Goal: Task Accomplishment & Management: Complete application form

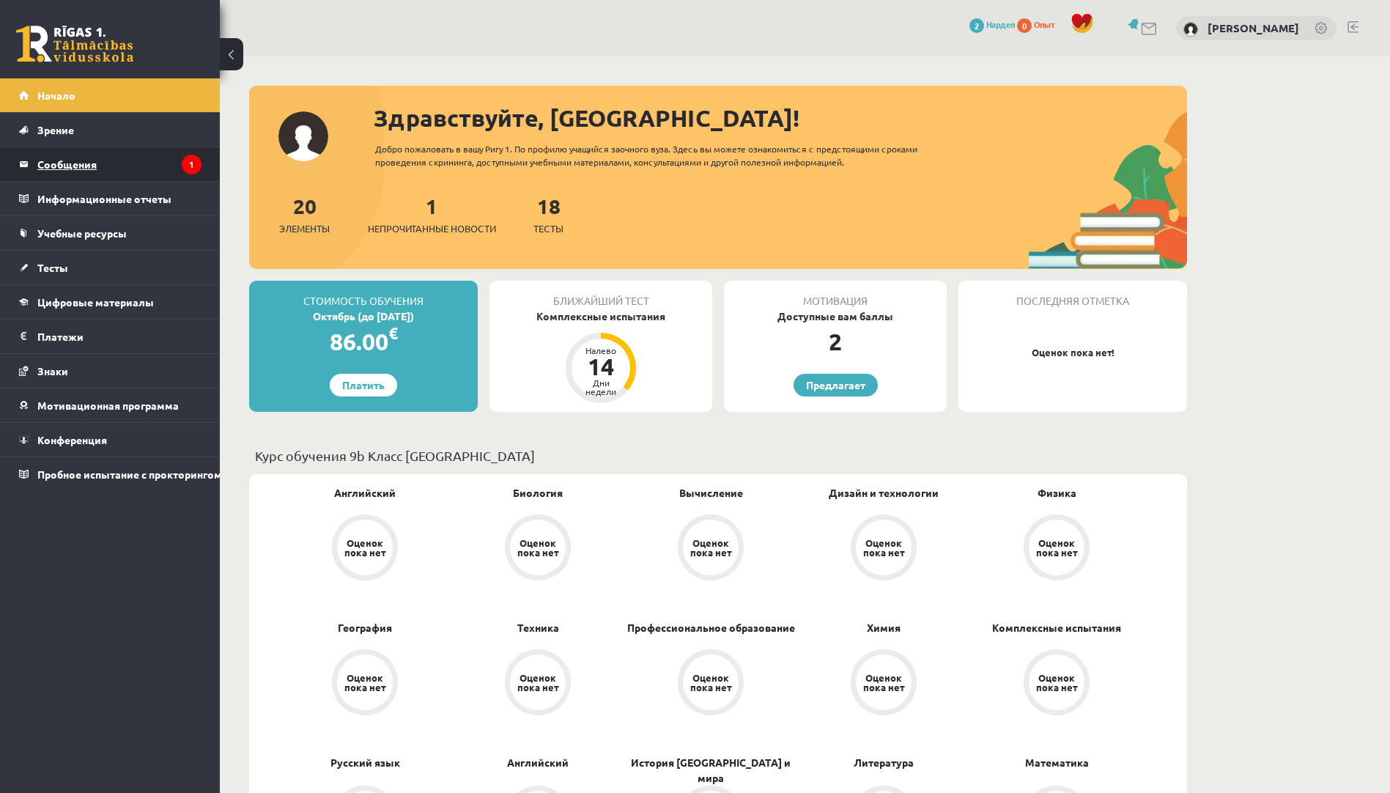
click at [130, 158] on legend "Сообщения 1" at bounding box center [119, 164] width 164 height 34
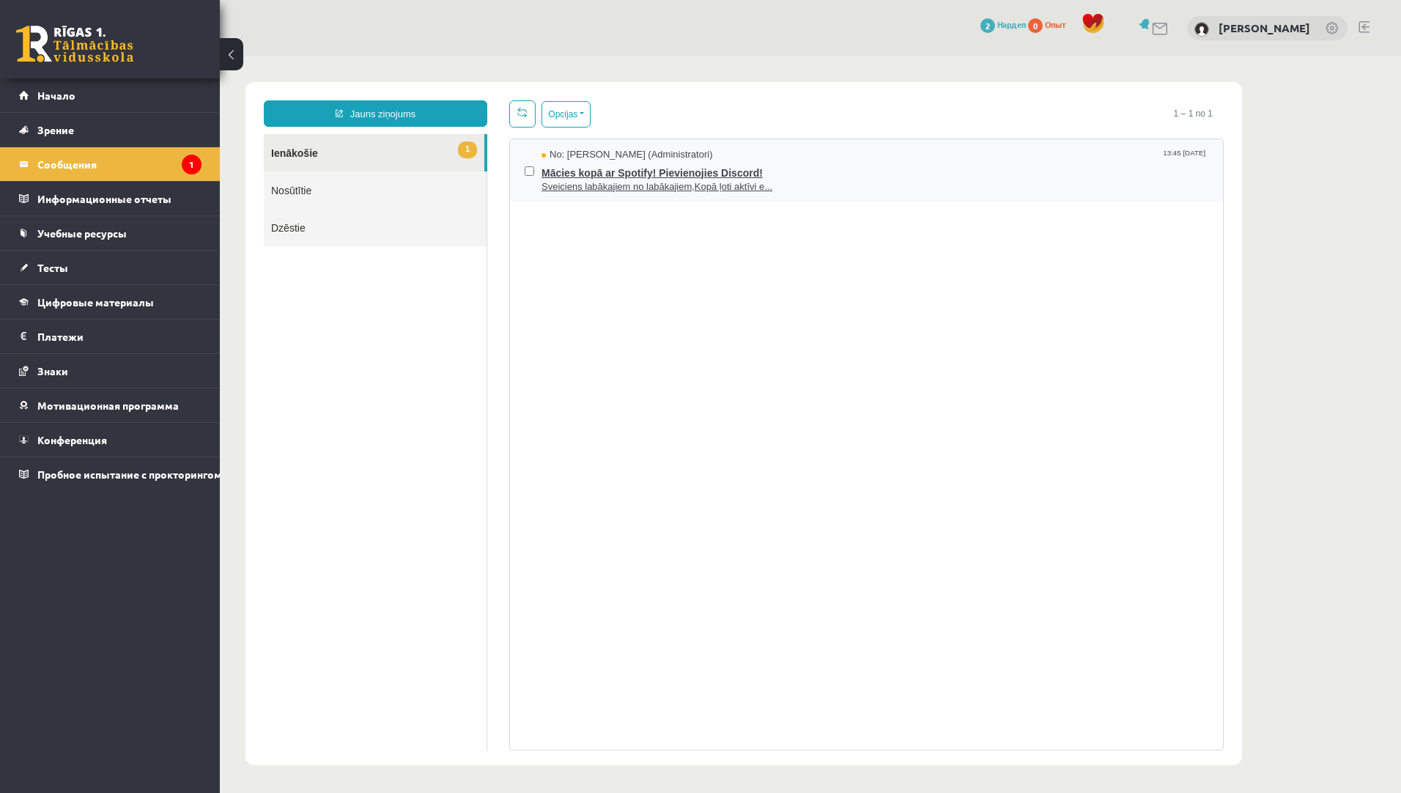
click at [696, 182] on span "Sveiciens labākajiem no labākajiem,Kopā ļoti aktīvi e..." at bounding box center [875, 187] width 667 height 14
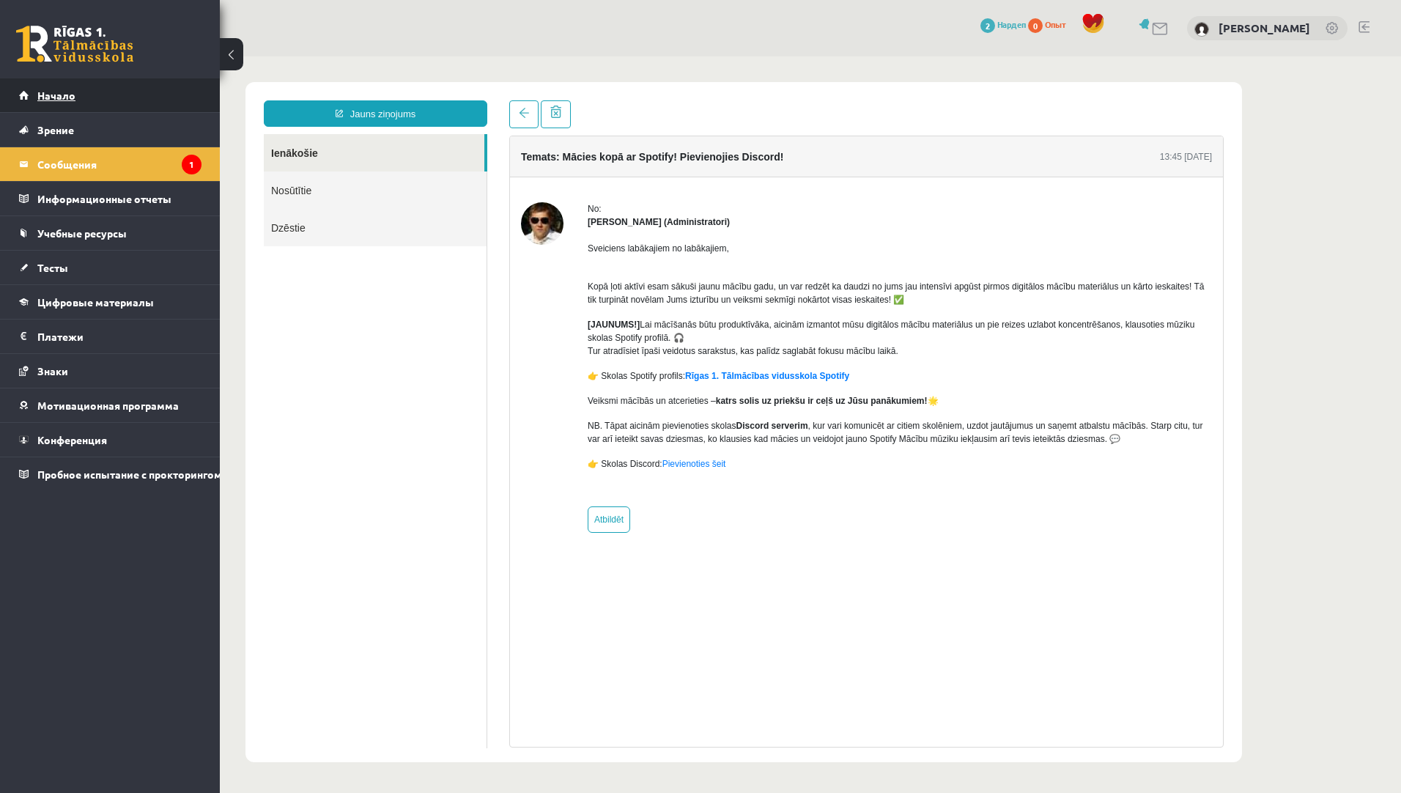
click at [84, 95] on link "Начало" at bounding box center [110, 95] width 182 height 34
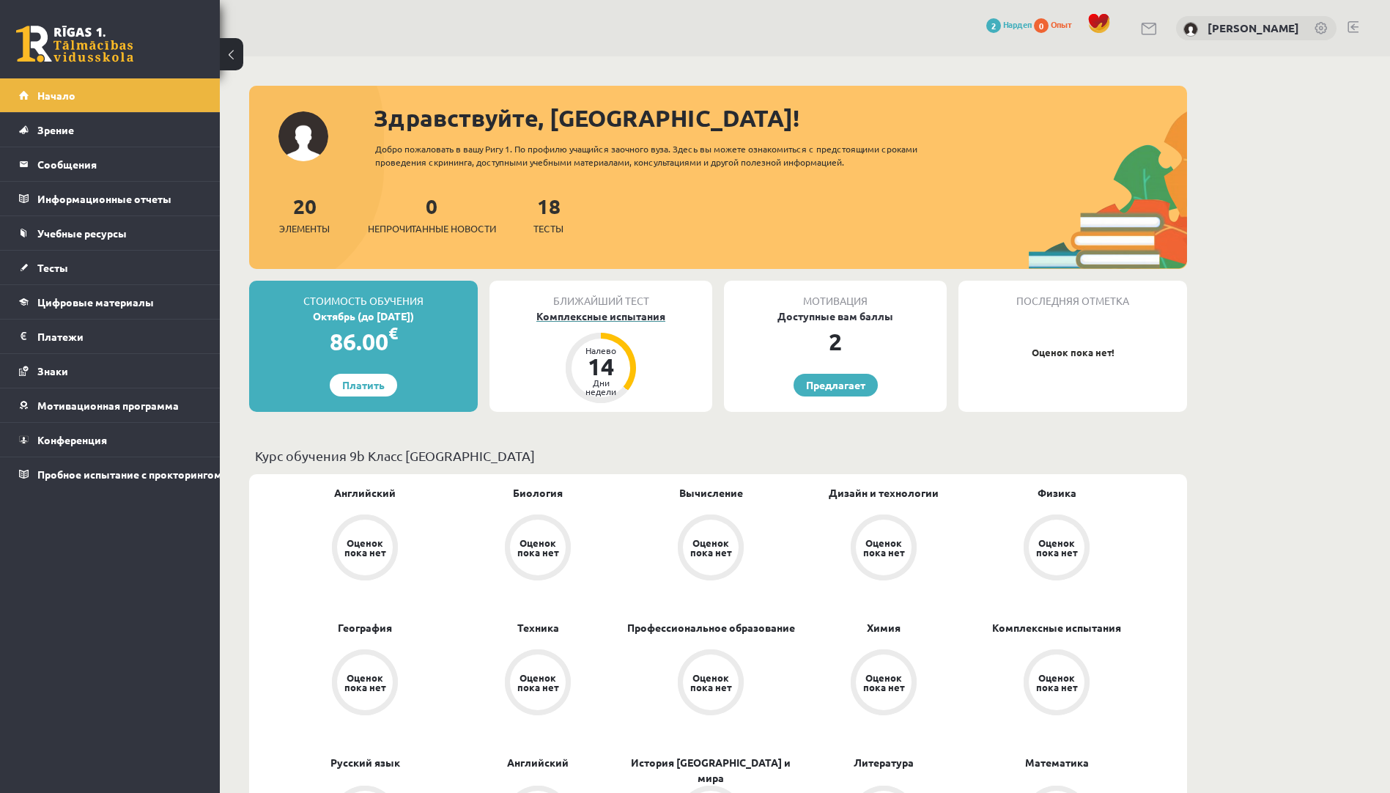
click at [657, 317] on div "Комплексные испытания" at bounding box center [600, 316] width 223 height 15
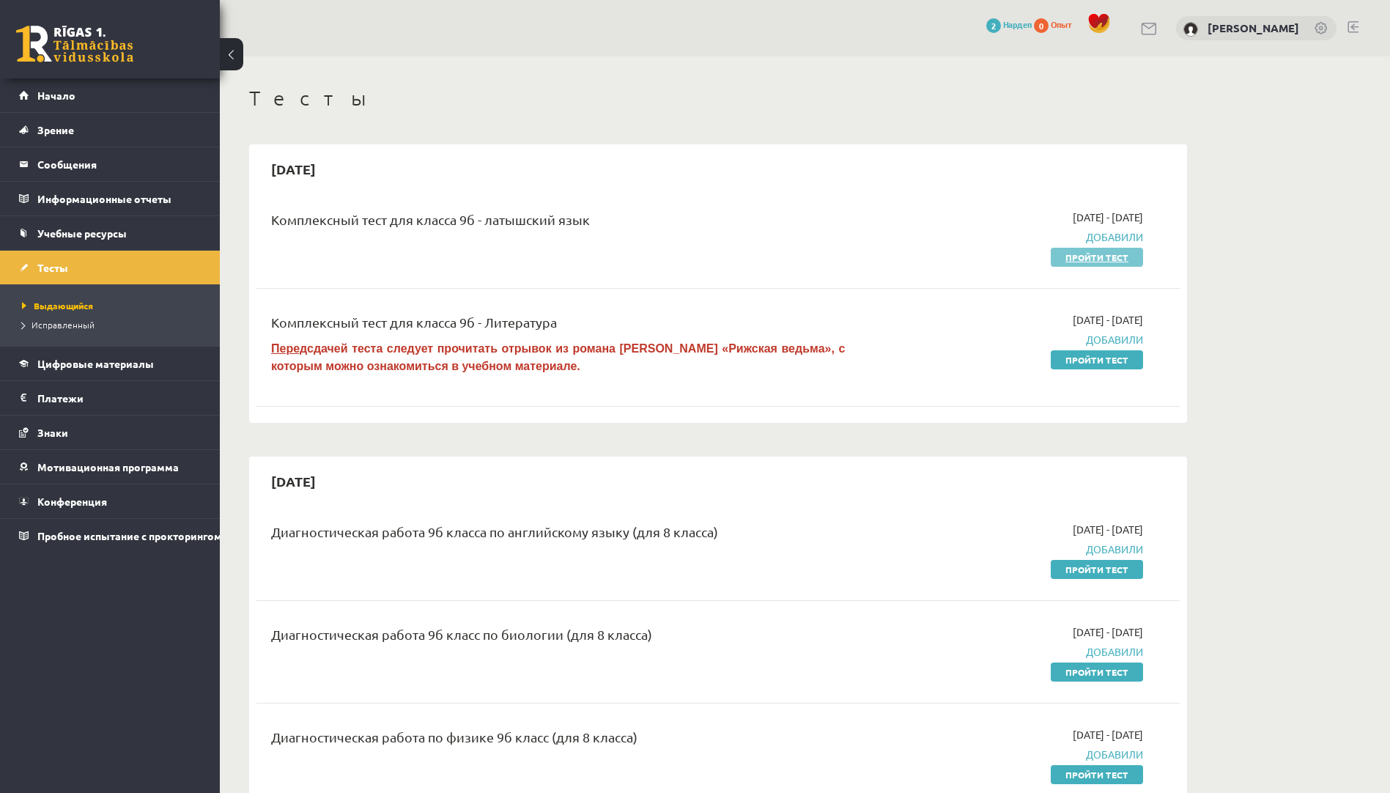
click at [1088, 259] on link "Пройти тест" at bounding box center [1097, 257] width 92 height 19
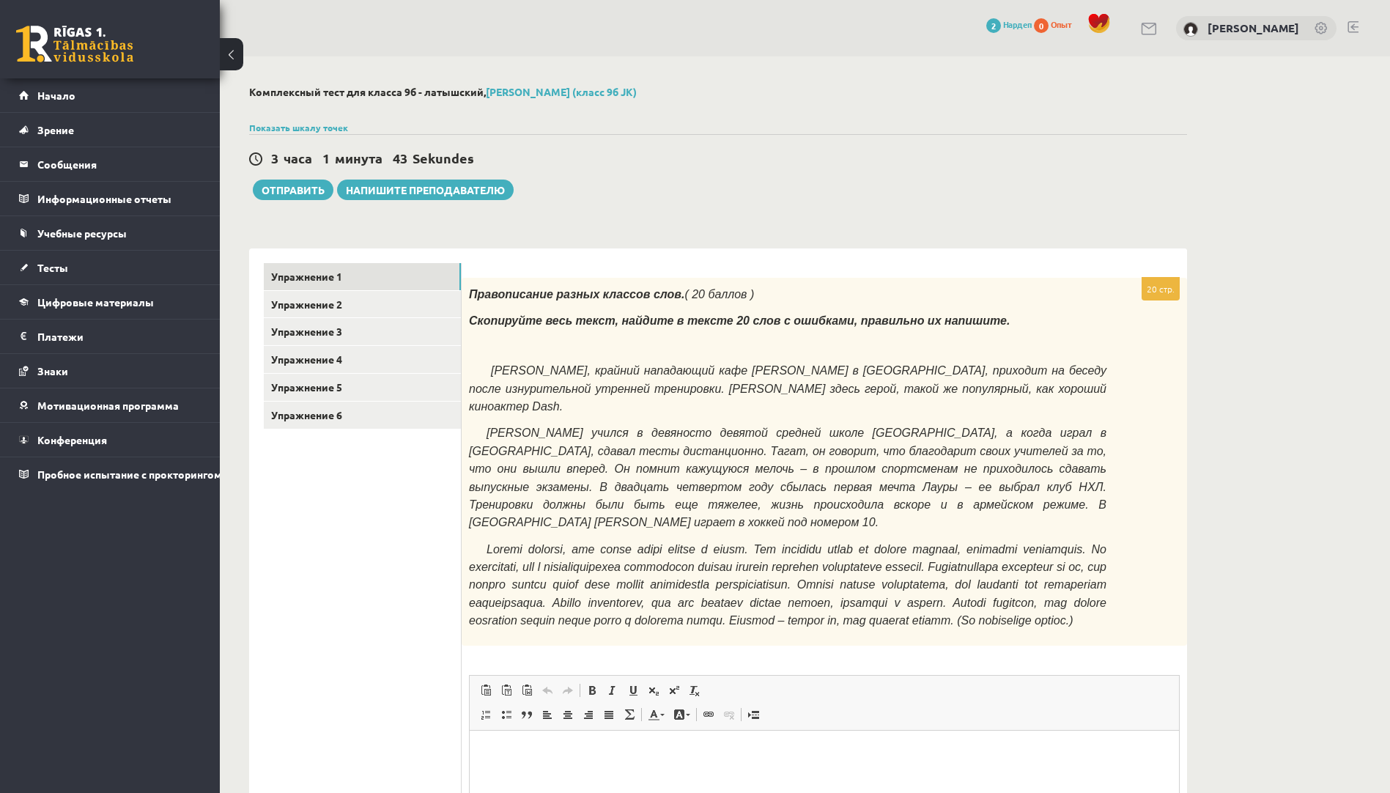
drag, startPoint x: 1134, startPoint y: 1, endPoint x: 1038, endPoint y: 201, distance: 221.9
click at [1038, 202] on div "Комплексный тест для класса 9б - латышский, [PERSON_NAME] (класс 9б JK) Показат…" at bounding box center [718, 539] width 997 height 967
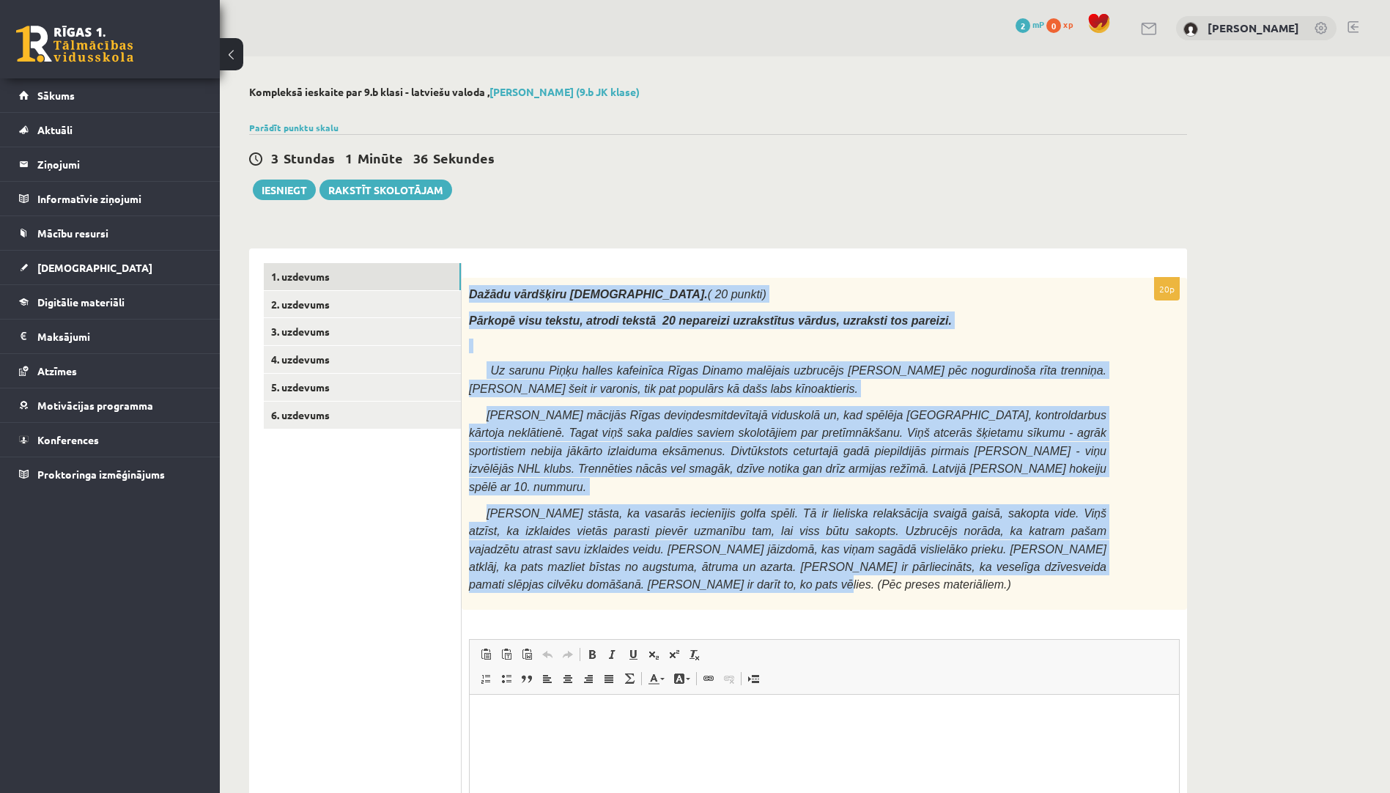
drag, startPoint x: 467, startPoint y: 291, endPoint x: 1109, endPoint y: 540, distance: 688.6
click at [1109, 540] on div "Dažādu vārdšķiru [DEMOGRAPHIC_DATA]. ( 20 punkti) Pārkopē visu tekstu, atrodi t…" at bounding box center [824, 444] width 725 height 332
drag, startPoint x: 1109, startPoint y: 540, endPoint x: 1072, endPoint y: 542, distance: 36.7
copy div "Loremi dolorsita consecteturadi. ( 36 elitse) Doeiusm temp incidi, utlabo etdol…"
click at [1142, 349] on div "Dažādu vārdšķiru [DEMOGRAPHIC_DATA]. ( 20 punkti) Pārkopē visu tekstu, atrodi t…" at bounding box center [824, 444] width 725 height 332
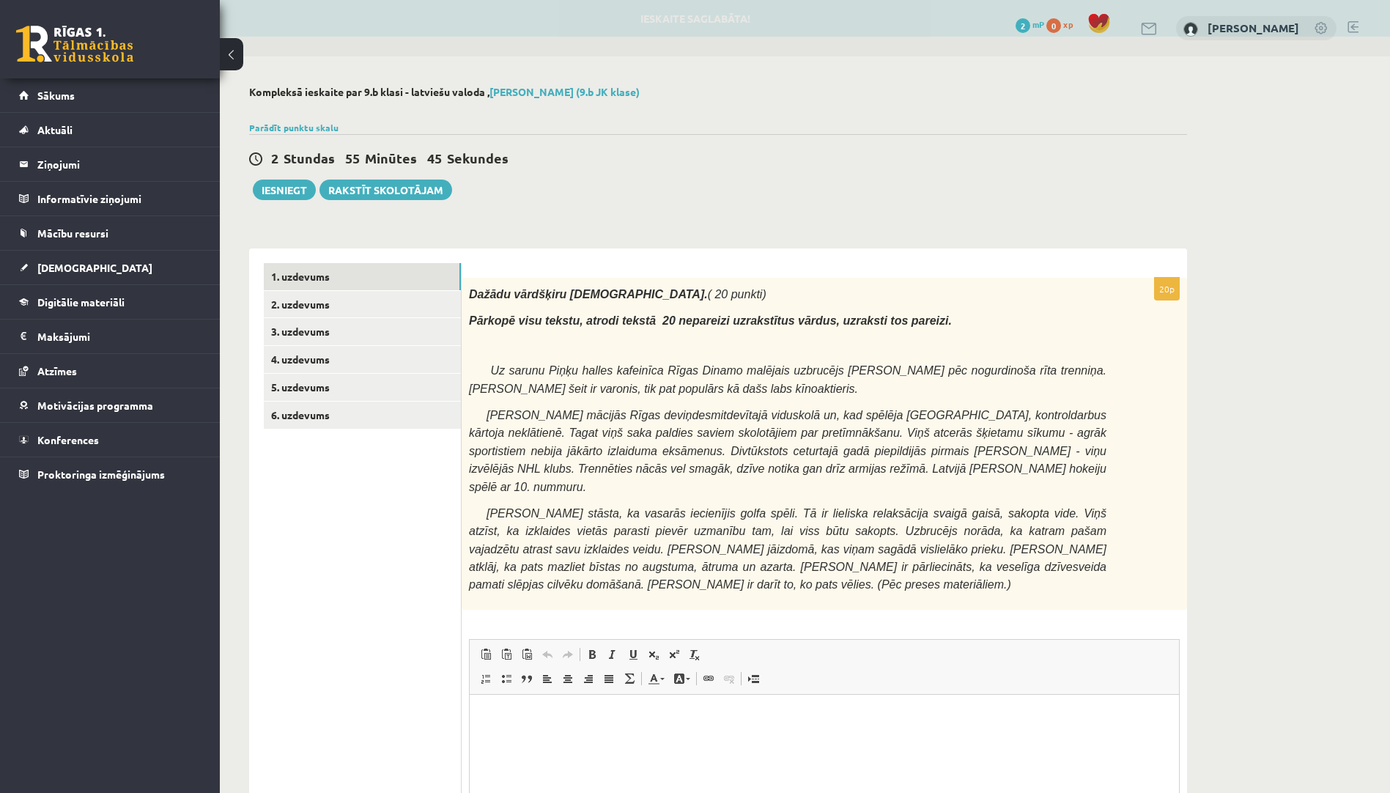
click at [528, 725] on html at bounding box center [824, 716] width 709 height 45
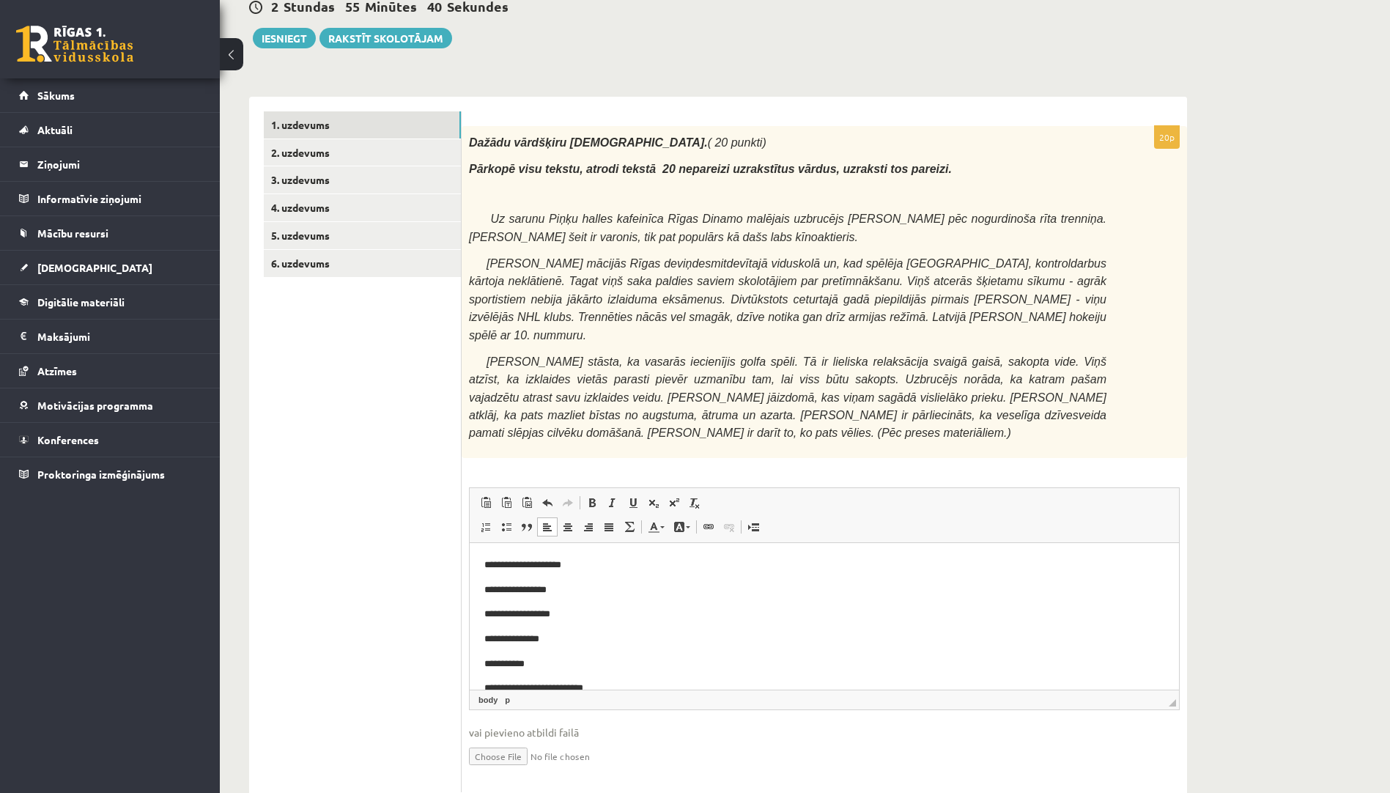
scroll to position [550, 0]
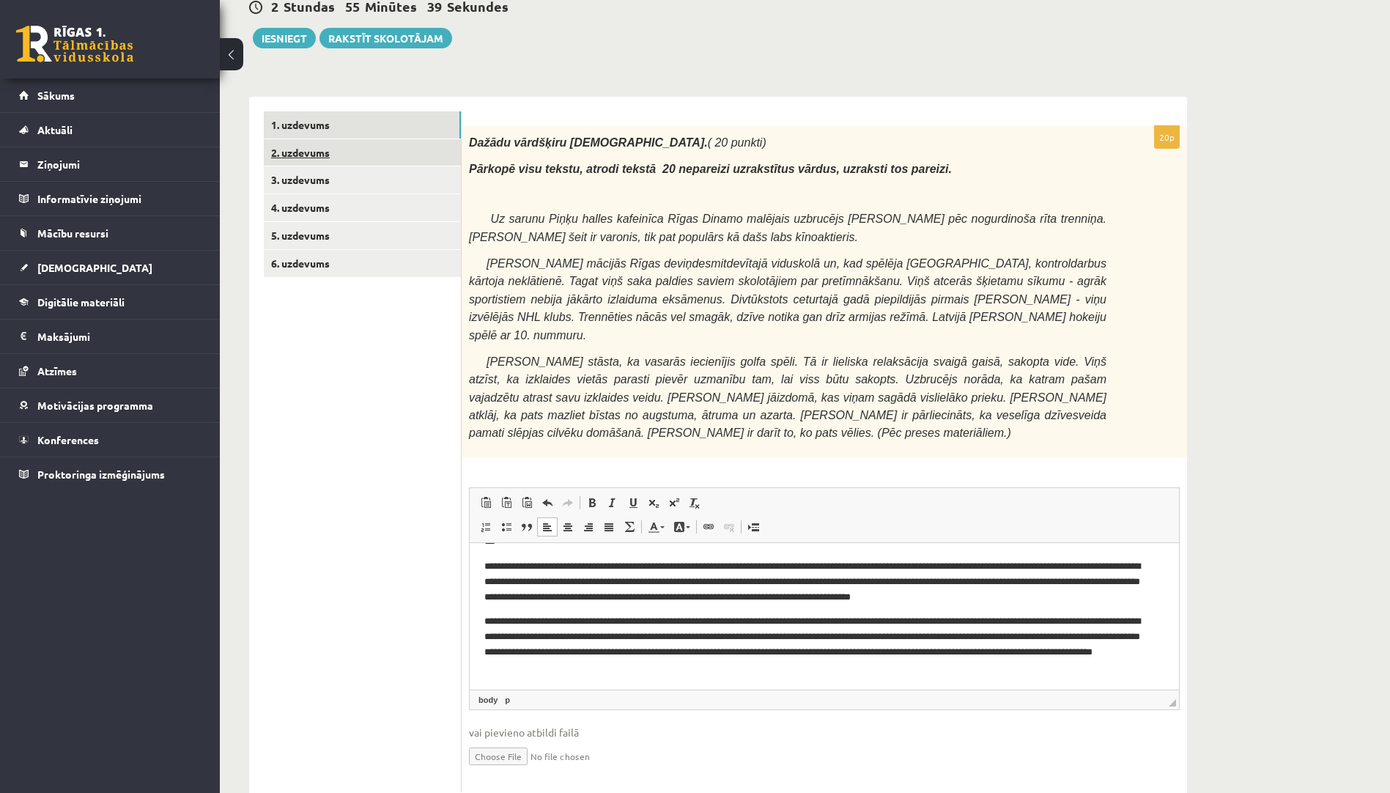
click at [350, 147] on link "2. uzdevums" at bounding box center [362, 152] width 197 height 27
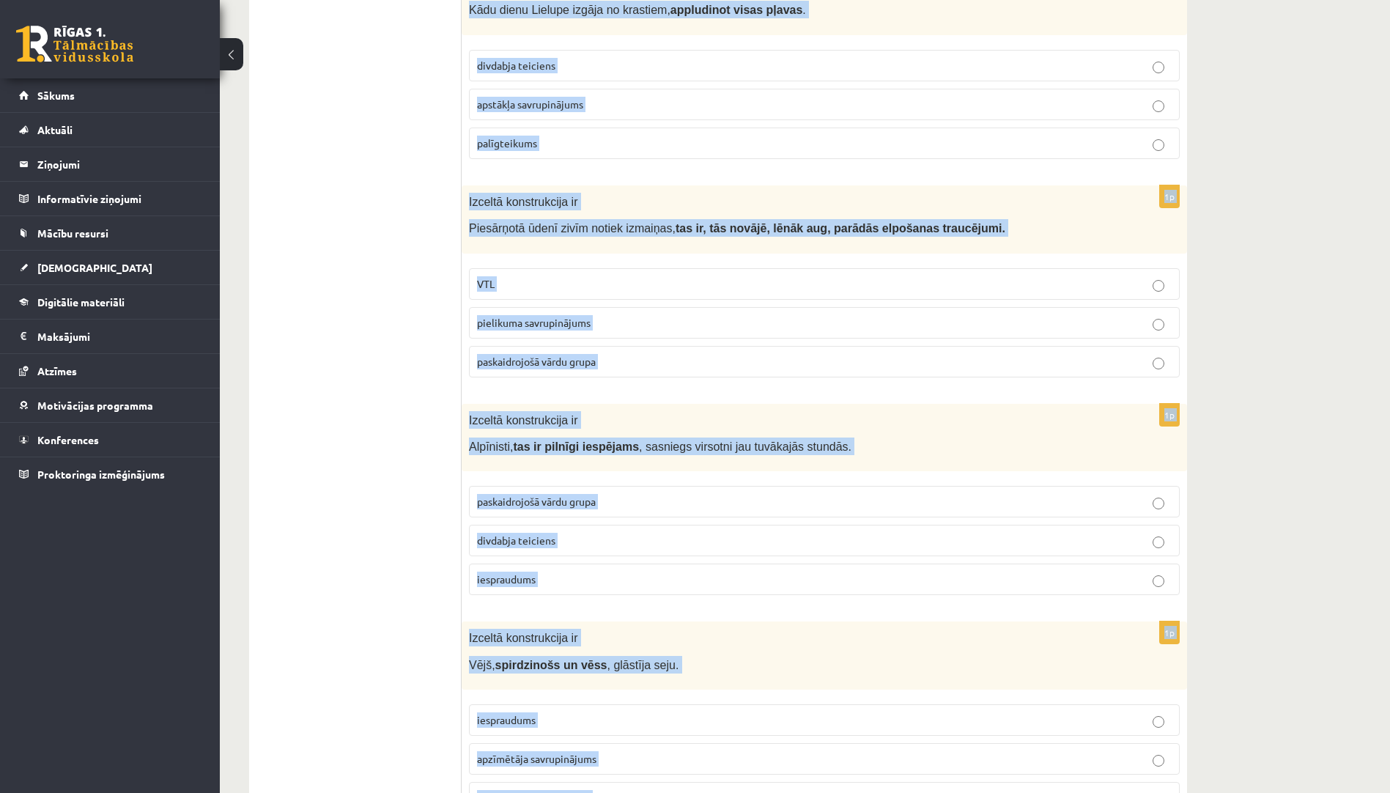
scroll to position [2793, 0]
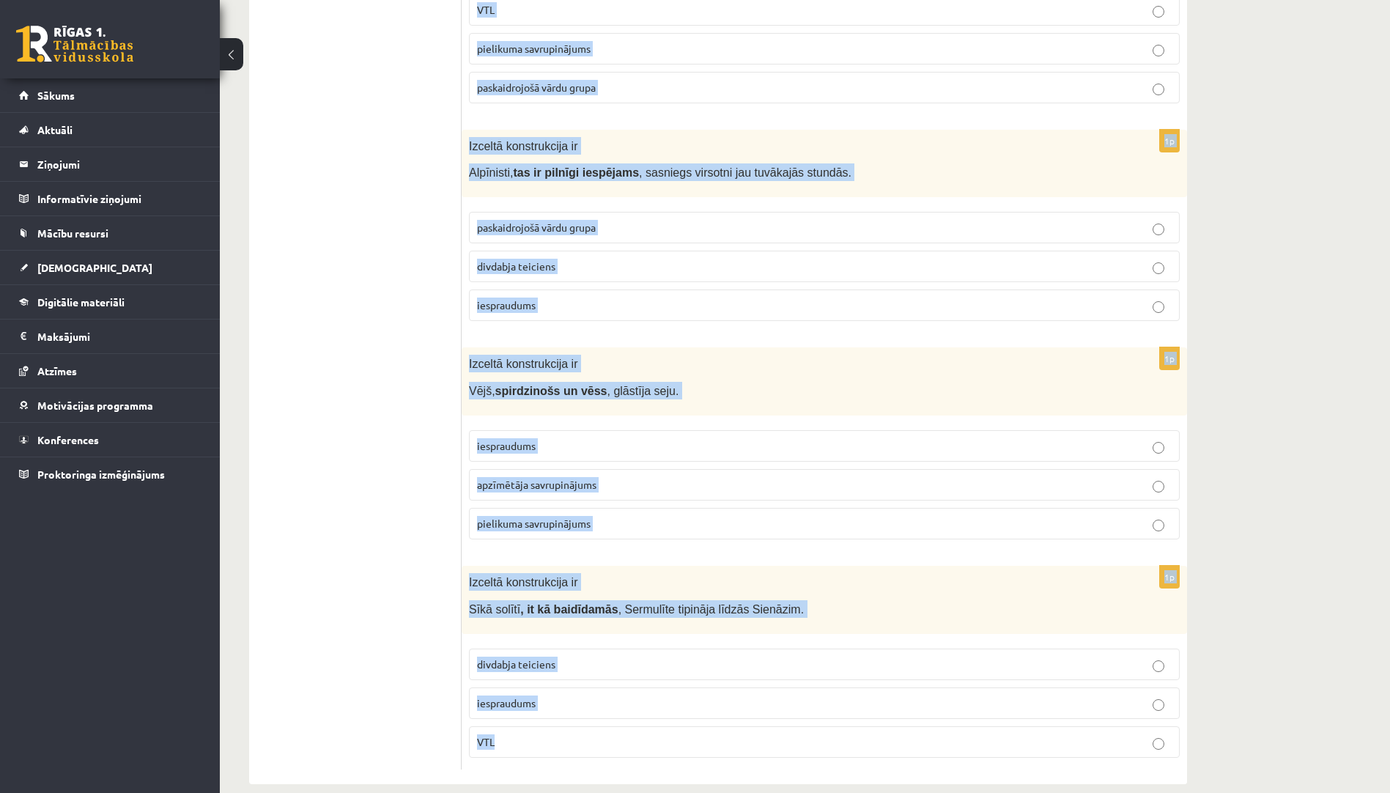
drag, startPoint x: 477, startPoint y: 270, endPoint x: 714, endPoint y: 764, distance: 547.3
copy form "Lore ipsum, dolorsita consectetur adipiscingel! 3s Doeiusm temporincidi ut Labo…"
click at [590, 603] on b ", it kā baidīdamās" at bounding box center [568, 609] width 97 height 12
drag, startPoint x: 474, startPoint y: 261, endPoint x: 646, endPoint y: 824, distance: 589.2
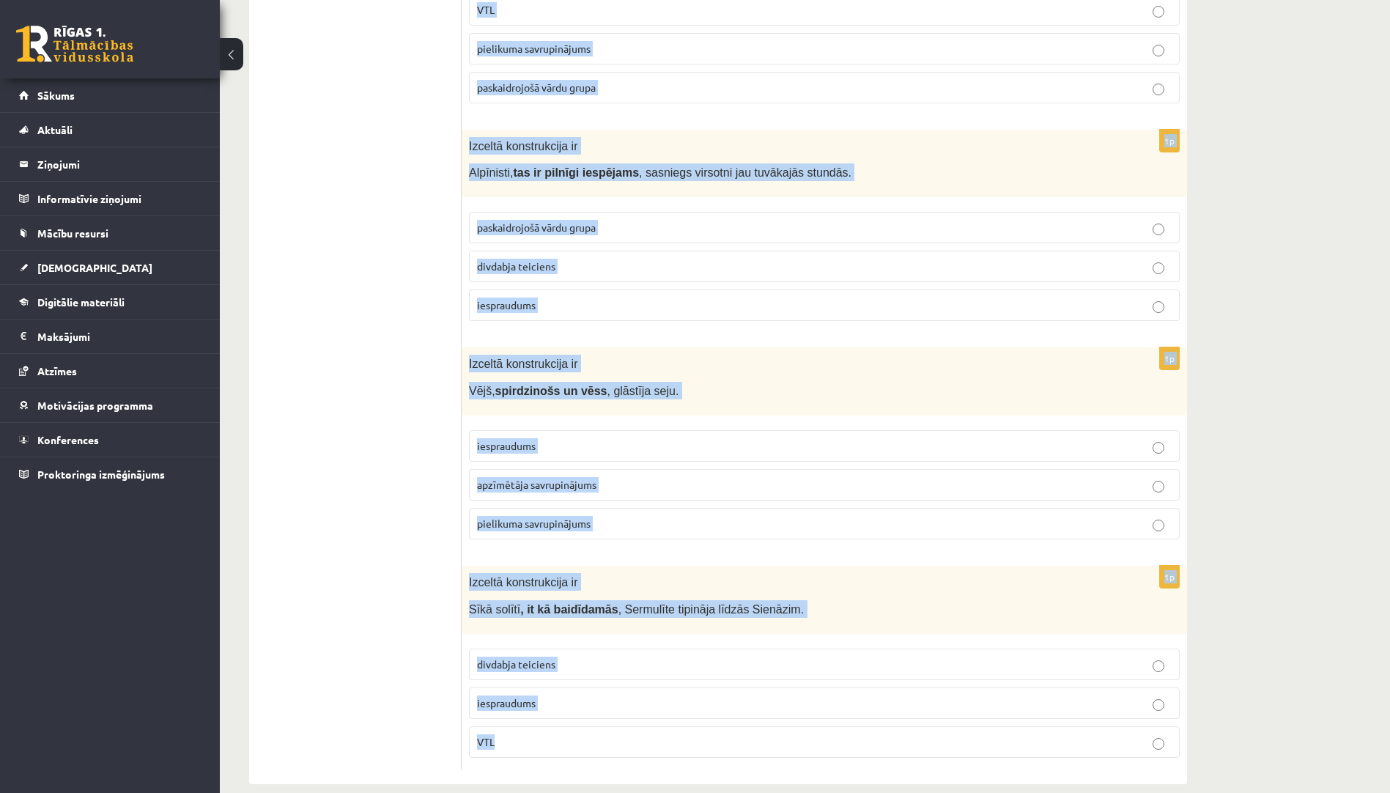
drag, startPoint x: 646, startPoint y: 824, endPoint x: 624, endPoint y: 585, distance: 240.7
copy form "Lore ipsum, dolorsita consectetur adipiscingel! 3s Doeiusm temporincidi ut Labo…"
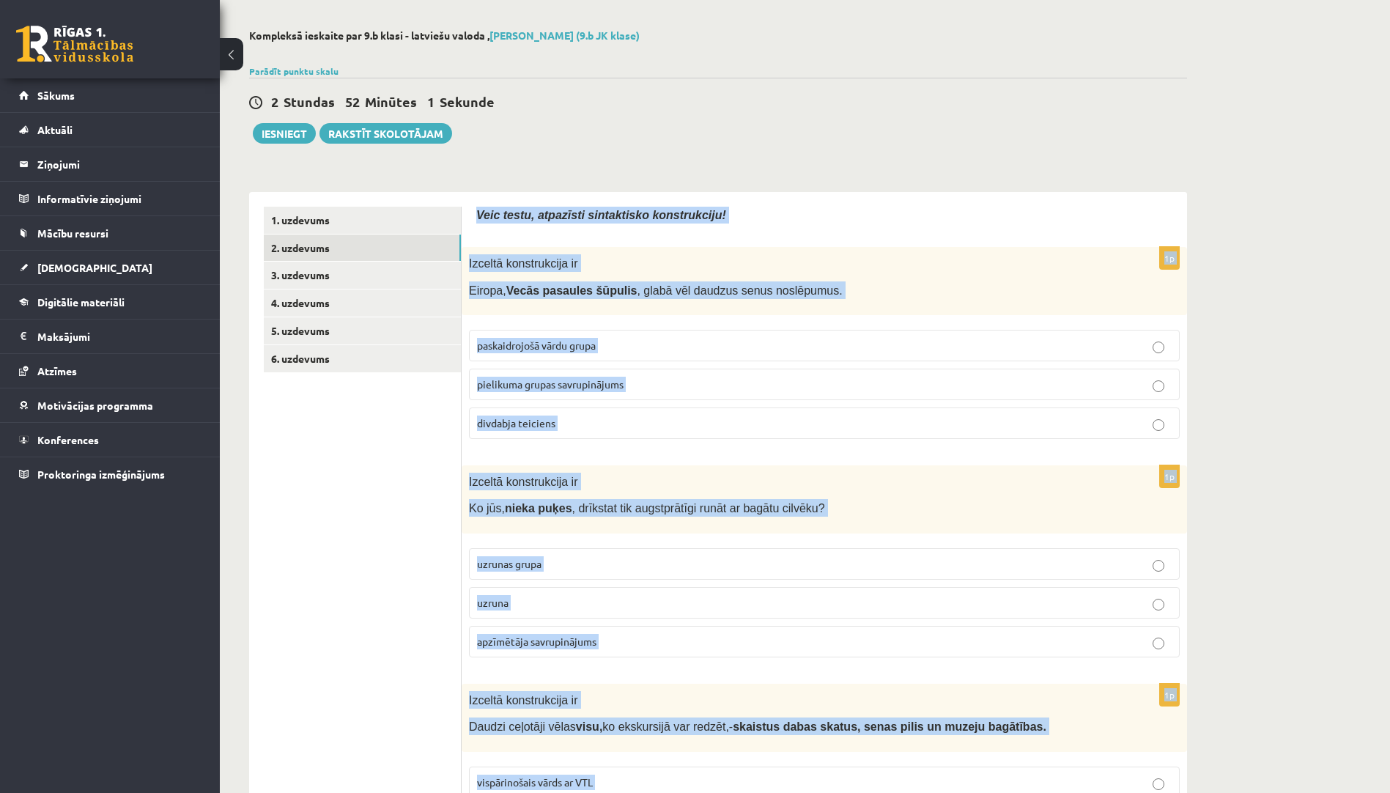
scroll to position [0, 0]
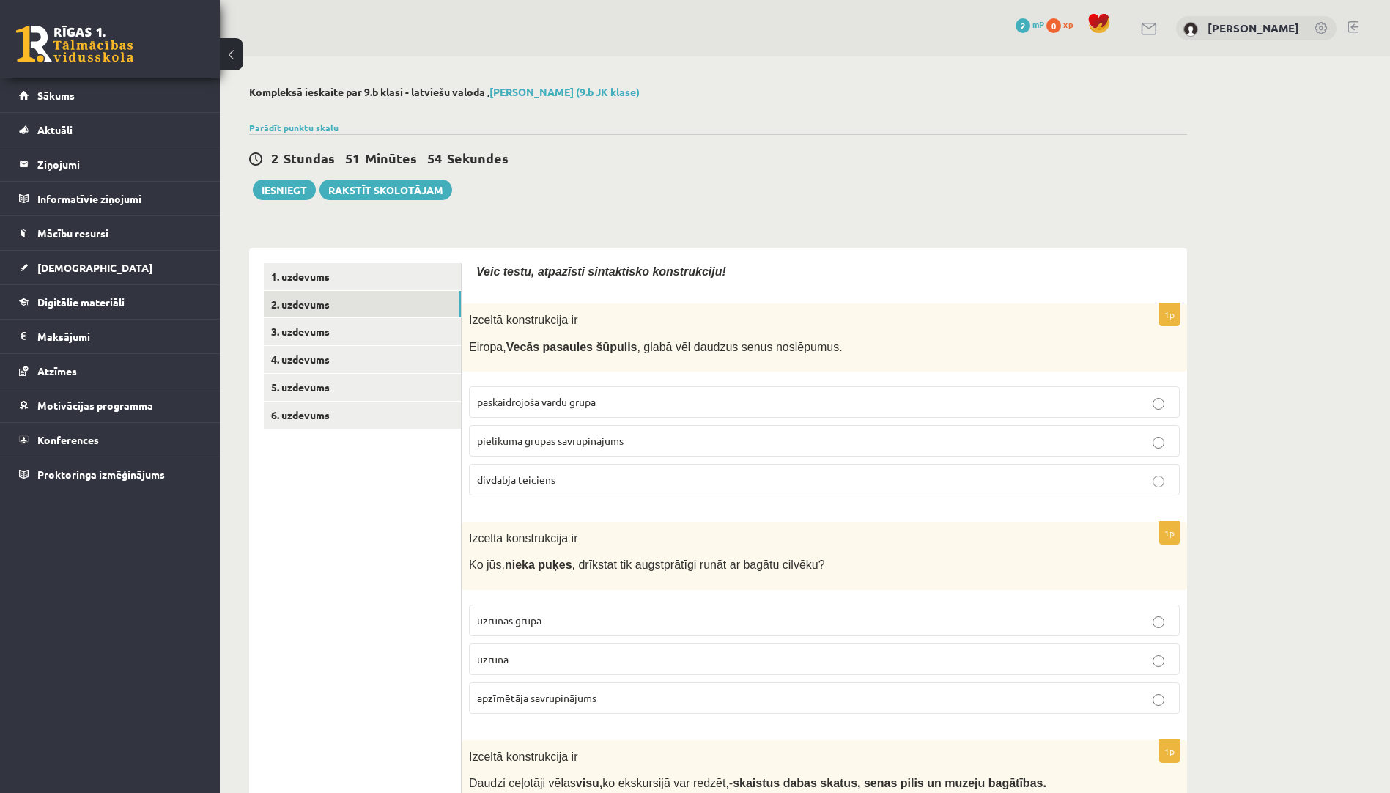
click at [594, 446] on p "pielikuma grupas savrupinājums" at bounding box center [824, 440] width 695 height 15
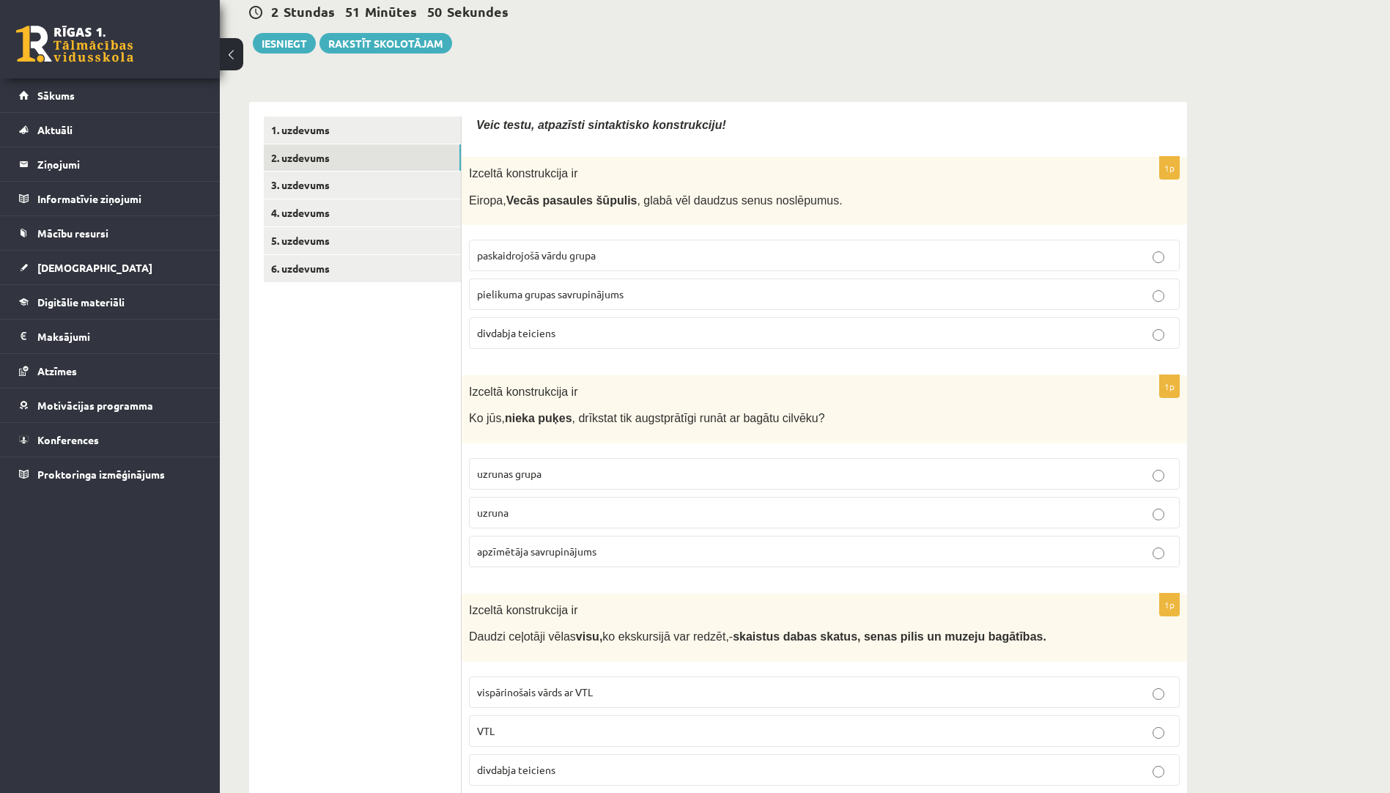
click at [602, 515] on p "uzruna" at bounding box center [824, 512] width 695 height 15
click at [588, 685] on span "vispārinošais vārds ar VTL" at bounding box center [535, 691] width 116 height 13
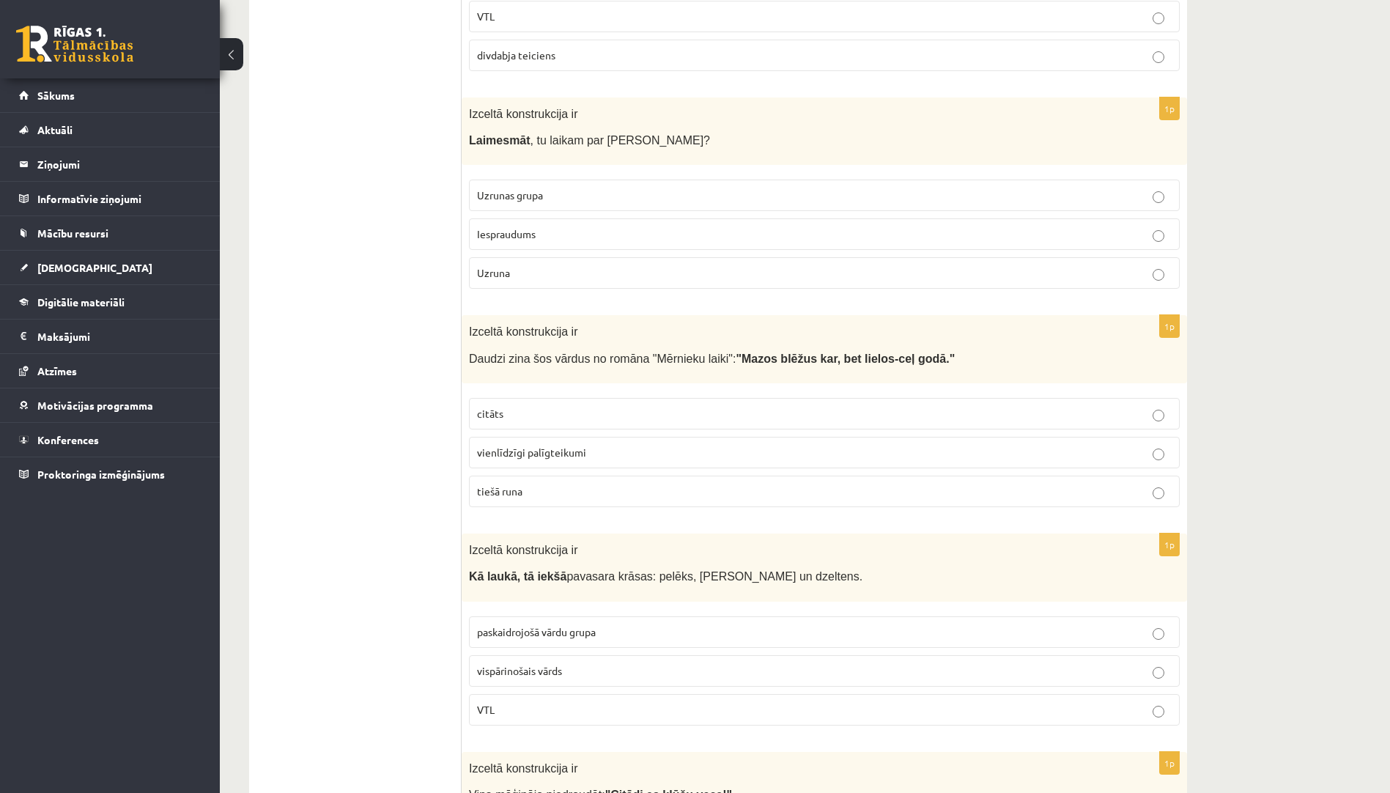
scroll to position [879, 0]
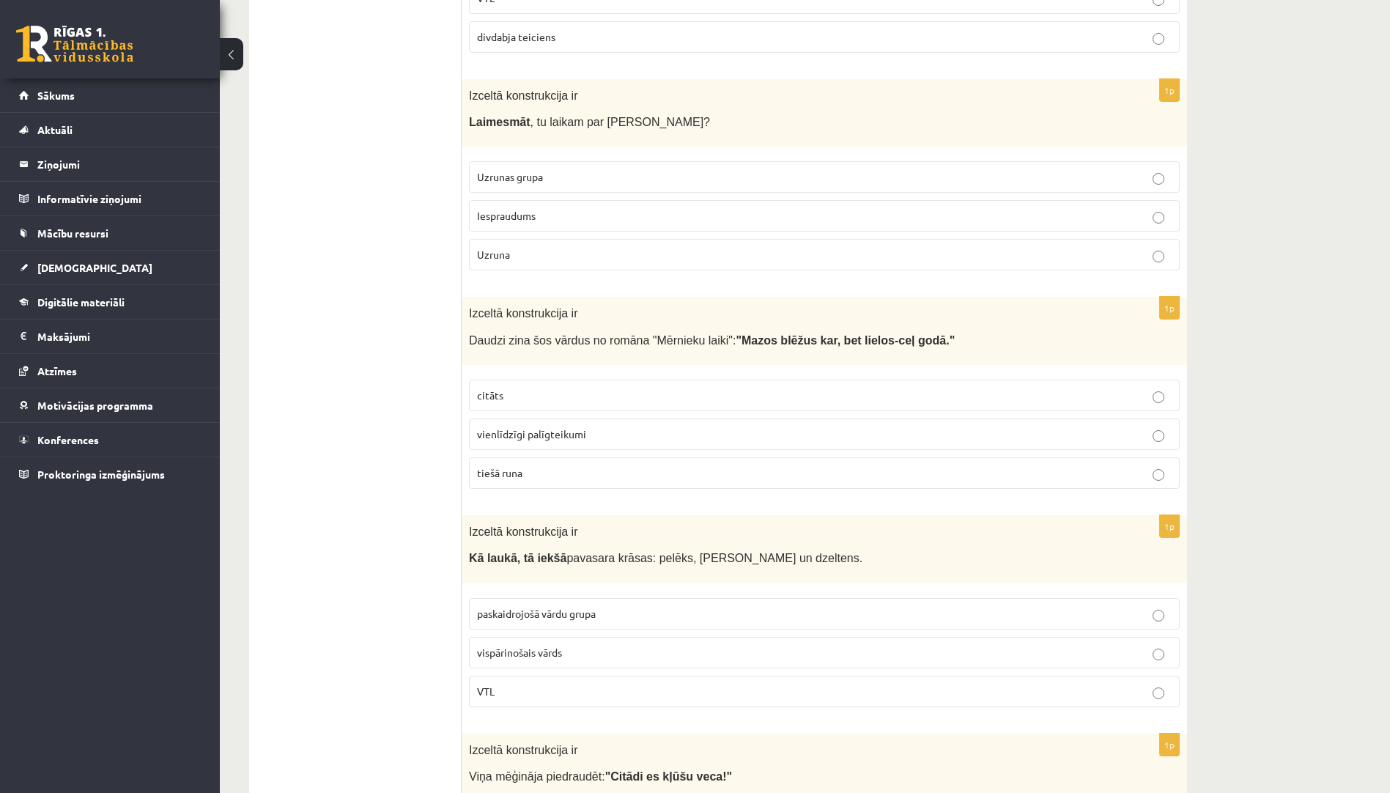
click at [574, 251] on p "Uzruna" at bounding box center [824, 254] width 695 height 15
click at [552, 468] on p "tiešā runa" at bounding box center [824, 472] width 695 height 15
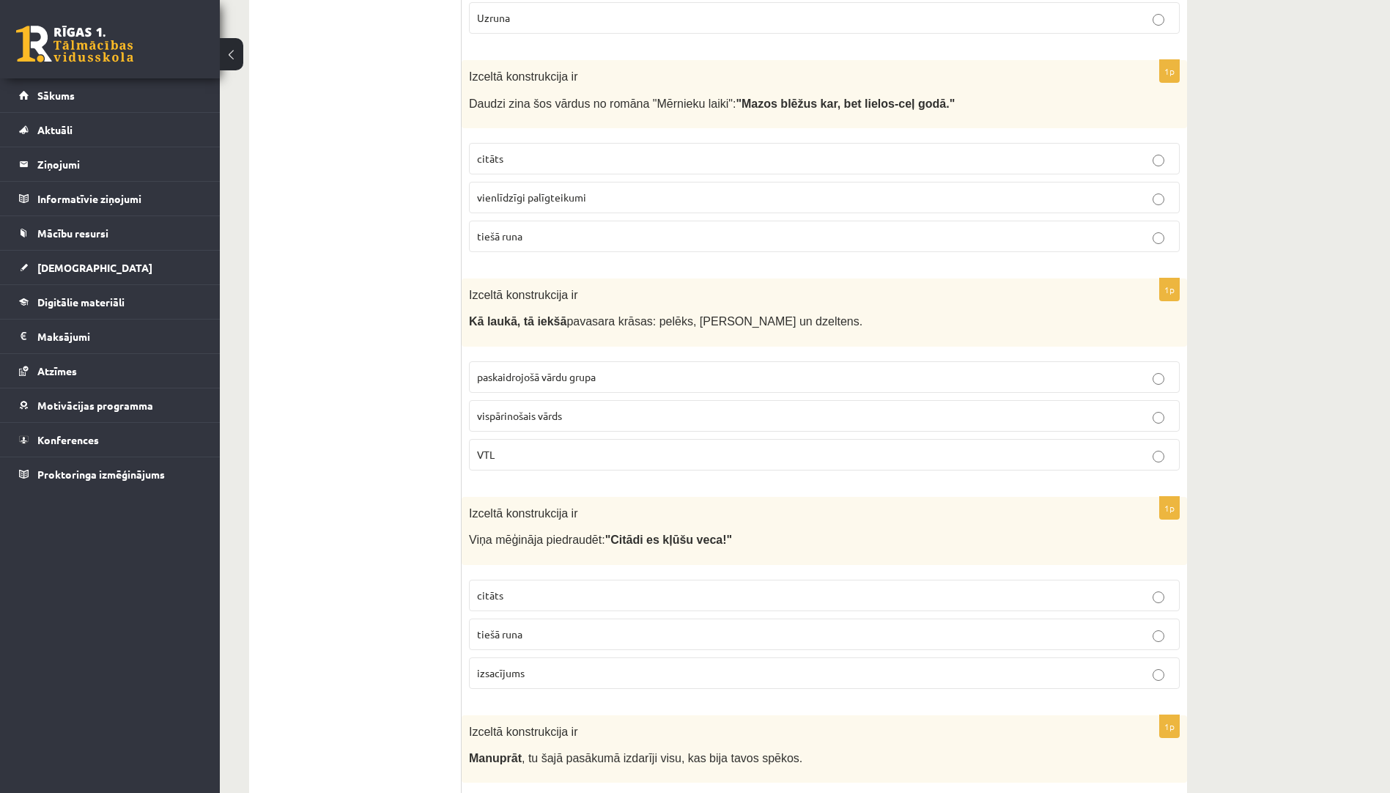
scroll to position [1172, 0]
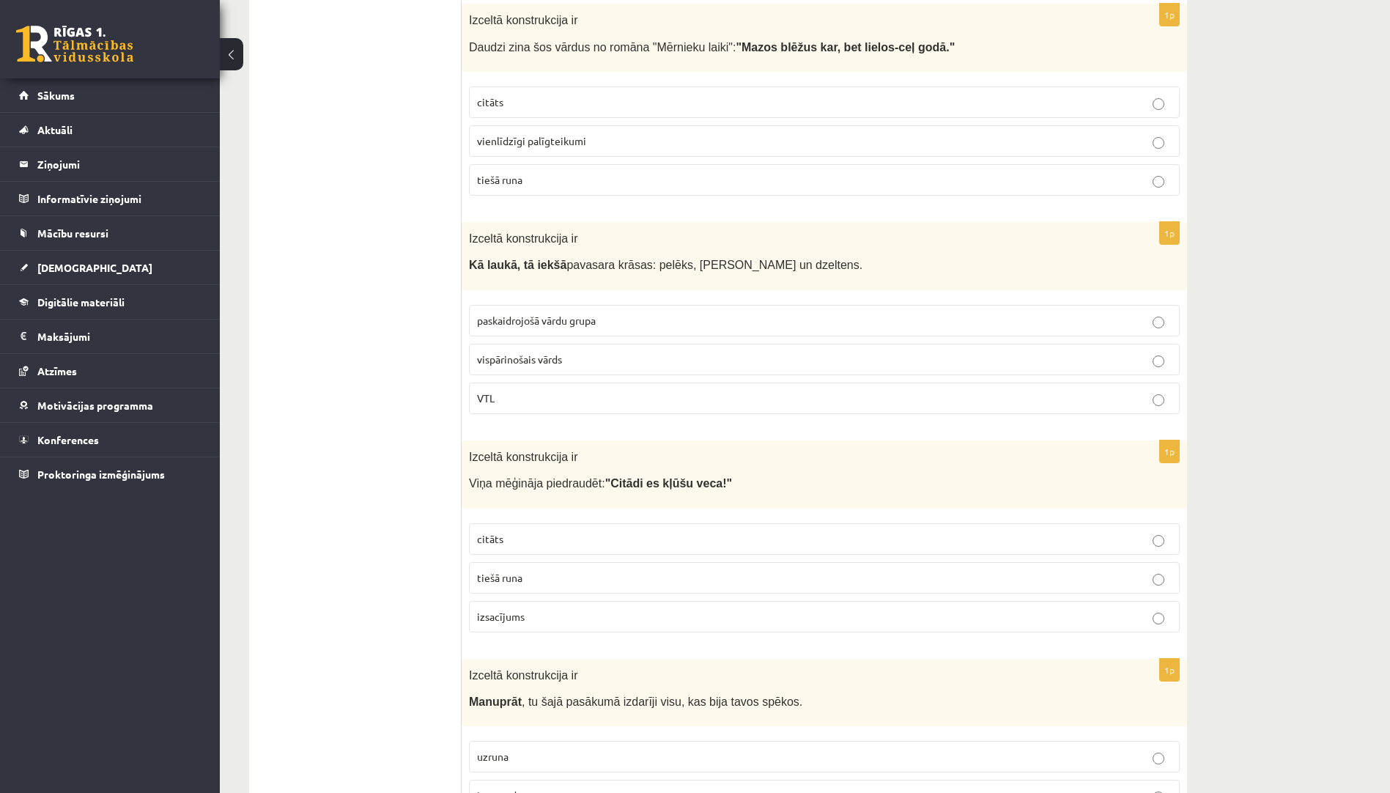
click at [526, 391] on p "VTL" at bounding box center [824, 398] width 695 height 15
click at [548, 580] on label "tiešā runa" at bounding box center [824, 578] width 711 height 32
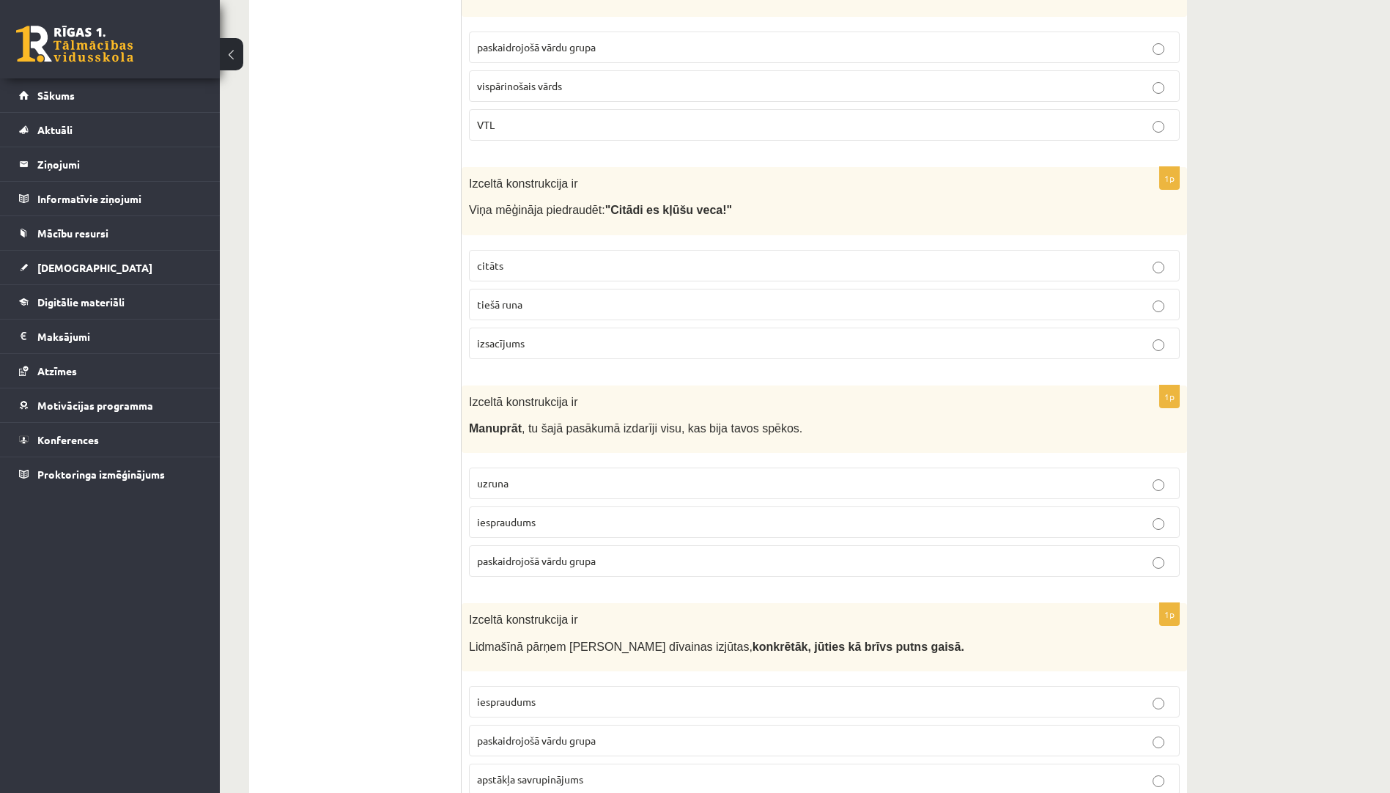
scroll to position [1466, 0]
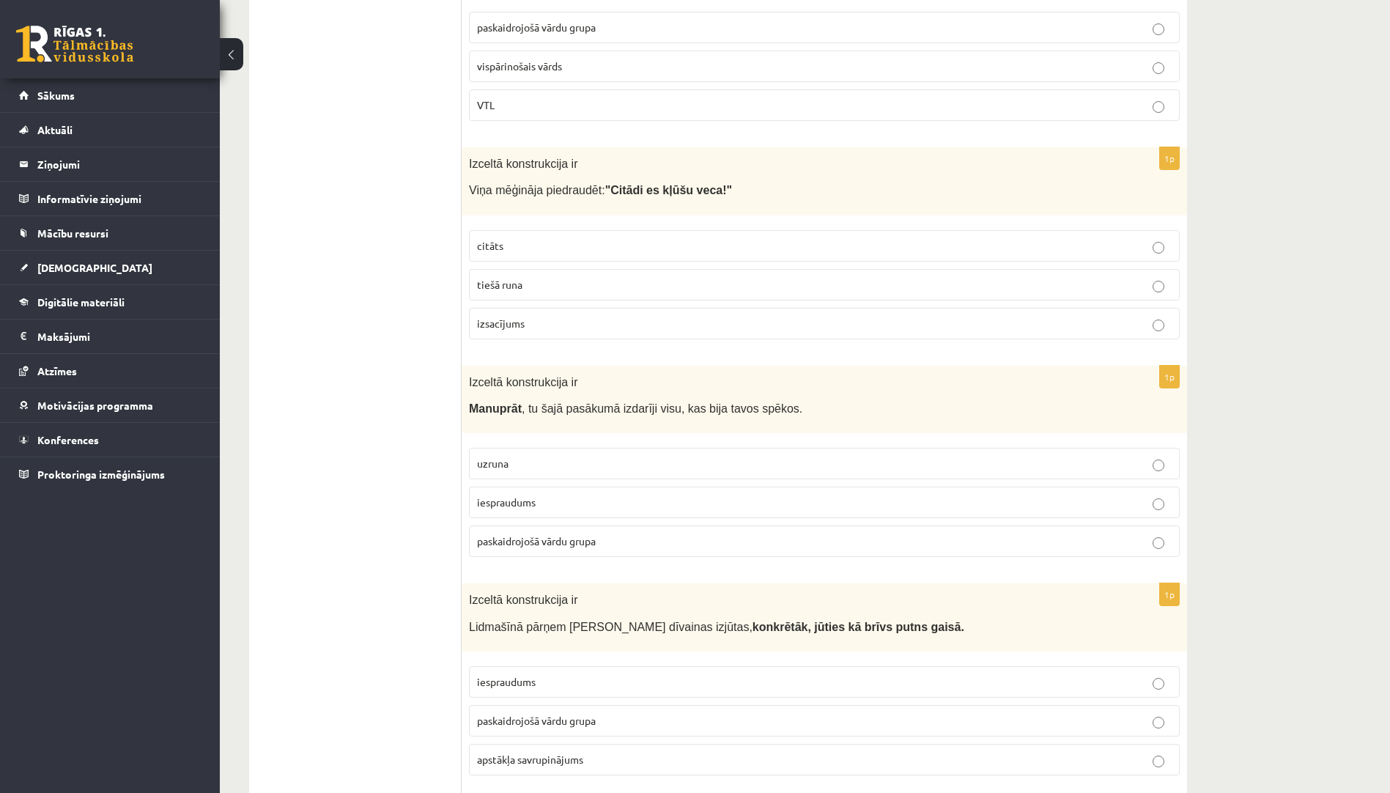
click at [561, 495] on p "iespraudums" at bounding box center [824, 502] width 695 height 15
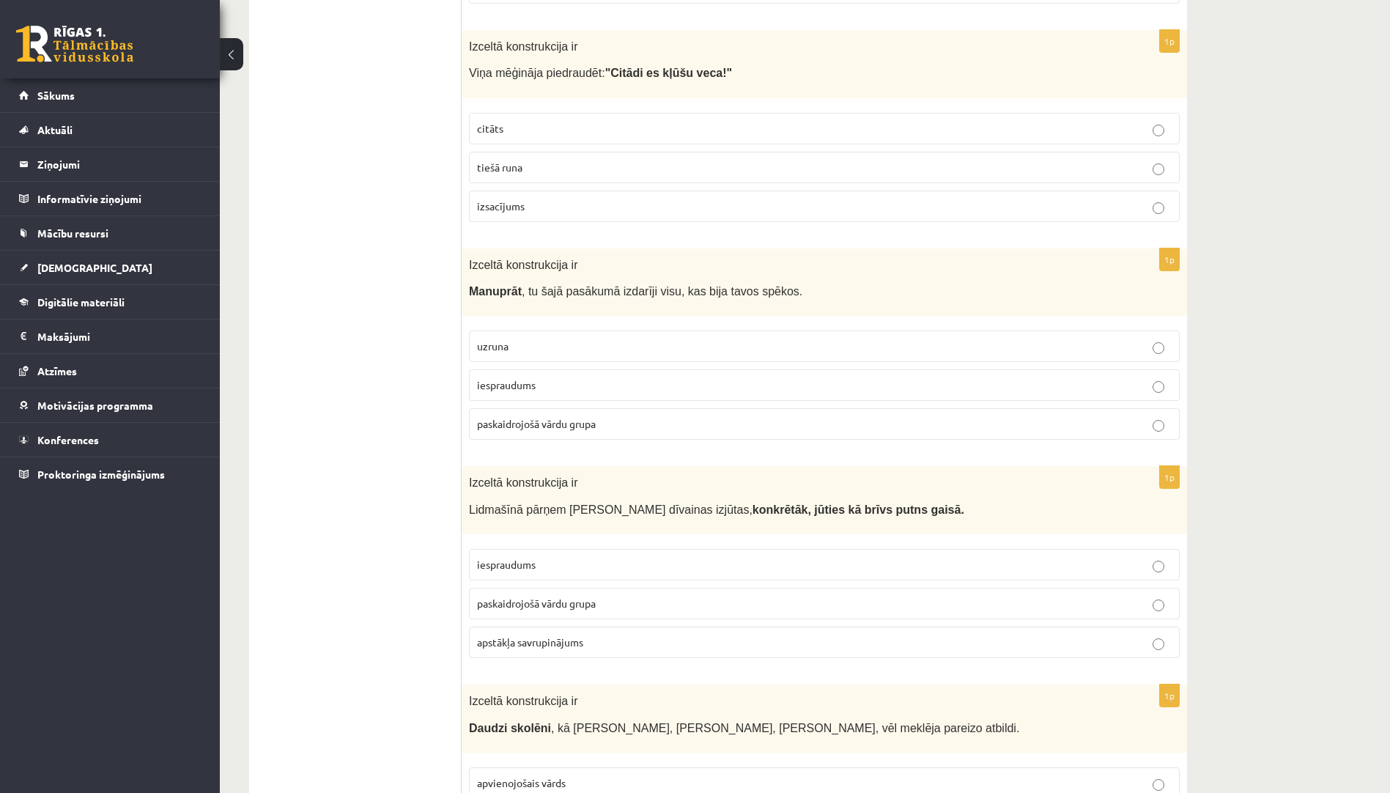
scroll to position [1612, 0]
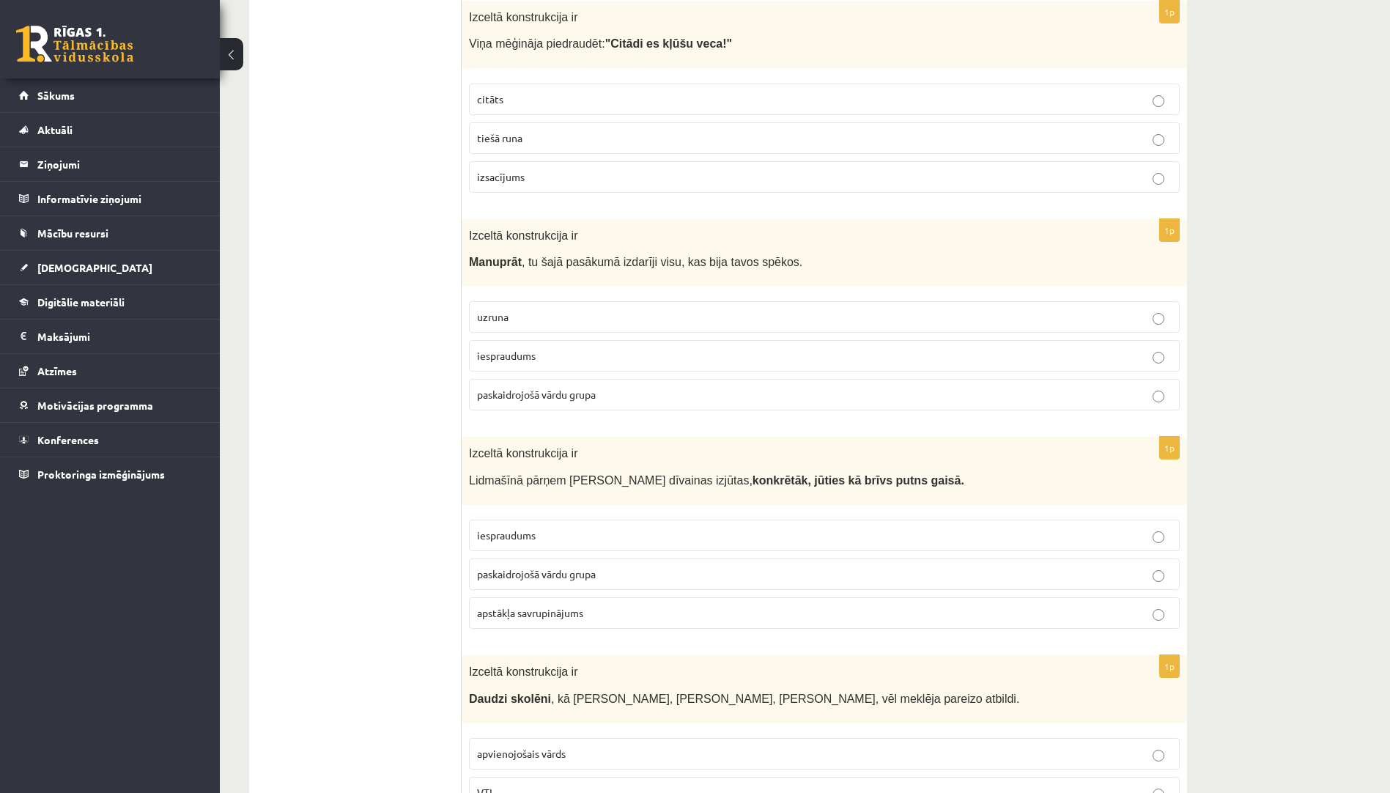
click at [594, 567] on span "paskaidrojošā vārdu grupa" at bounding box center [536, 573] width 119 height 13
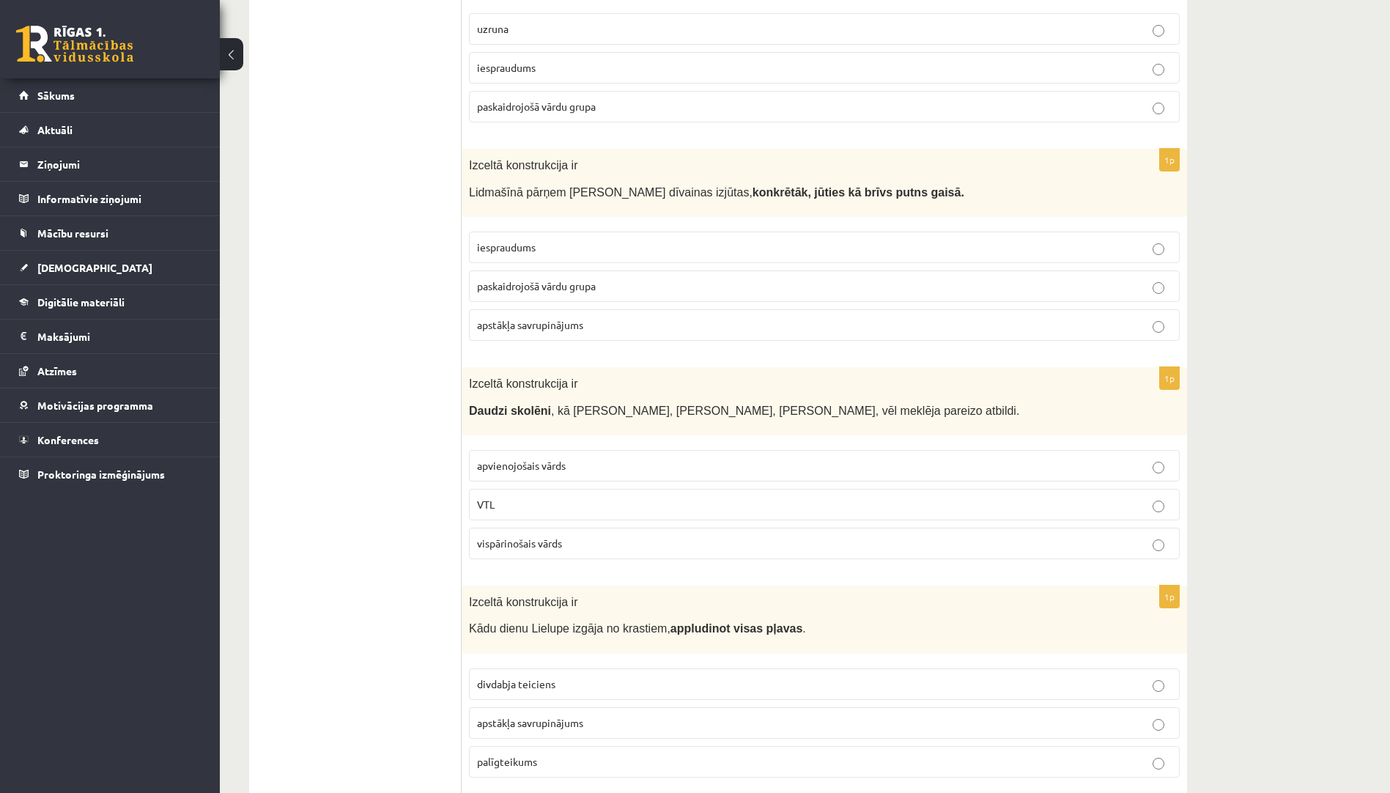
scroll to position [1905, 0]
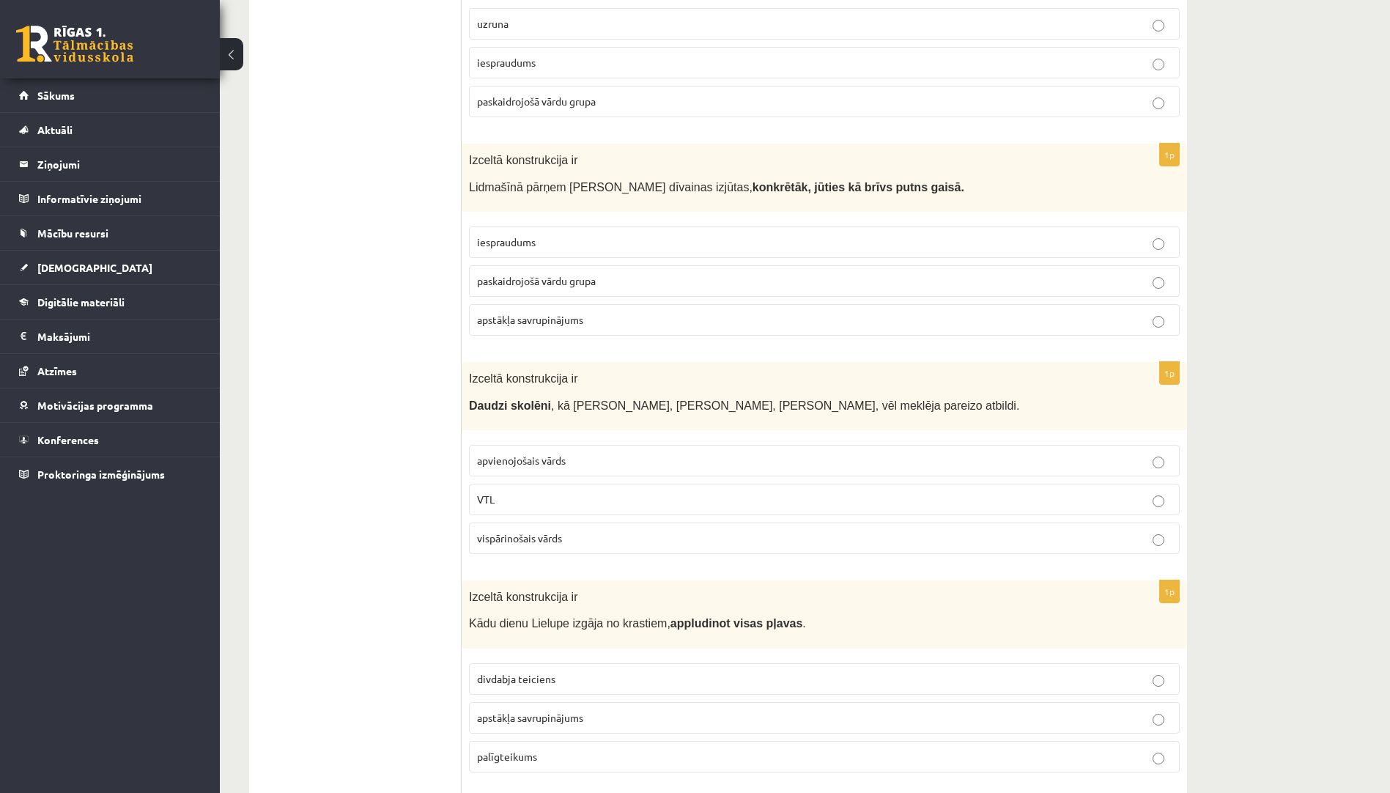
click at [543, 494] on label "VTL" at bounding box center [824, 500] width 711 height 32
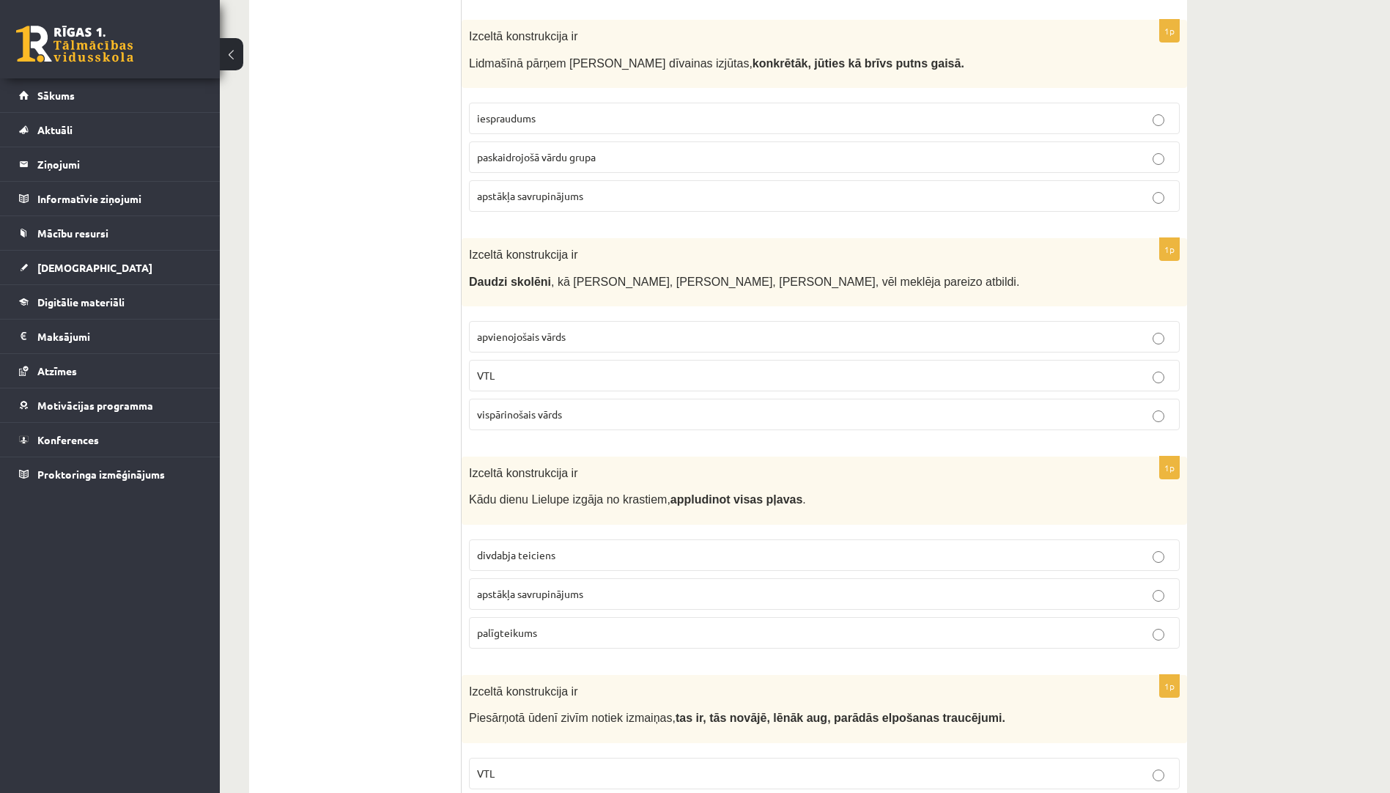
scroll to position [2198, 0]
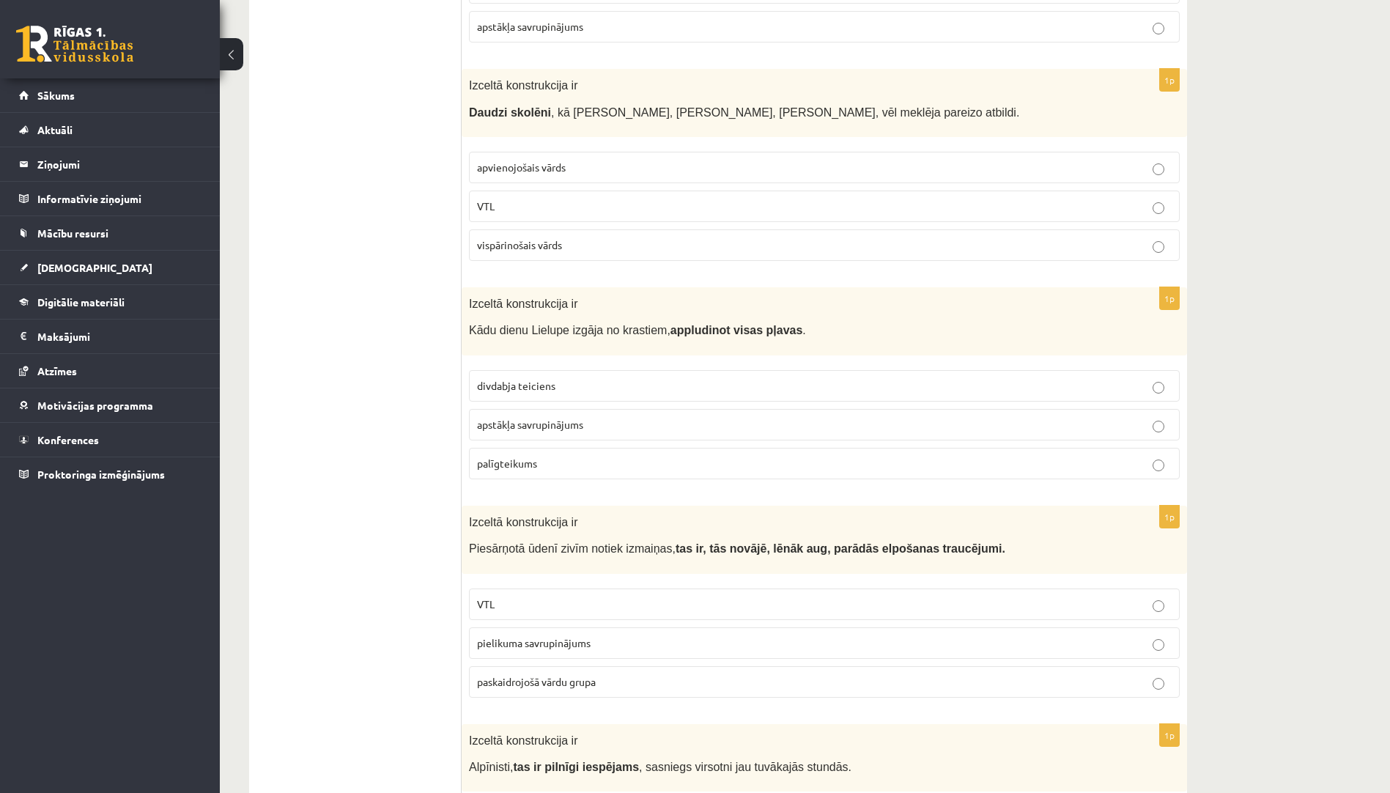
click at [572, 379] on label "divdabja teiciens" at bounding box center [824, 386] width 711 height 32
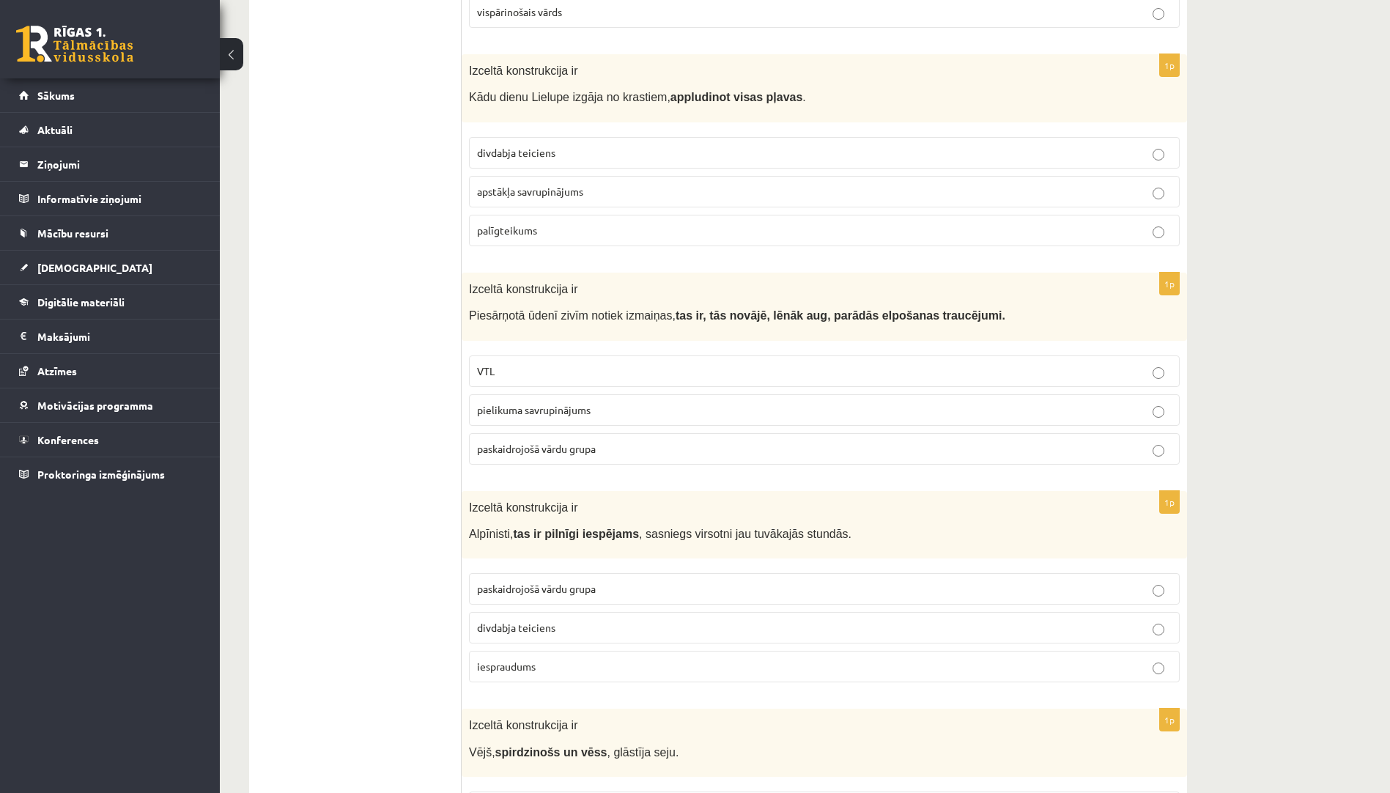
scroll to position [2491, 0]
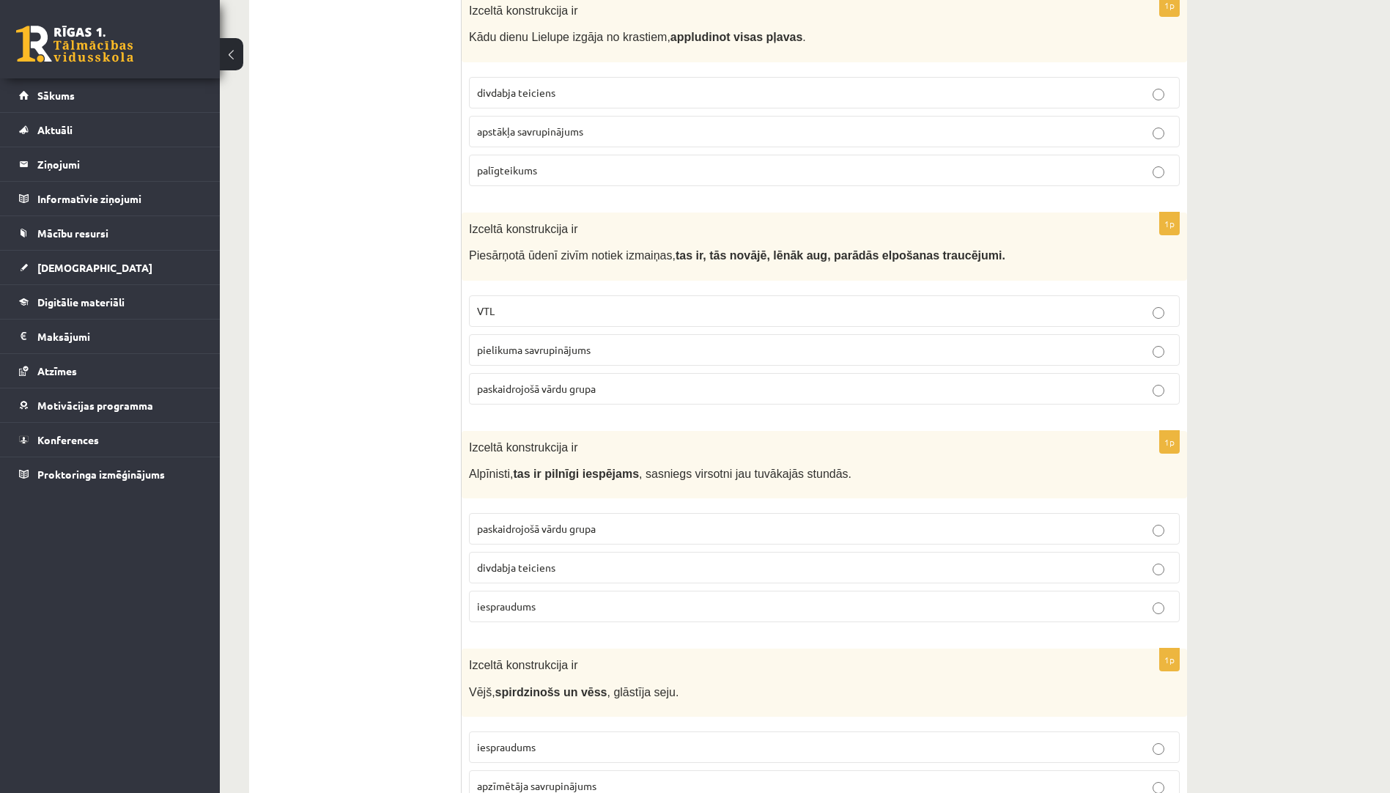
click at [589, 382] on span "paskaidrojošā vārdu grupa" at bounding box center [536, 388] width 119 height 13
click at [522, 599] on span "iespraudums" at bounding box center [506, 605] width 59 height 13
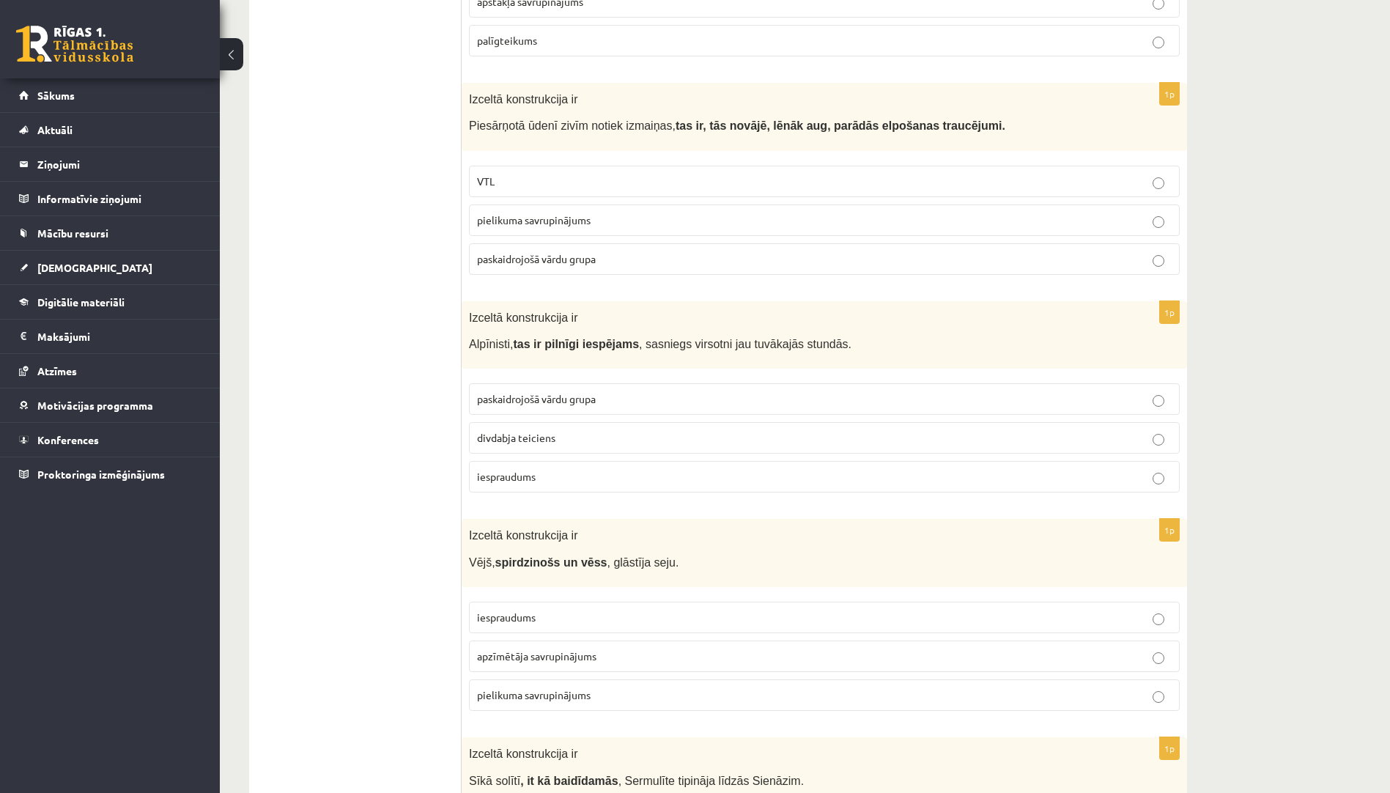
scroll to position [2793, 0]
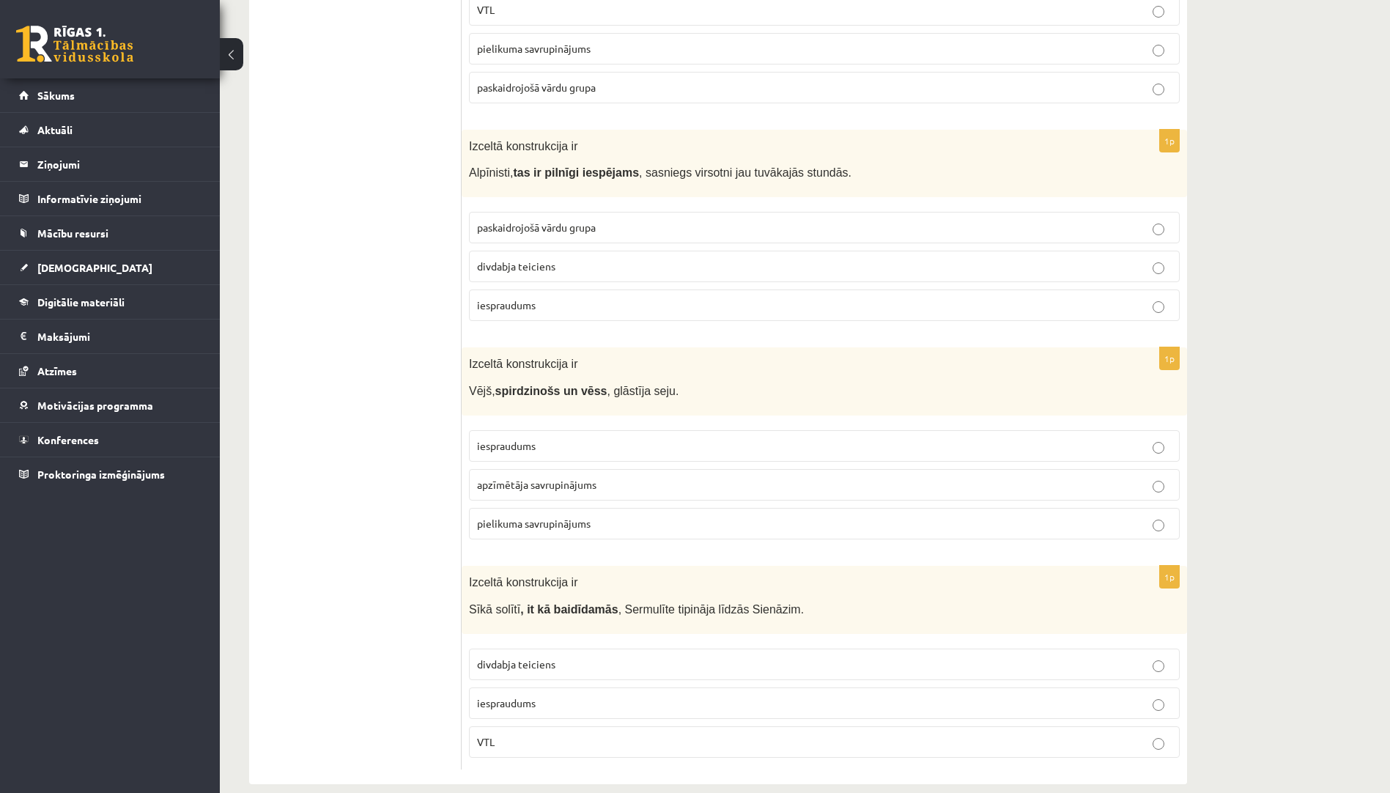
click at [536, 478] on span "apzīmētāja savrupinājums" at bounding box center [536, 484] width 119 height 13
click at [586, 657] on p "divdabja teiciens" at bounding box center [824, 664] width 695 height 15
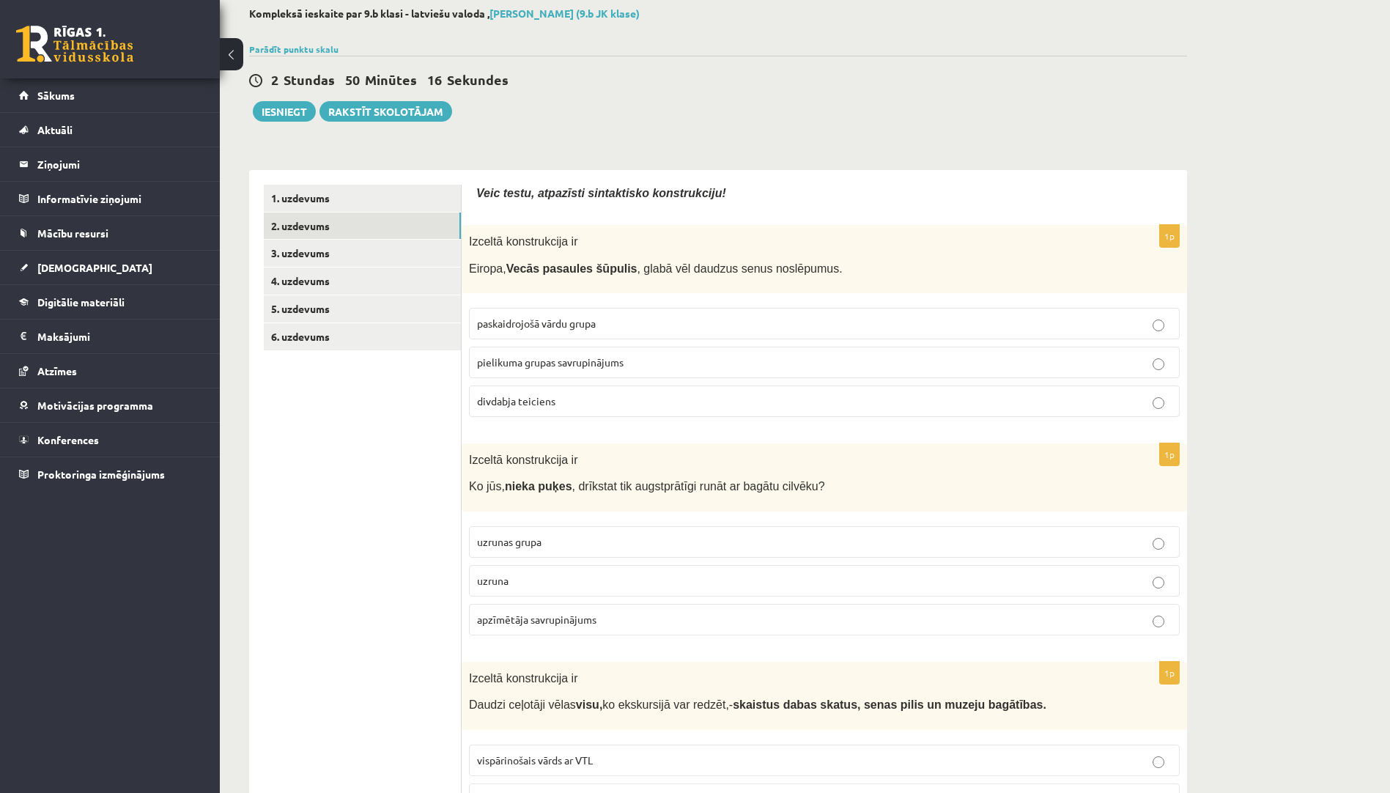
scroll to position [0, 0]
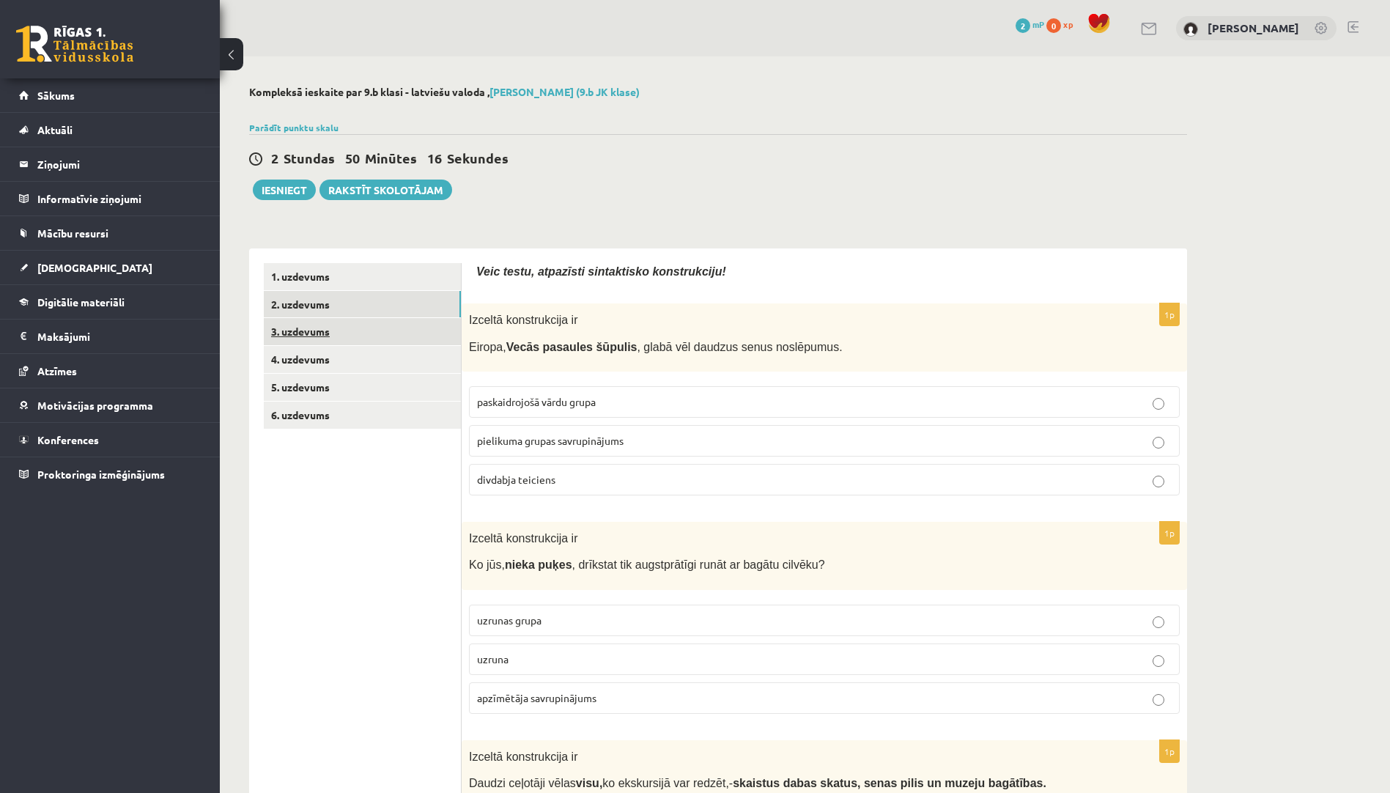
click at [392, 336] on link "3. uzdevums" at bounding box center [362, 331] width 197 height 27
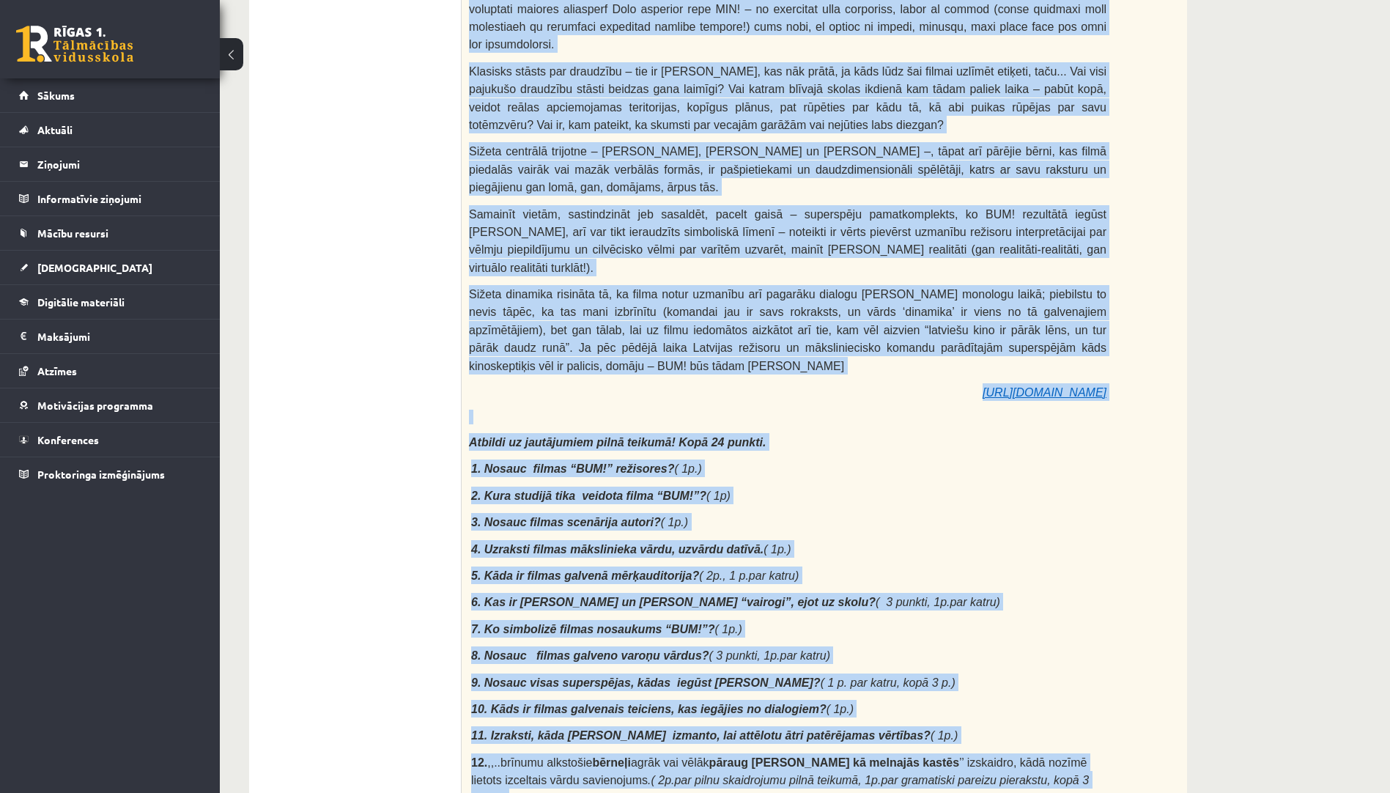
scroll to position [746, 0]
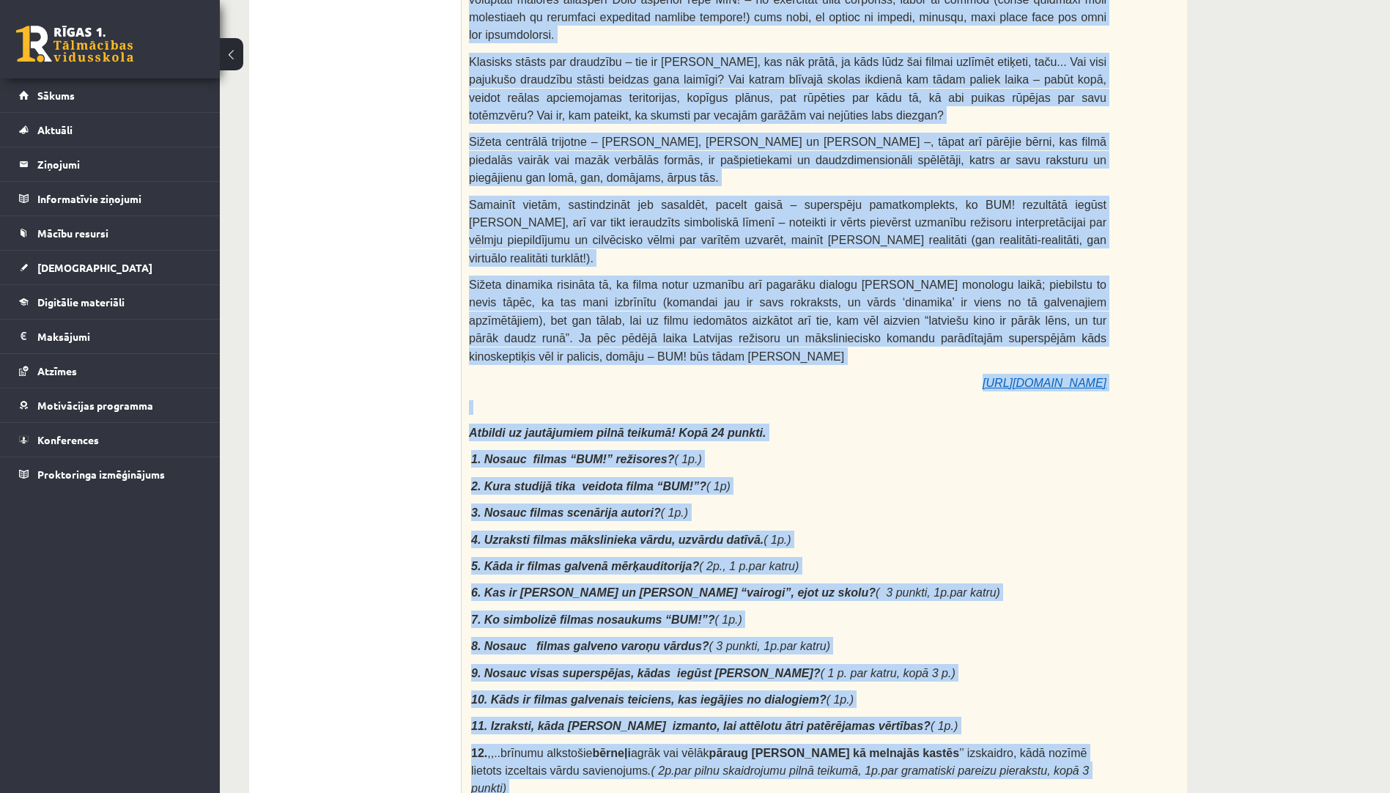
drag, startPoint x: 468, startPoint y: 292, endPoint x: 796, endPoint y: 689, distance: 514.8
click at [796, 689] on div "Lasi tekstu. Atbildi uz jautājumiem. [PERSON_NAME]. „BUM!” Bezbailīgi Un Maģisk…" at bounding box center [824, 195] width 725 height 1326
drag, startPoint x: 796, startPoint y: 689, endPoint x: 783, endPoint y: 671, distance: 22.0
copy div "Lore ipsumd. Sitamet co adipiscinge. Seddoei Tempor. „INC!” Utlaboreet Do Magna…"
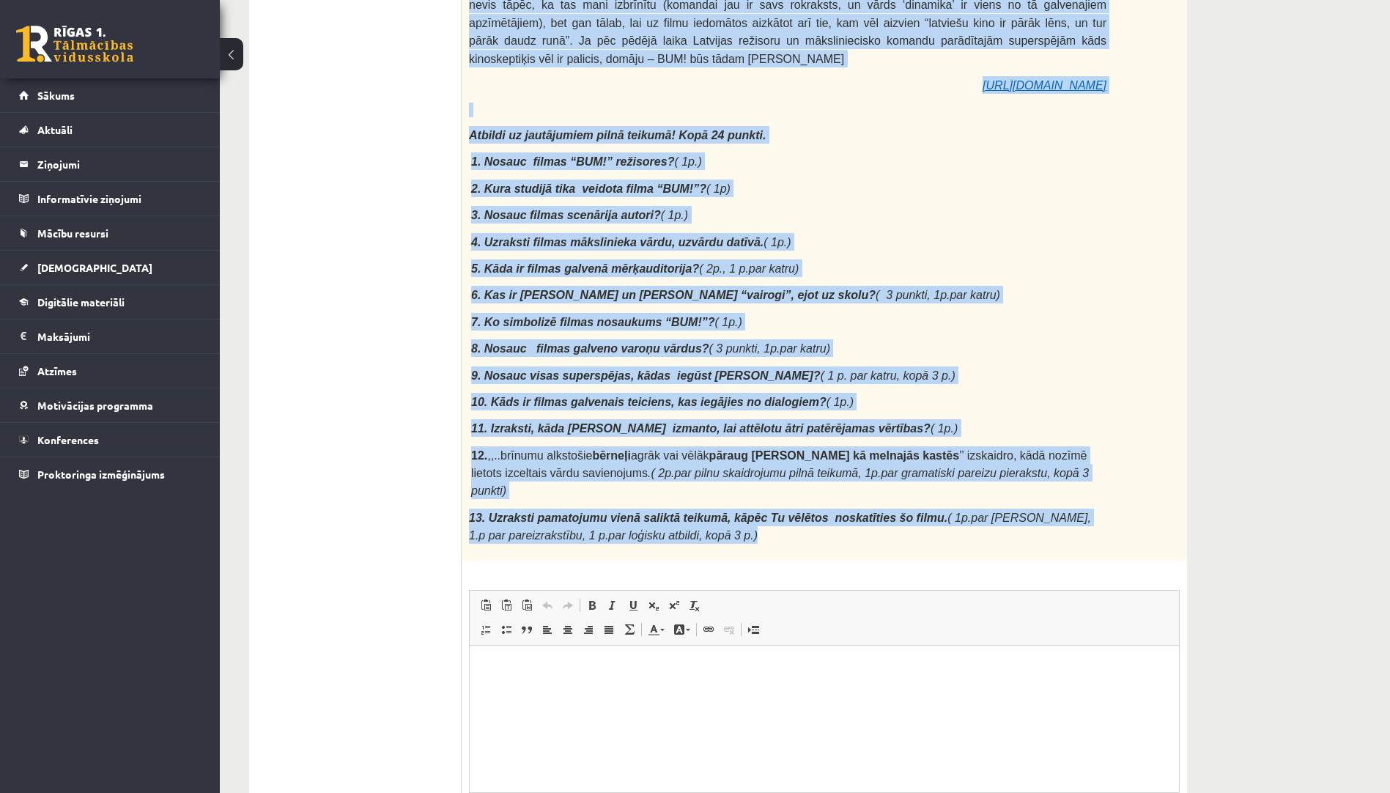
scroll to position [1045, 0]
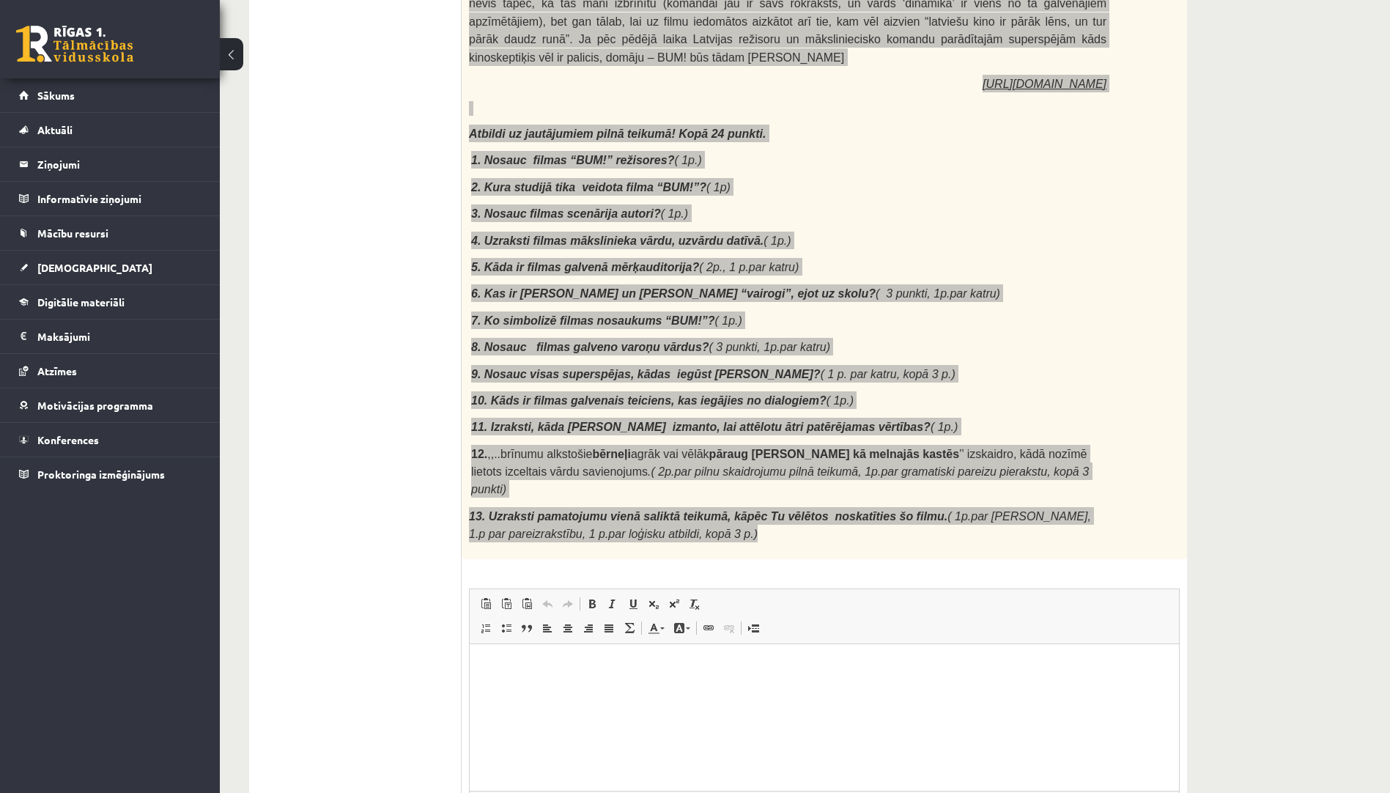
click at [590, 676] on html at bounding box center [824, 665] width 709 height 45
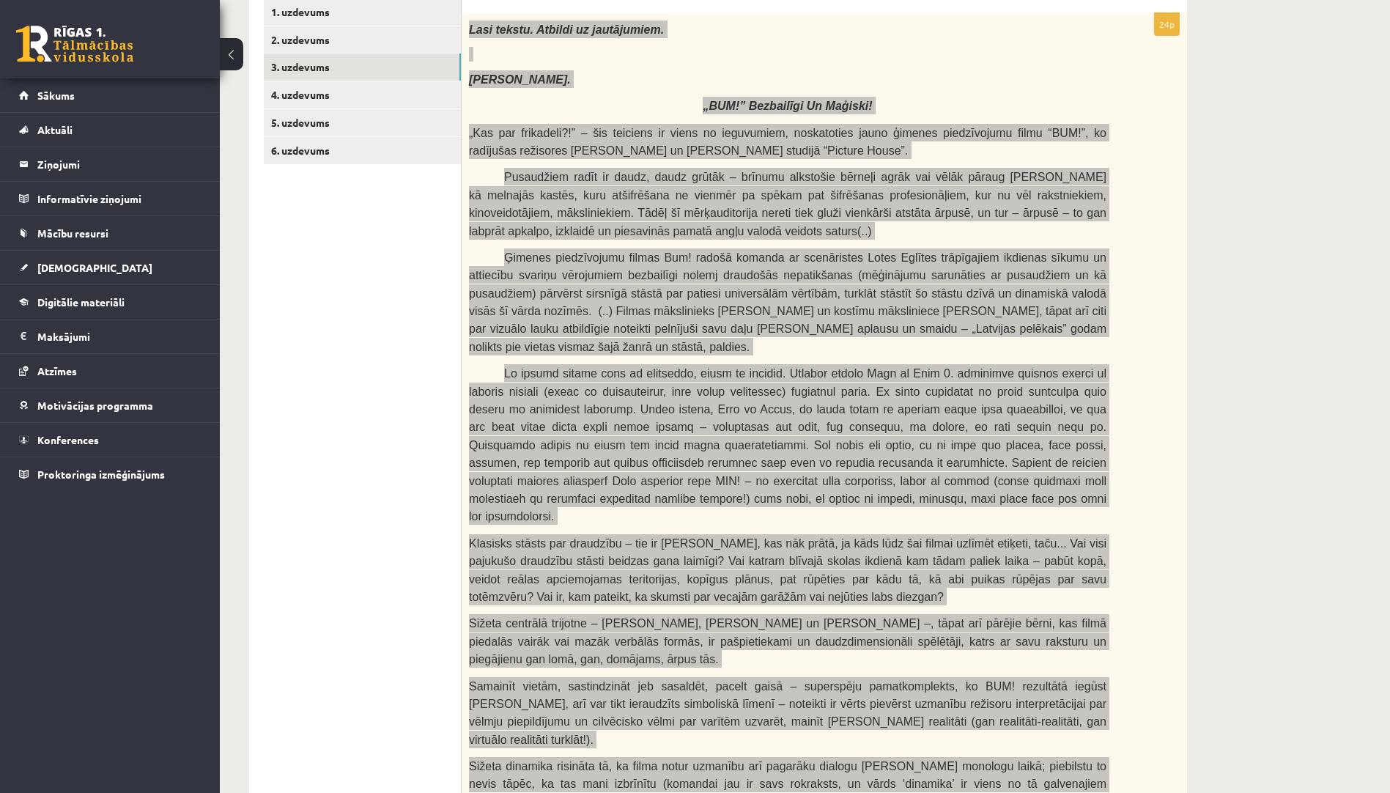
scroll to position [0, 0]
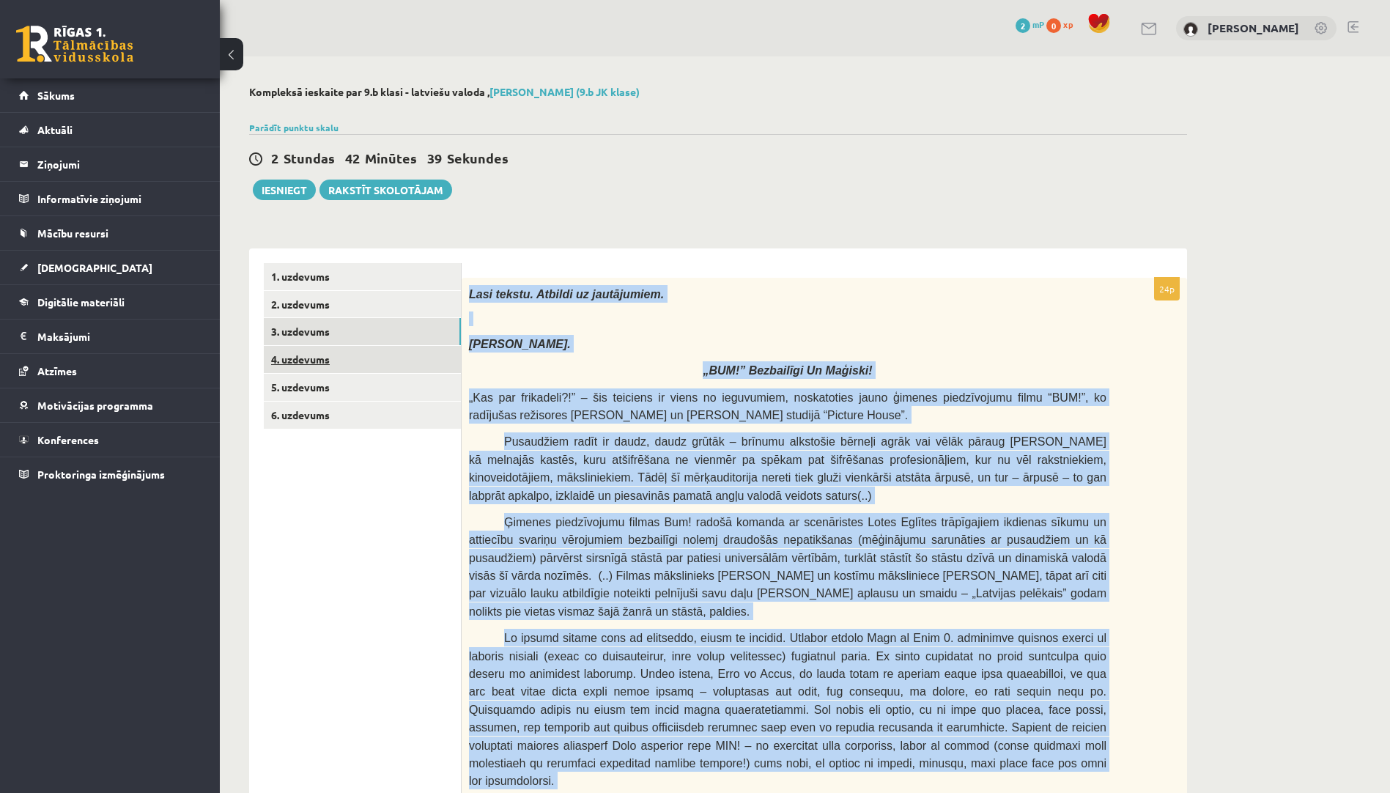
click at [404, 358] on link "4. uzdevums" at bounding box center [362, 359] width 197 height 27
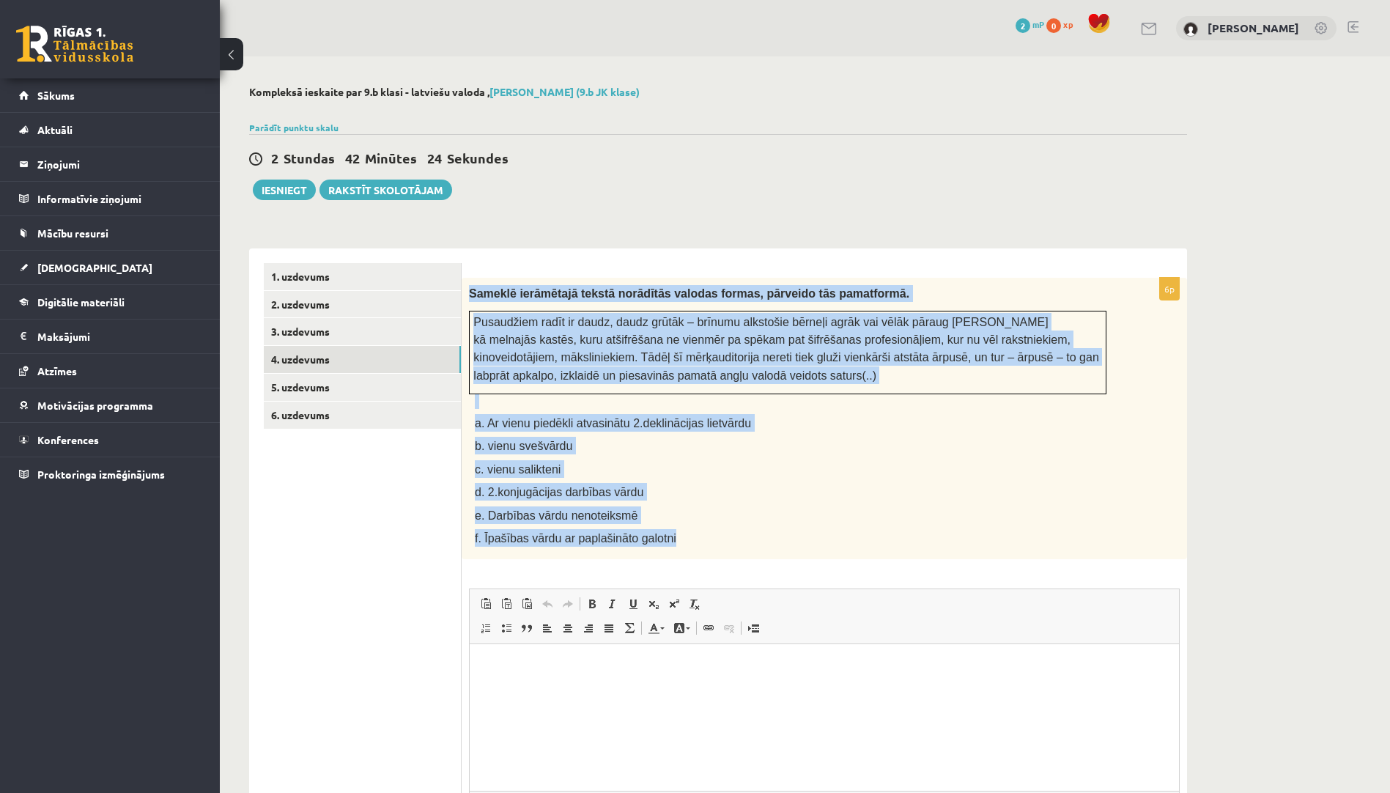
drag, startPoint x: 470, startPoint y: 295, endPoint x: 666, endPoint y: 533, distance: 308.2
click at [666, 533] on div "Sameklē ierāmētajā tekstā norādītās valodas formas, pārveido tās pamatformā. Pu…" at bounding box center [824, 419] width 725 height 282
drag, startPoint x: 666, startPoint y: 533, endPoint x: 646, endPoint y: 533, distance: 20.5
copy div "Sameklē ierāmētajā tekstā norādītās valodas formas, pārveido tās pamatformā. Pu…"
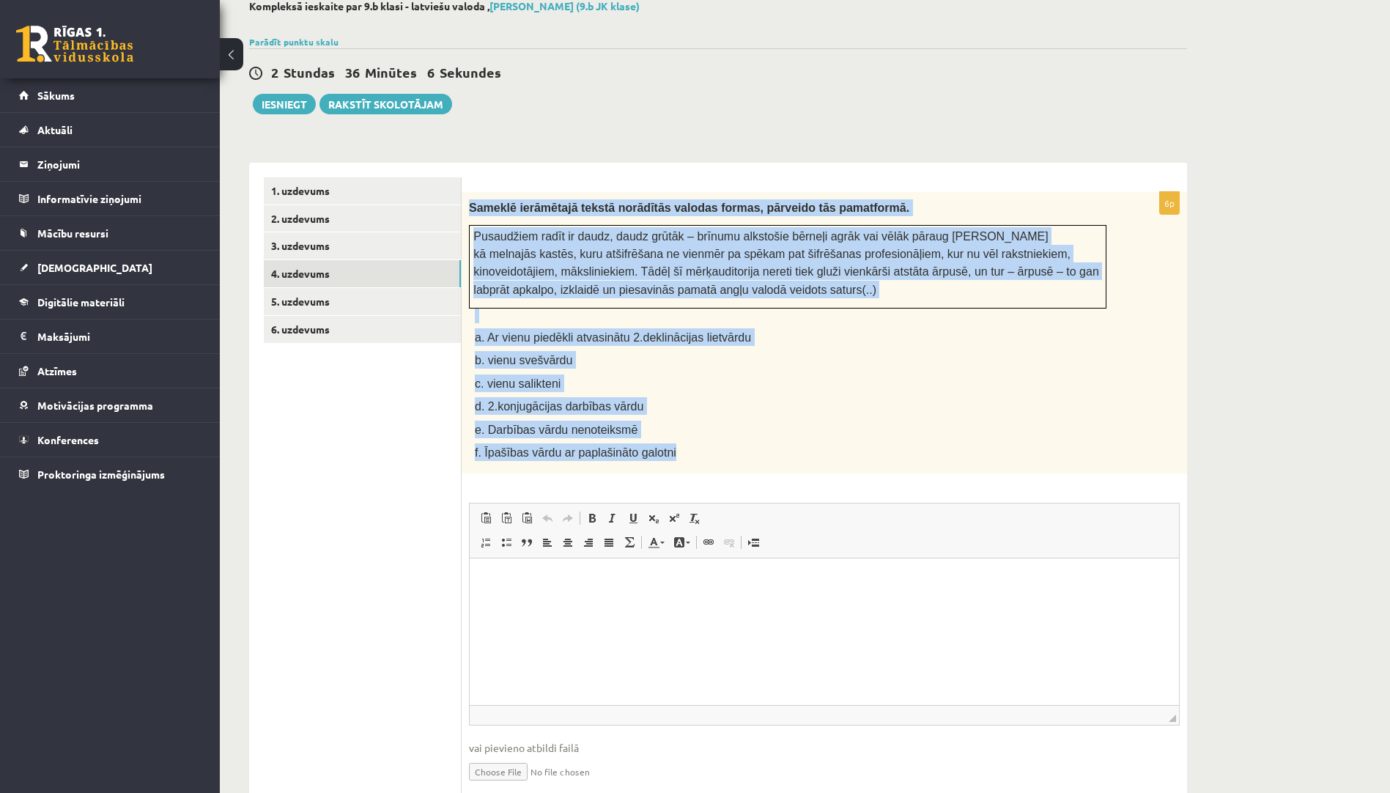
scroll to position [138, 0]
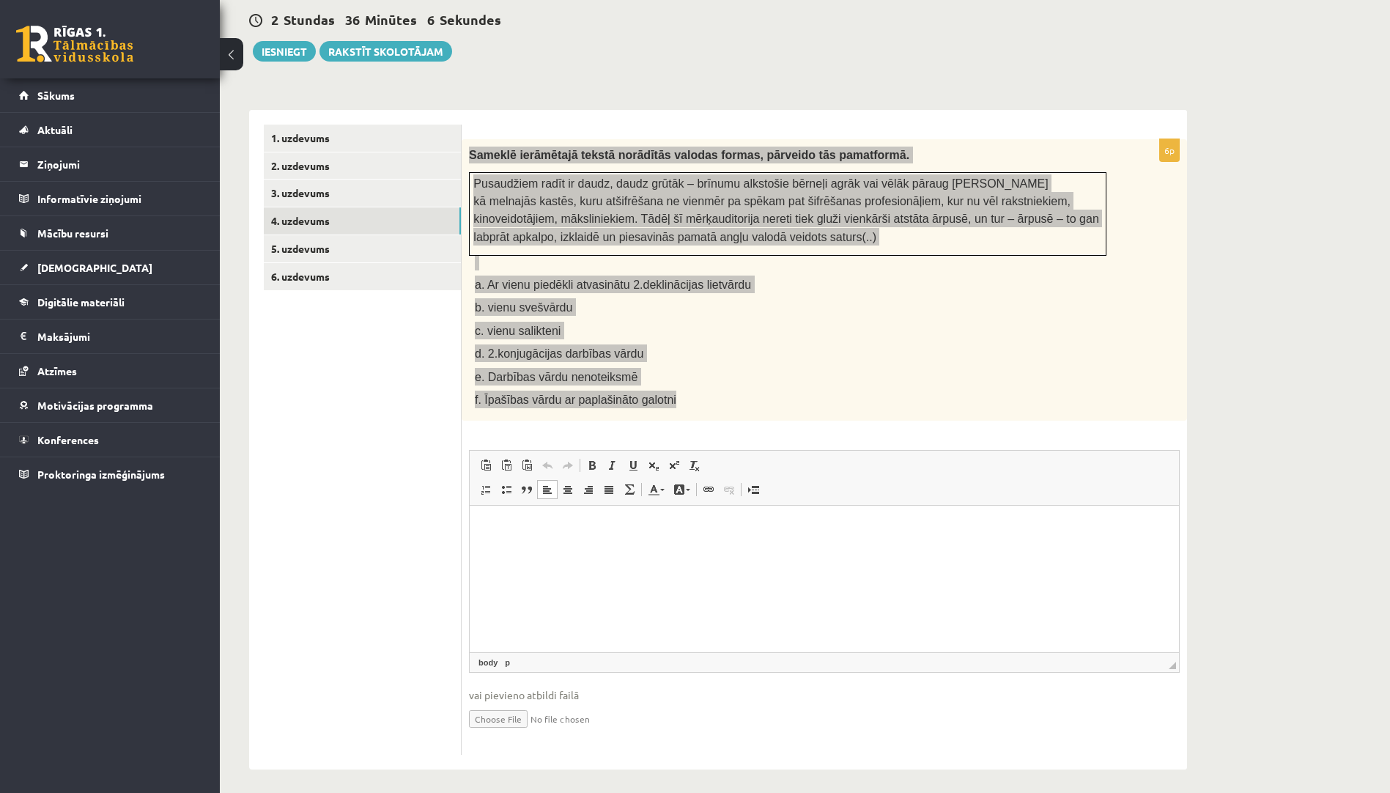
click at [574, 547] on html at bounding box center [824, 528] width 709 height 45
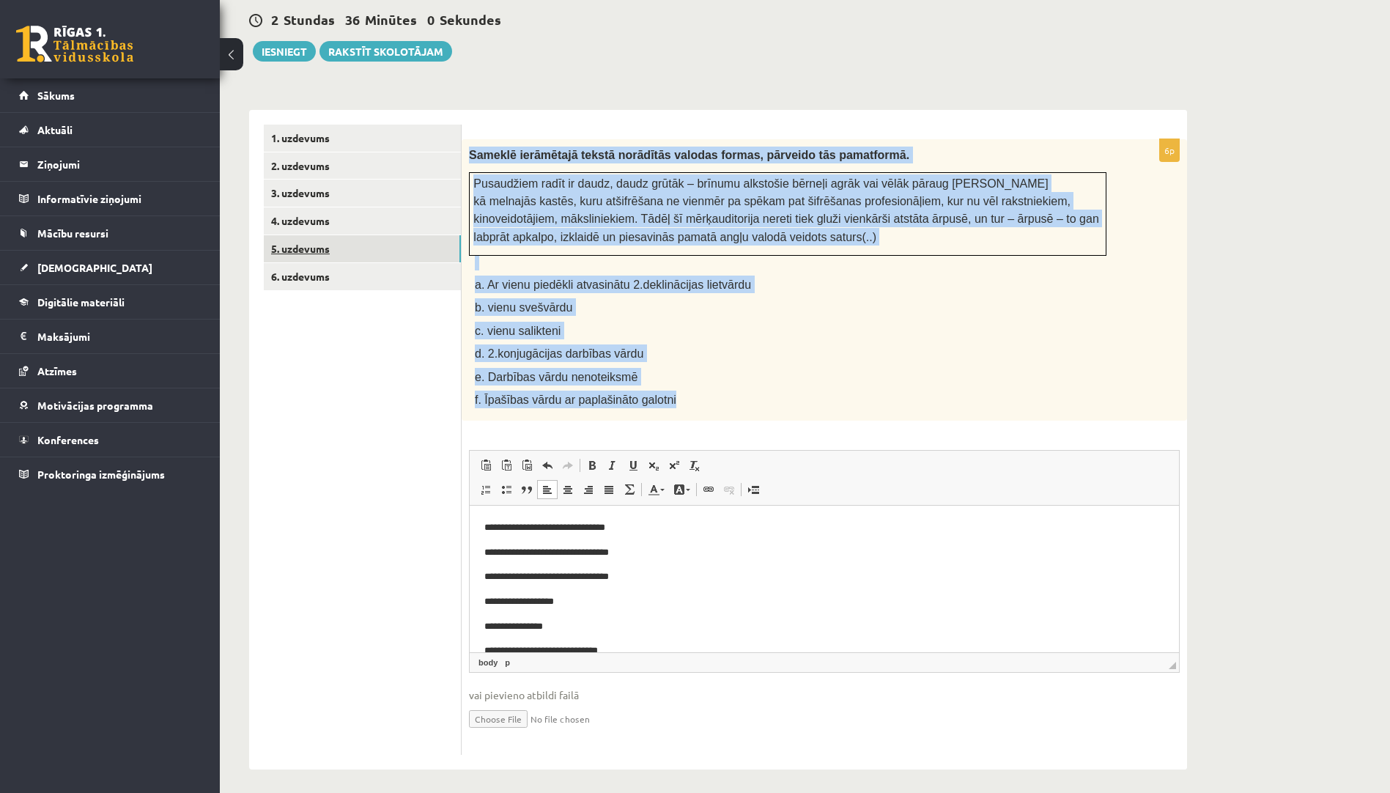
click at [407, 250] on link "5. uzdevums" at bounding box center [362, 248] width 197 height 27
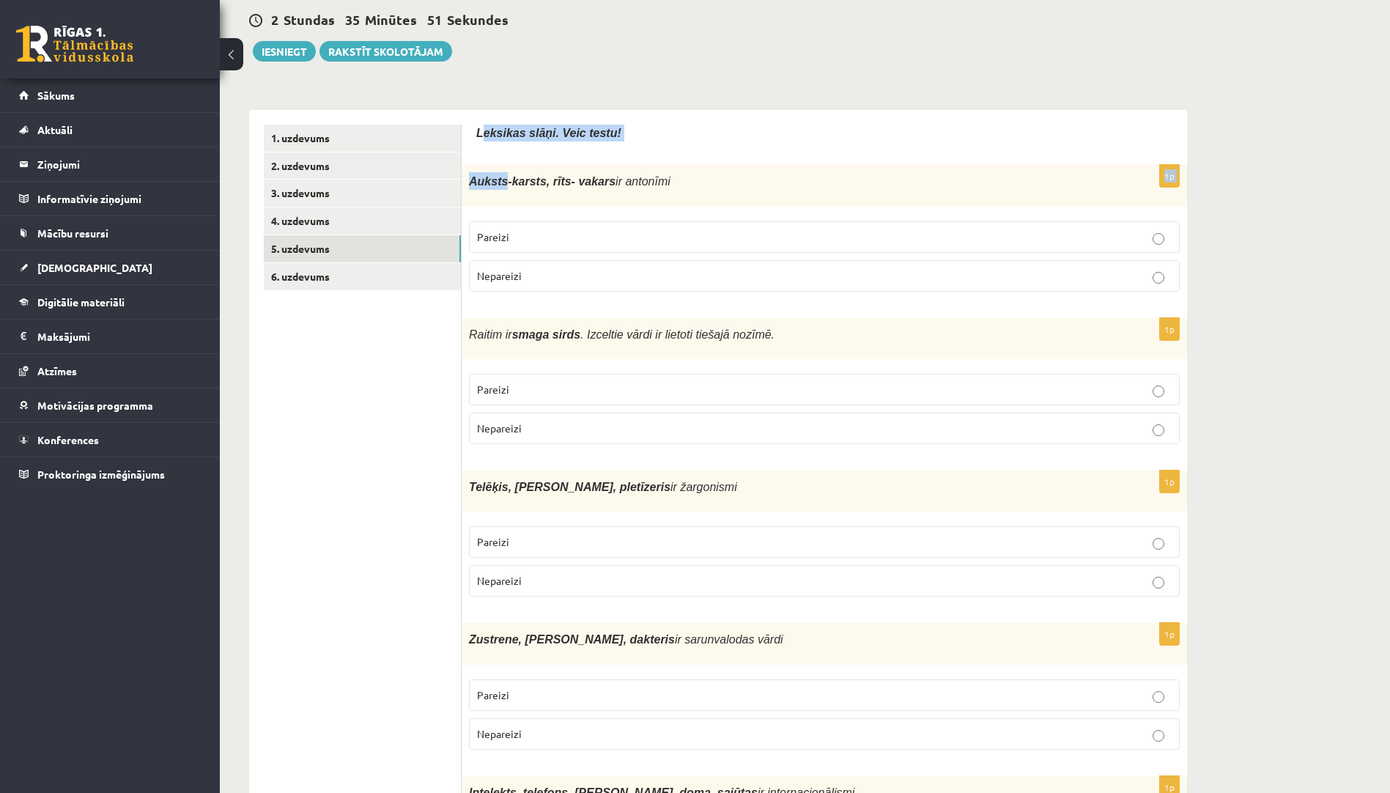
drag, startPoint x: 482, startPoint y: 135, endPoint x: 499, endPoint y: 174, distance: 42.3
drag, startPoint x: 499, startPoint y: 174, endPoint x: 471, endPoint y: 89, distance: 89.4
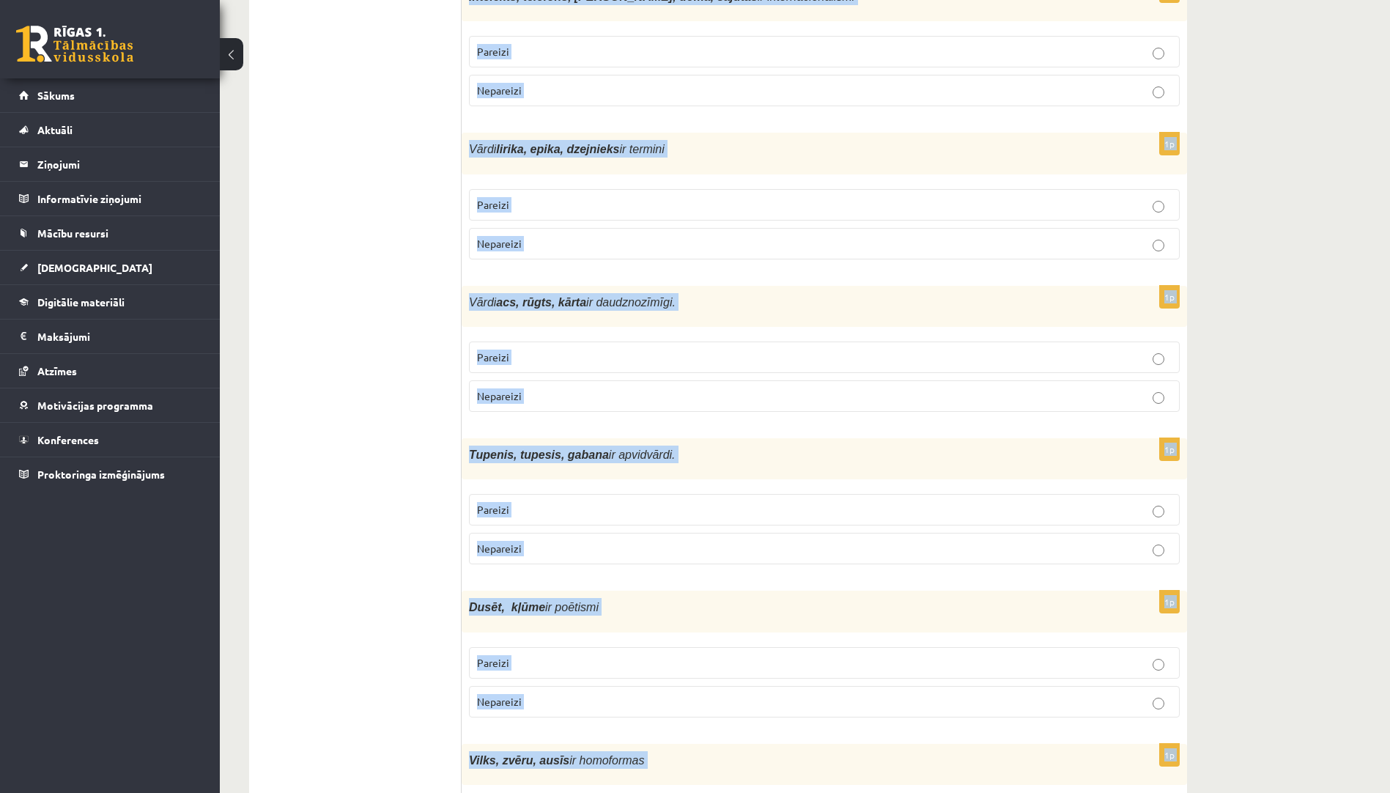
scroll to position [1061, 0]
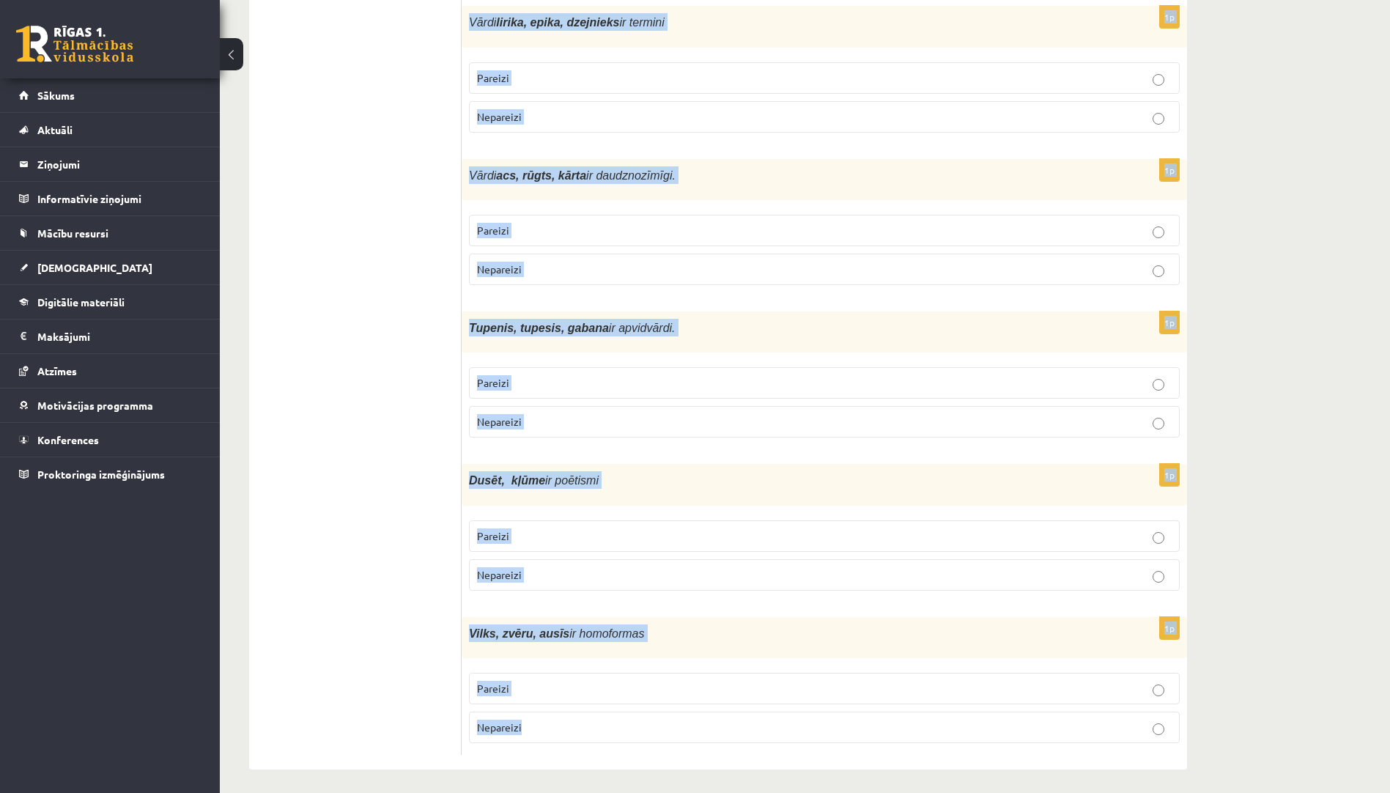
drag, startPoint x: 473, startPoint y: 133, endPoint x: 684, endPoint y: 783, distance: 683.4
copy form "Loremips dolor. Sita conse! 1a Elitse-doeius, temp- incidi ut laboreet Dolorem …"
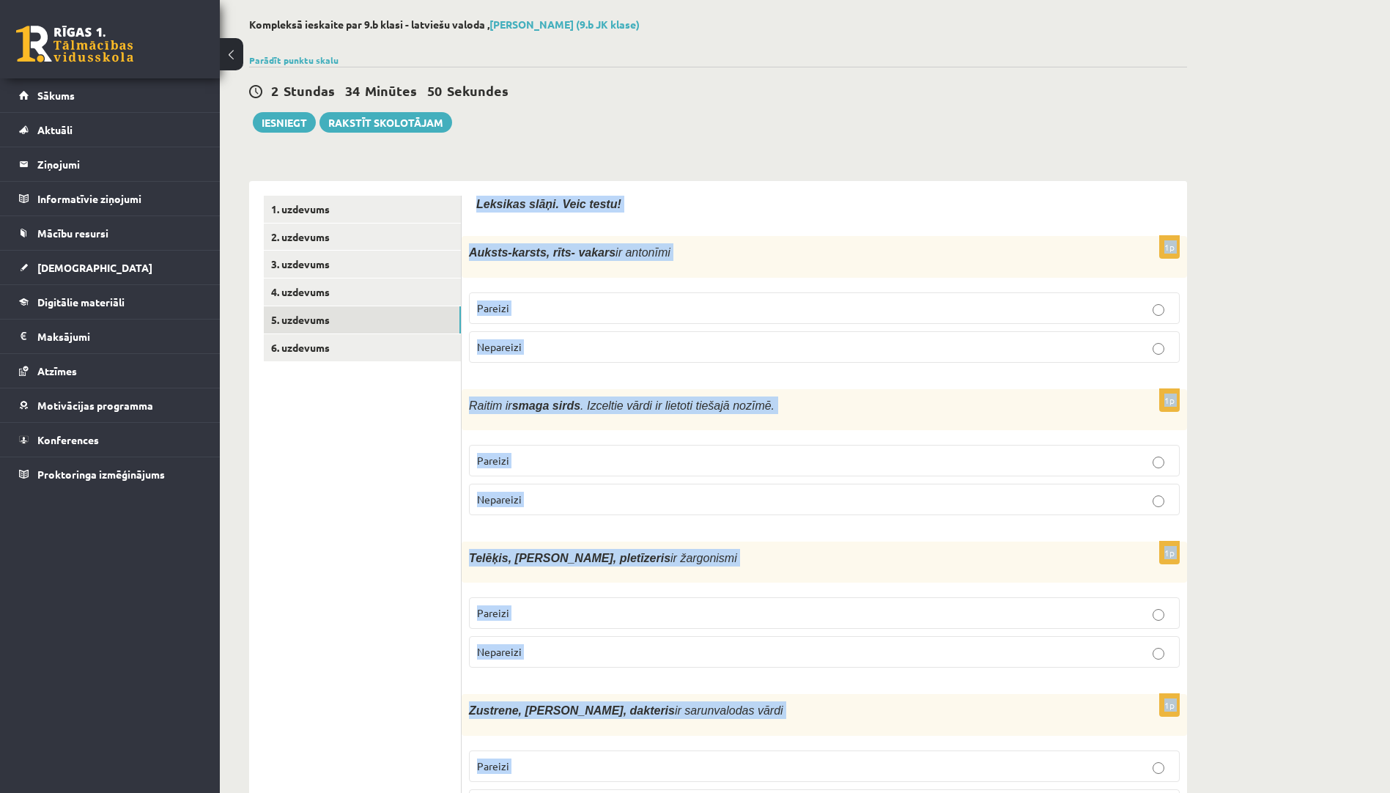
scroll to position [0, 0]
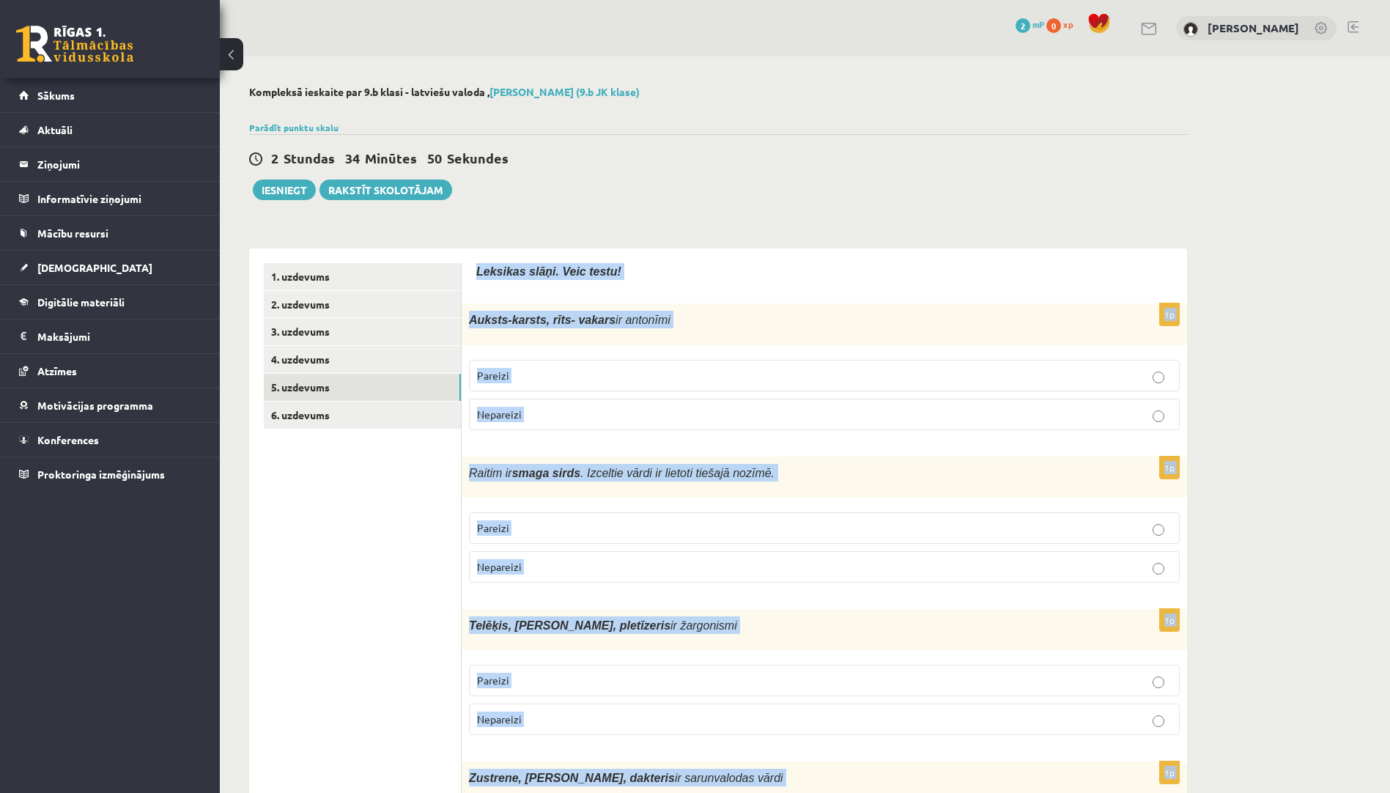
click at [582, 366] on label "Pareizi" at bounding box center [824, 376] width 711 height 32
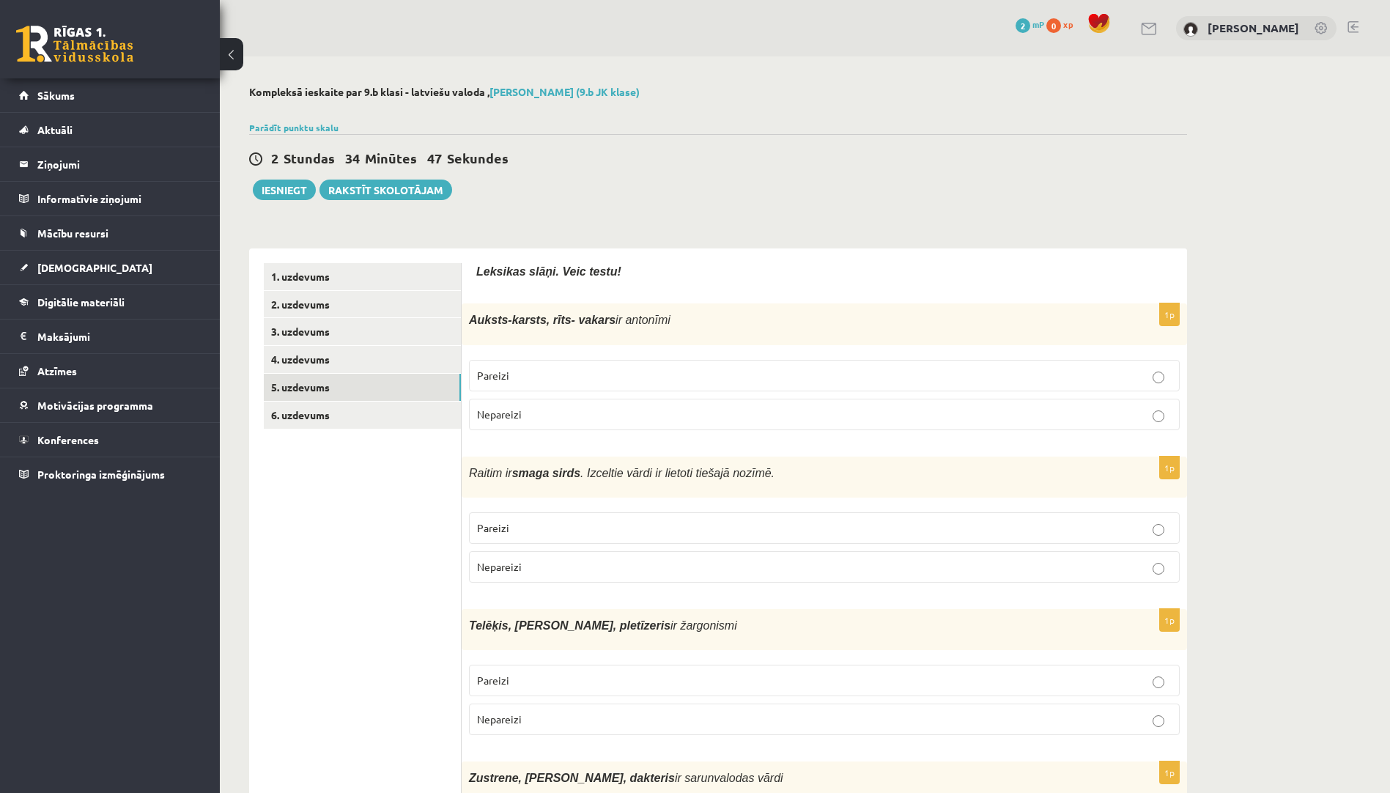
click at [599, 560] on p "Nepareizi" at bounding box center [824, 566] width 695 height 15
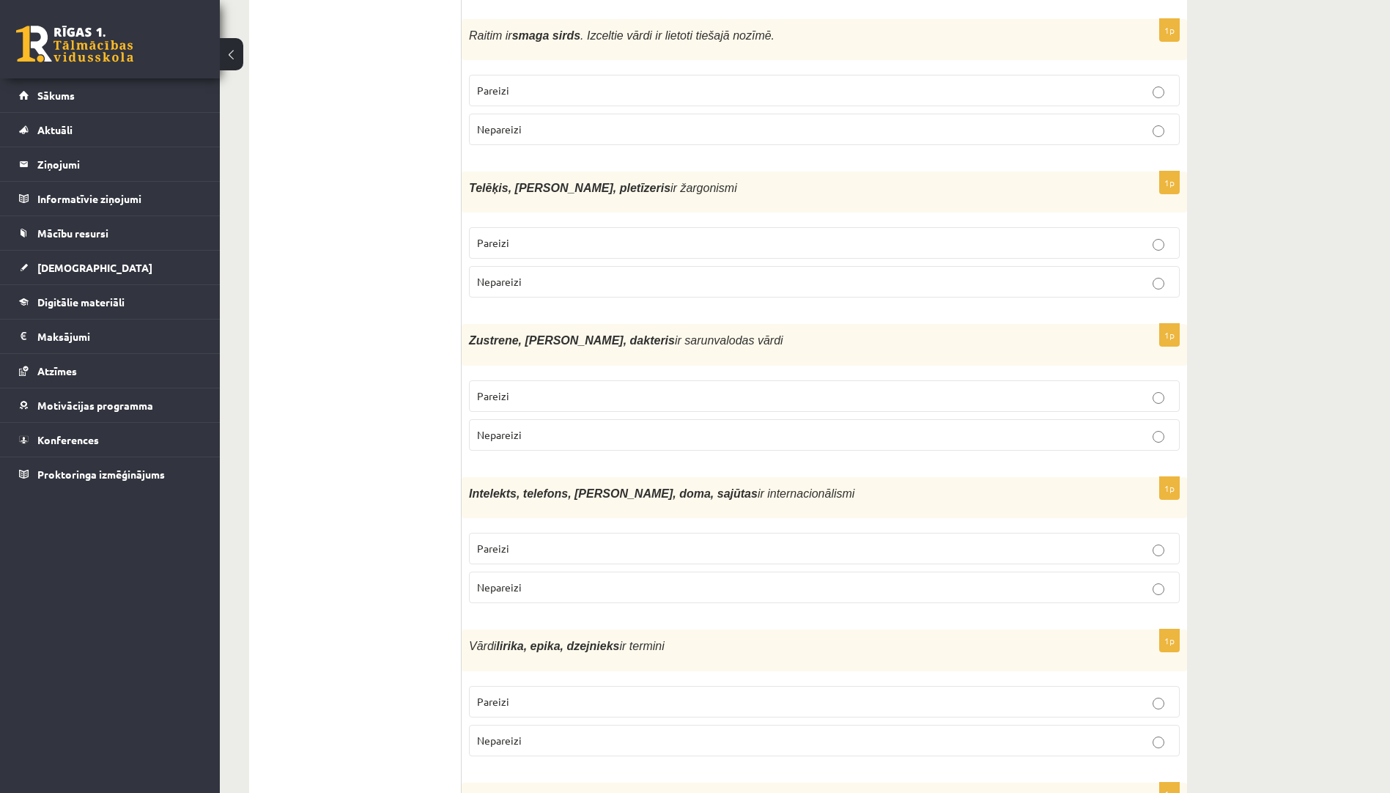
scroll to position [440, 0]
click at [606, 244] on p "Pareizi" at bounding box center [824, 240] width 695 height 15
click at [638, 395] on p "Pareizi" at bounding box center [824, 393] width 695 height 15
click at [678, 588] on p "Nepareizi" at bounding box center [824, 584] width 695 height 15
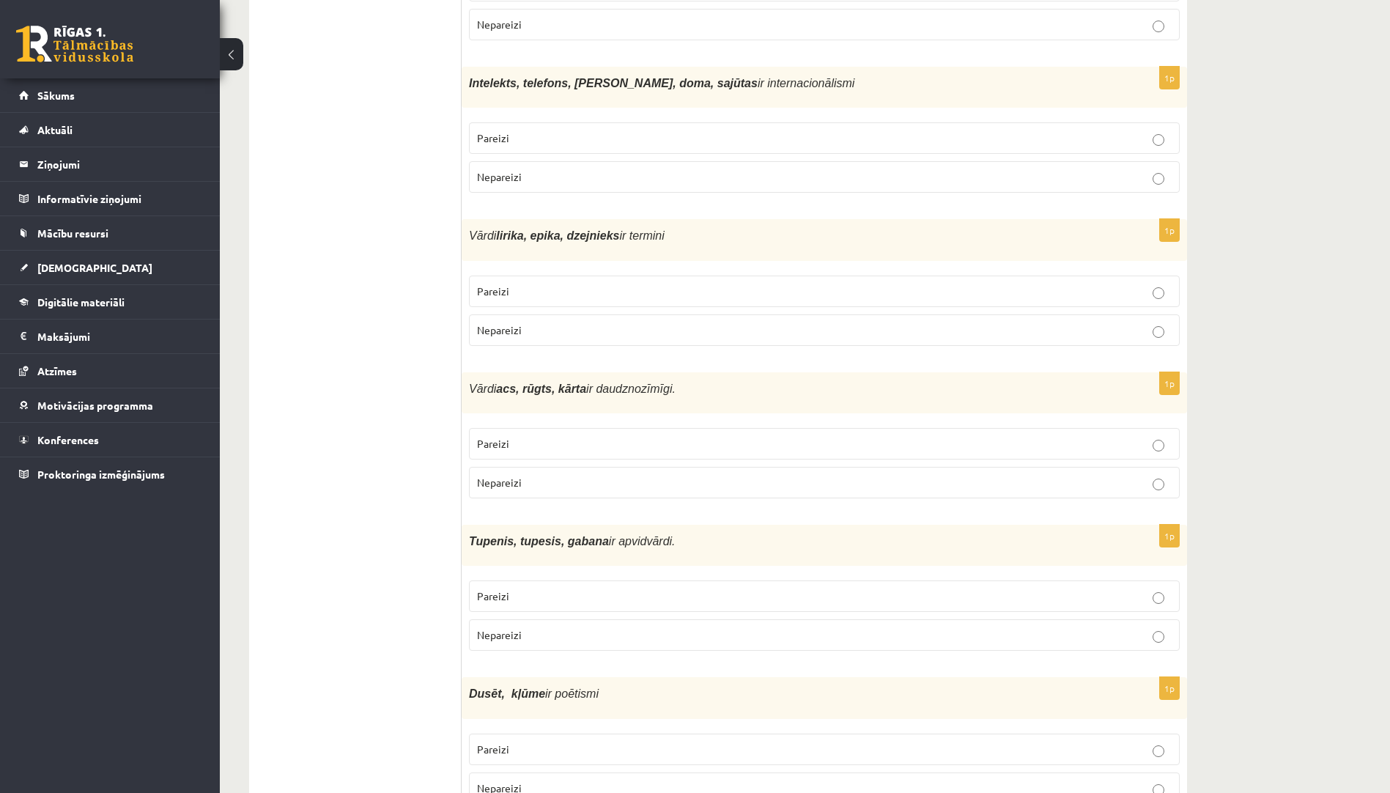
scroll to position [879, 0]
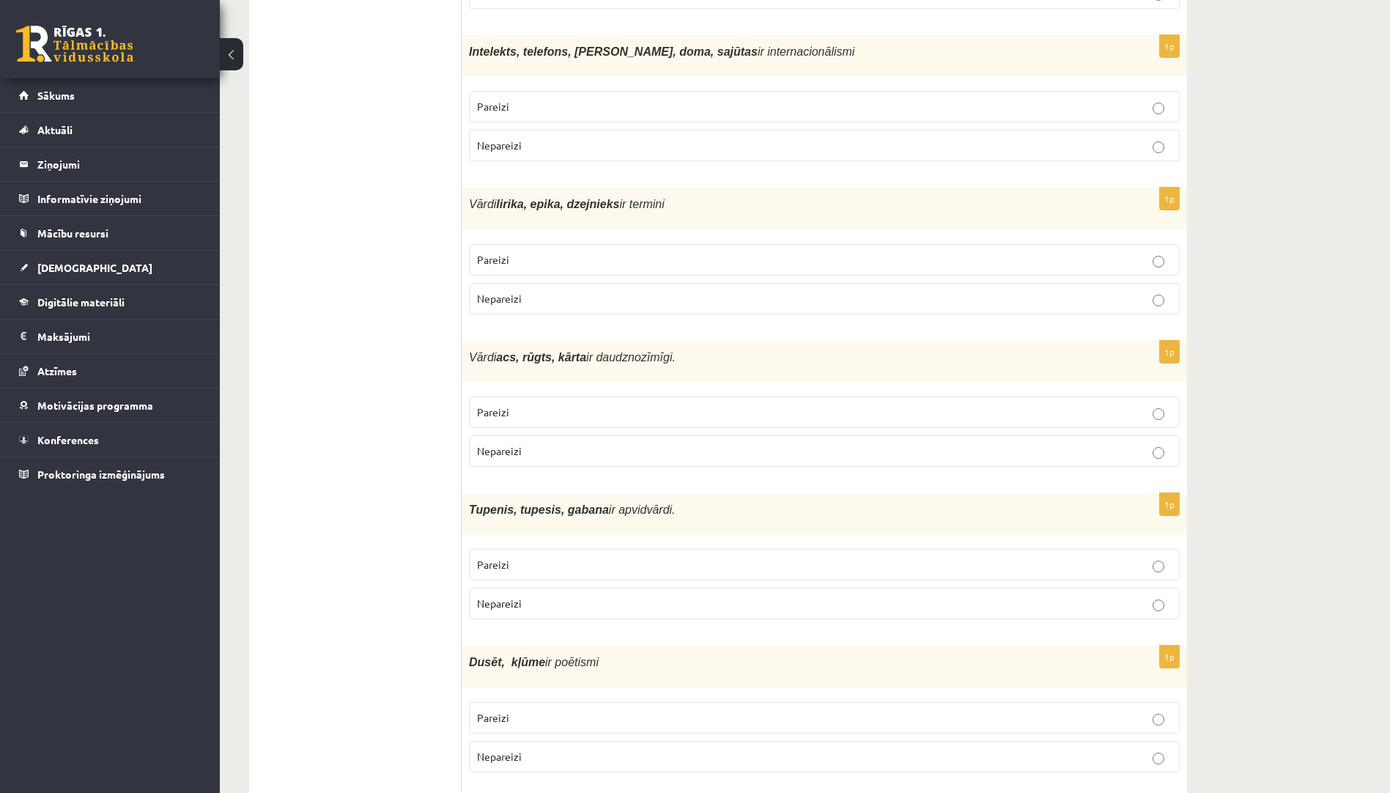
click at [596, 252] on p "Pareizi" at bounding box center [824, 259] width 695 height 15
click at [598, 409] on p "Pareizi" at bounding box center [824, 411] width 695 height 15
click at [750, 557] on p "Pareizi" at bounding box center [824, 564] width 695 height 15
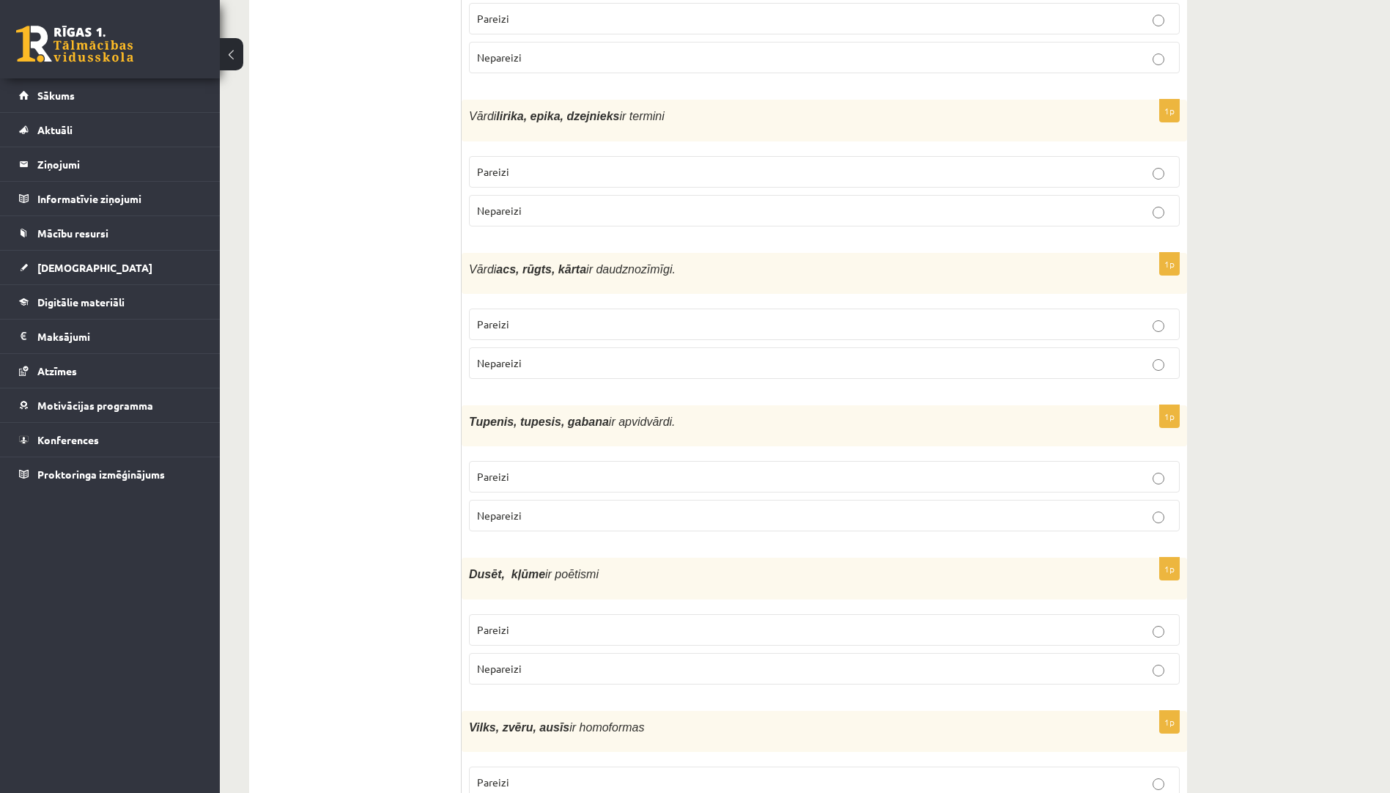
scroll to position [1061, 0]
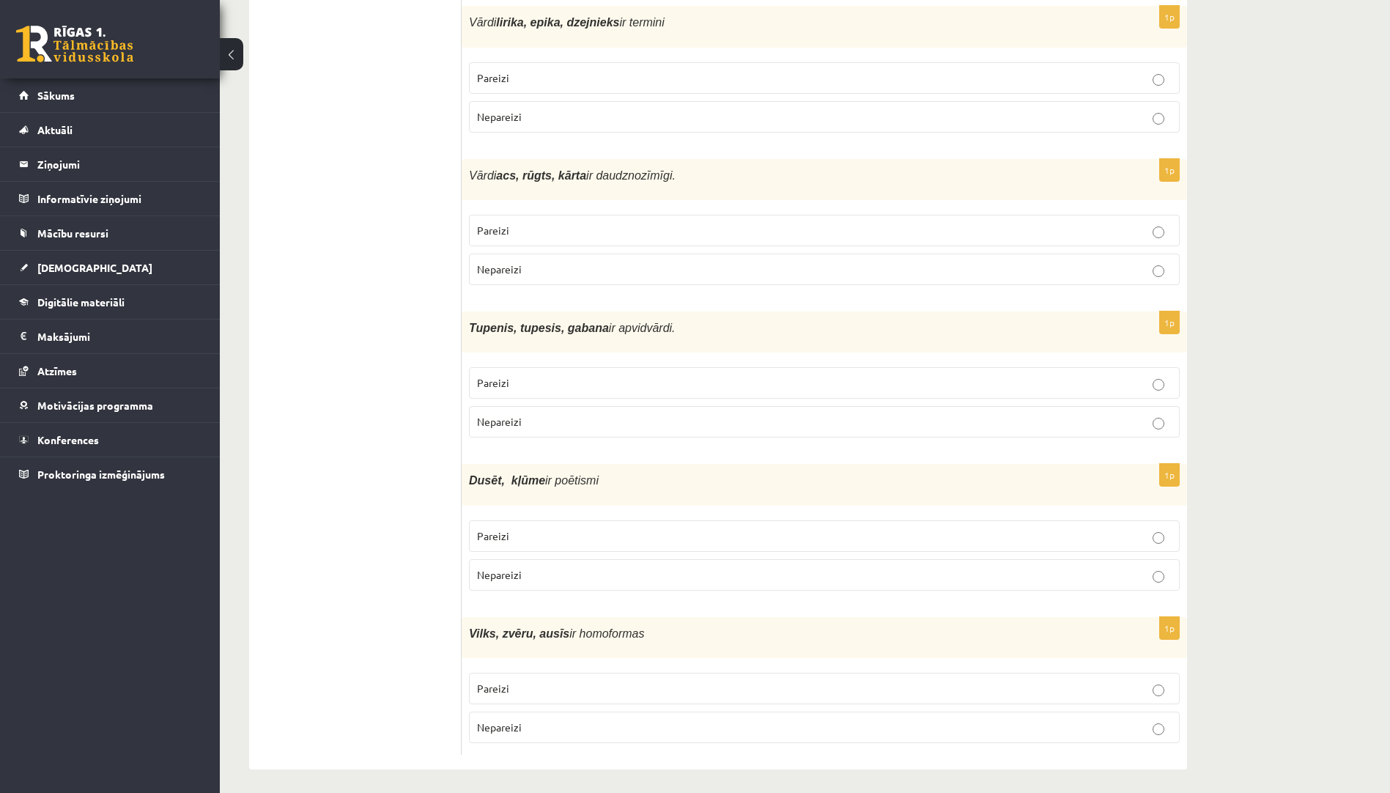
click at [763, 574] on p "Nepareizi" at bounding box center [824, 574] width 695 height 15
click at [799, 720] on p "Nepareizi" at bounding box center [824, 727] width 695 height 15
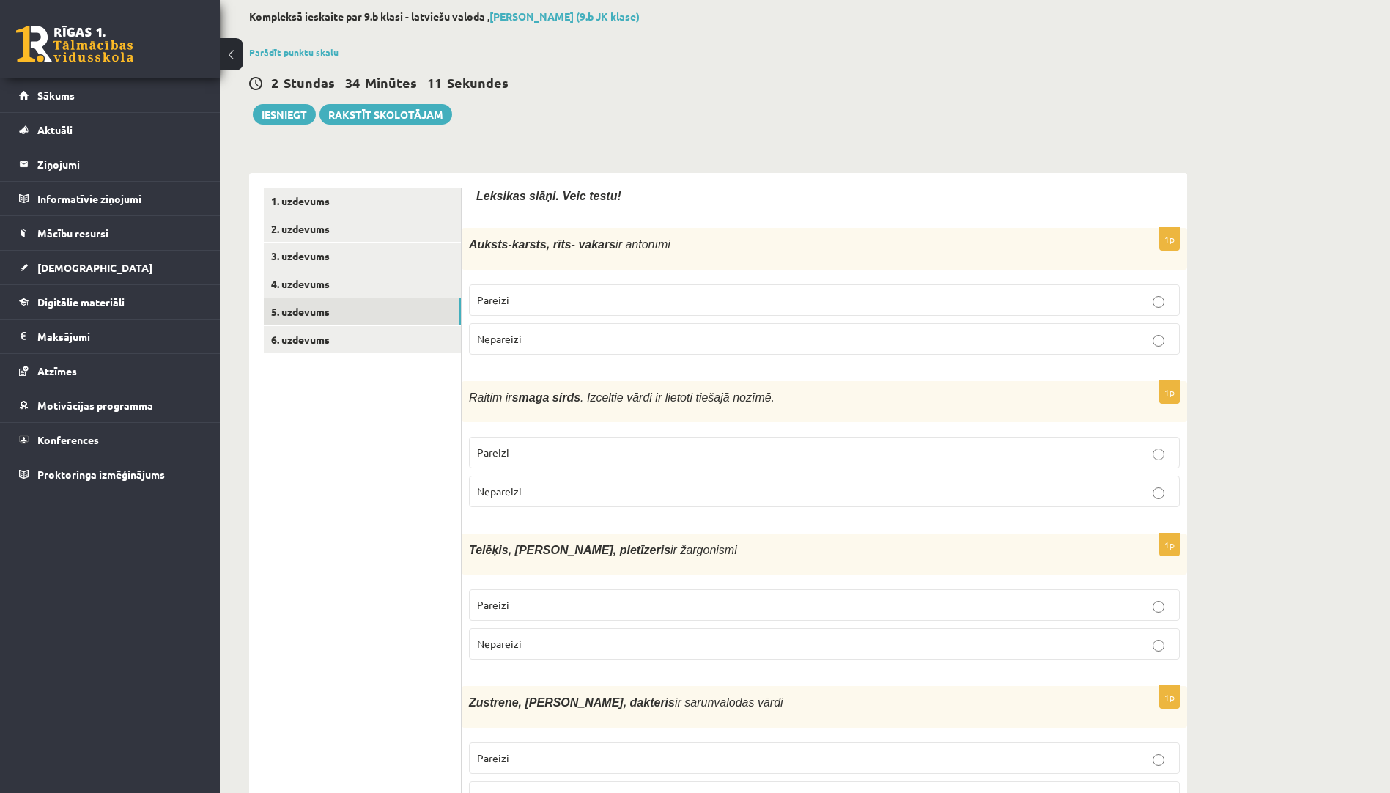
scroll to position [0, 0]
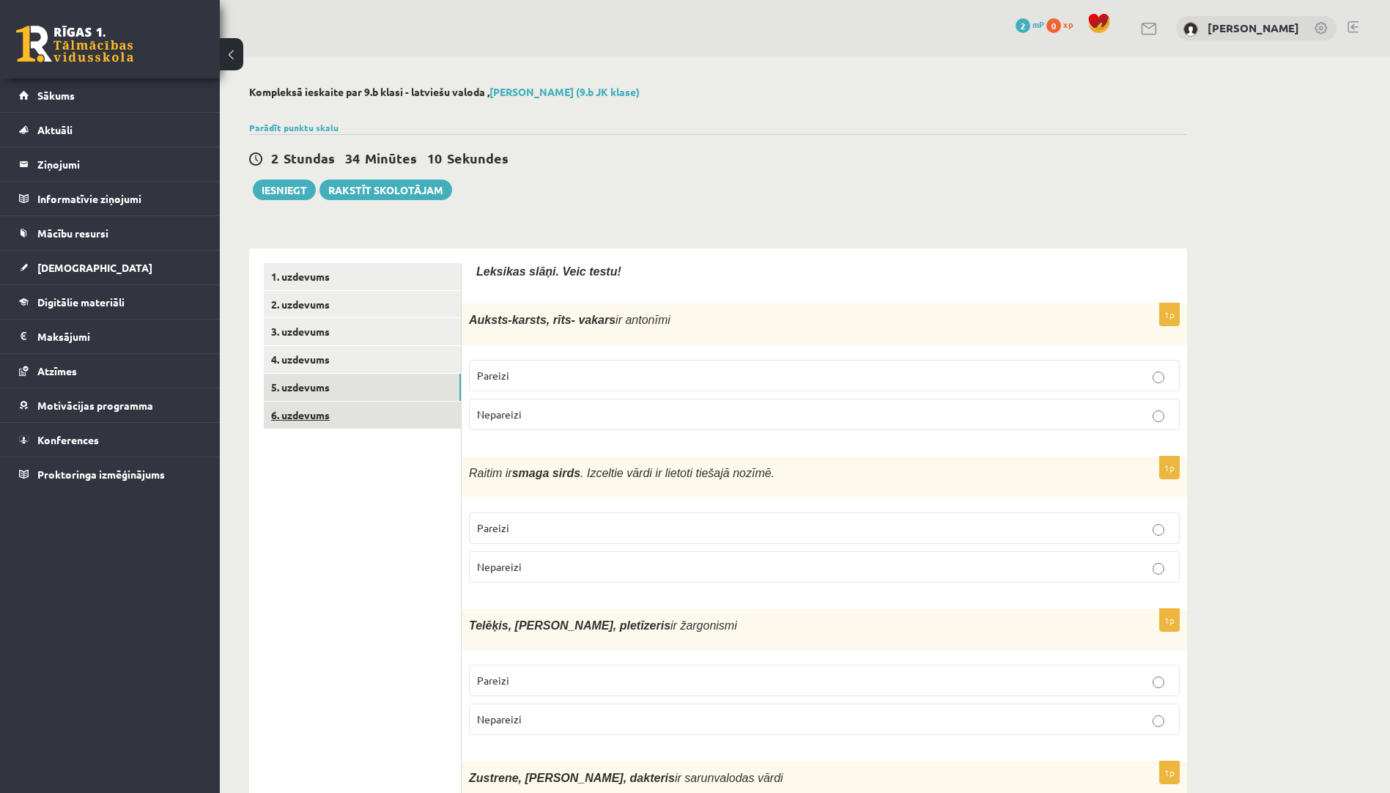
click at [439, 418] on link "6. uzdevums" at bounding box center [362, 415] width 197 height 27
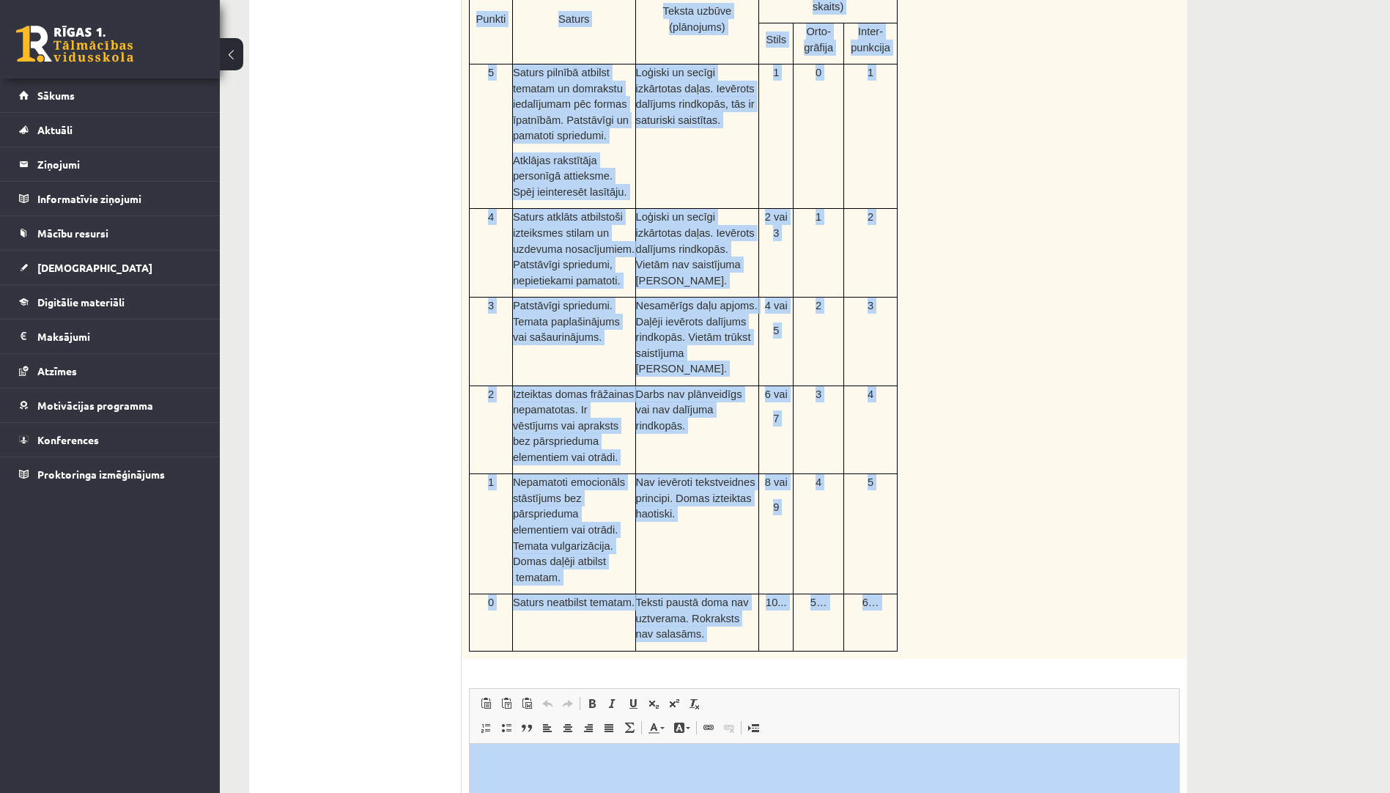
scroll to position [579, 0]
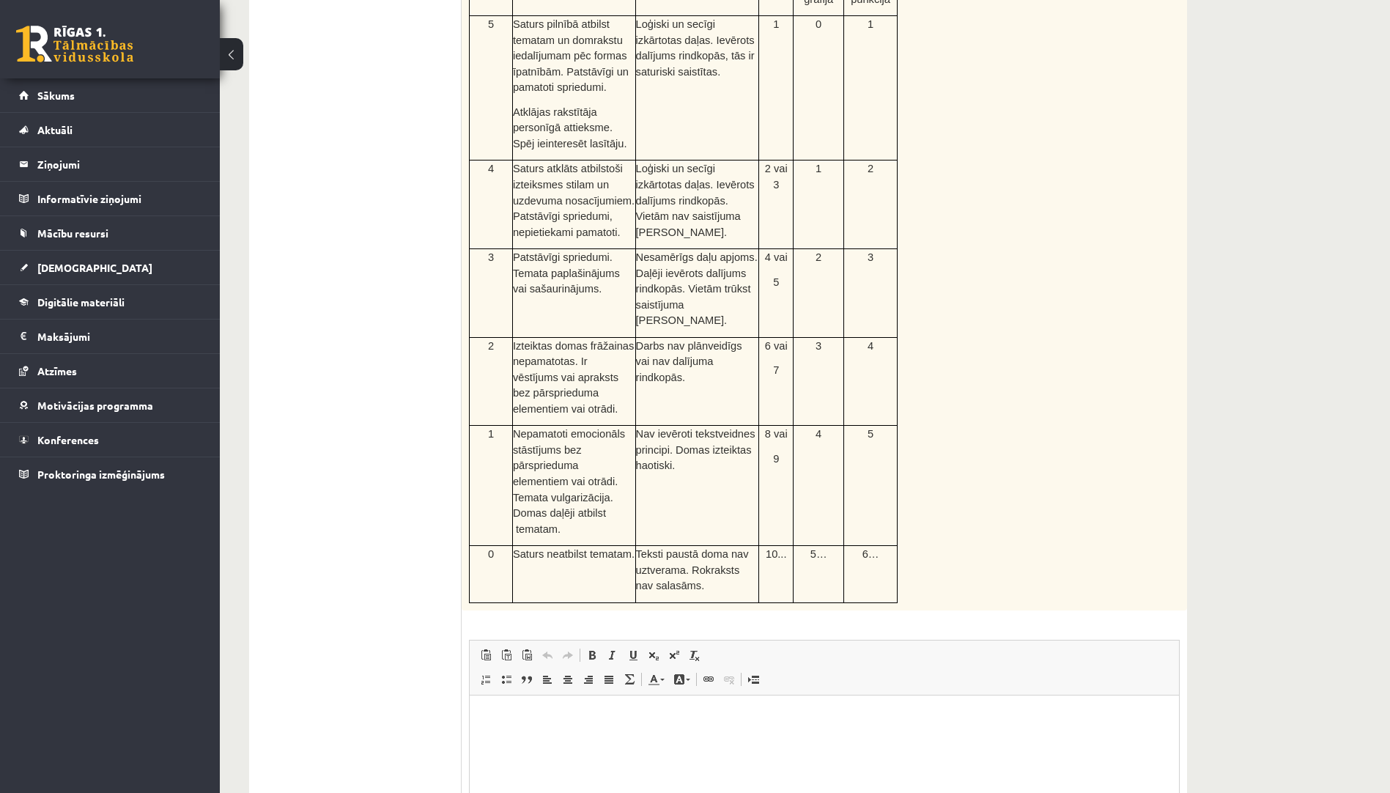
drag, startPoint x: 474, startPoint y: 292, endPoint x: 915, endPoint y: 511, distance: 492.2
click at [915, 511] on div "Uzraksti pārspriedumu,,Dzīve sociālajos tīklos’’ ( 200-250 vārdi, 25 p.) 1. rin…" at bounding box center [824, 155] width 725 height 912
copy div "Uzraksti pārspriedumu,,Dzīve sociālajos tīklos’’ ( 200-250 vārdi, 25 p.) 1. rin…"
click at [569, 739] on html at bounding box center [824, 717] width 709 height 45
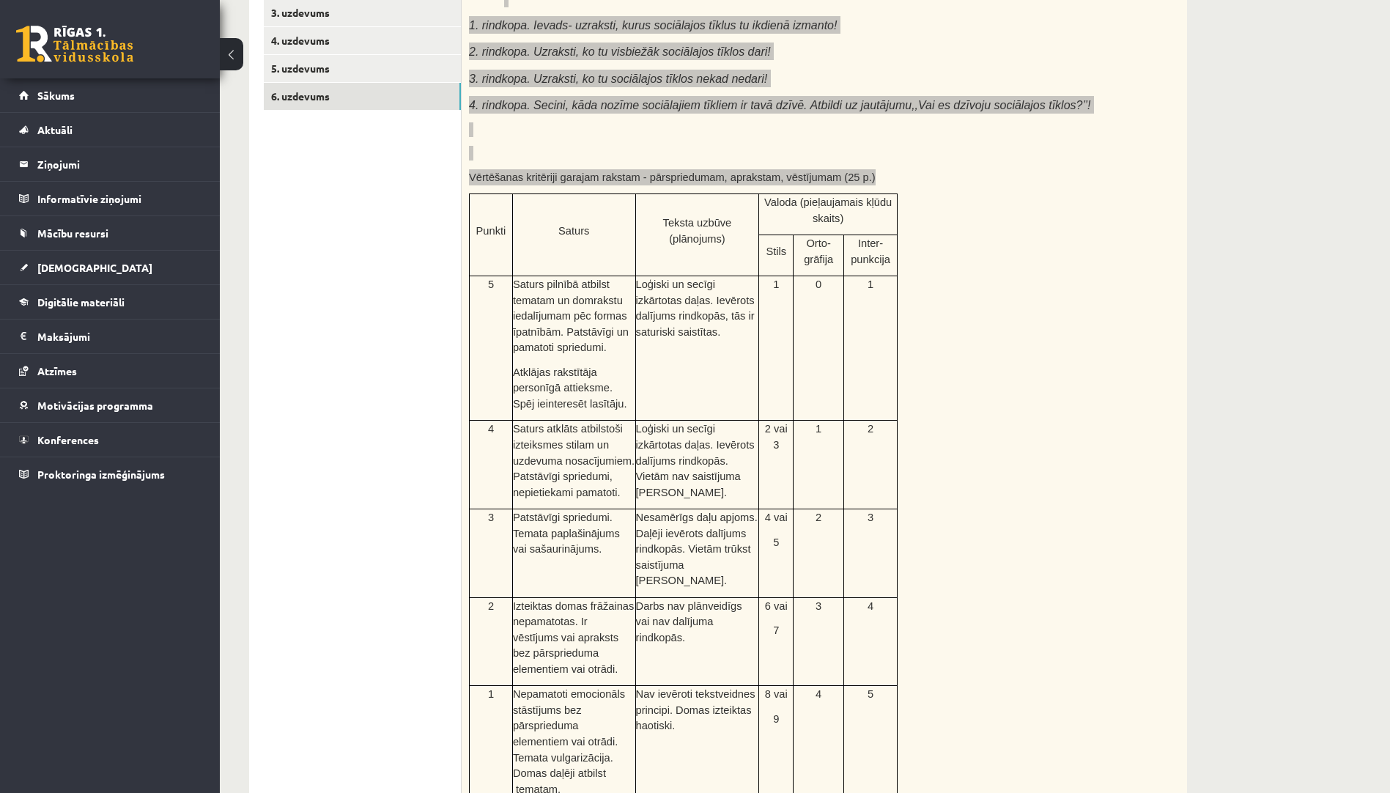
scroll to position [0, 0]
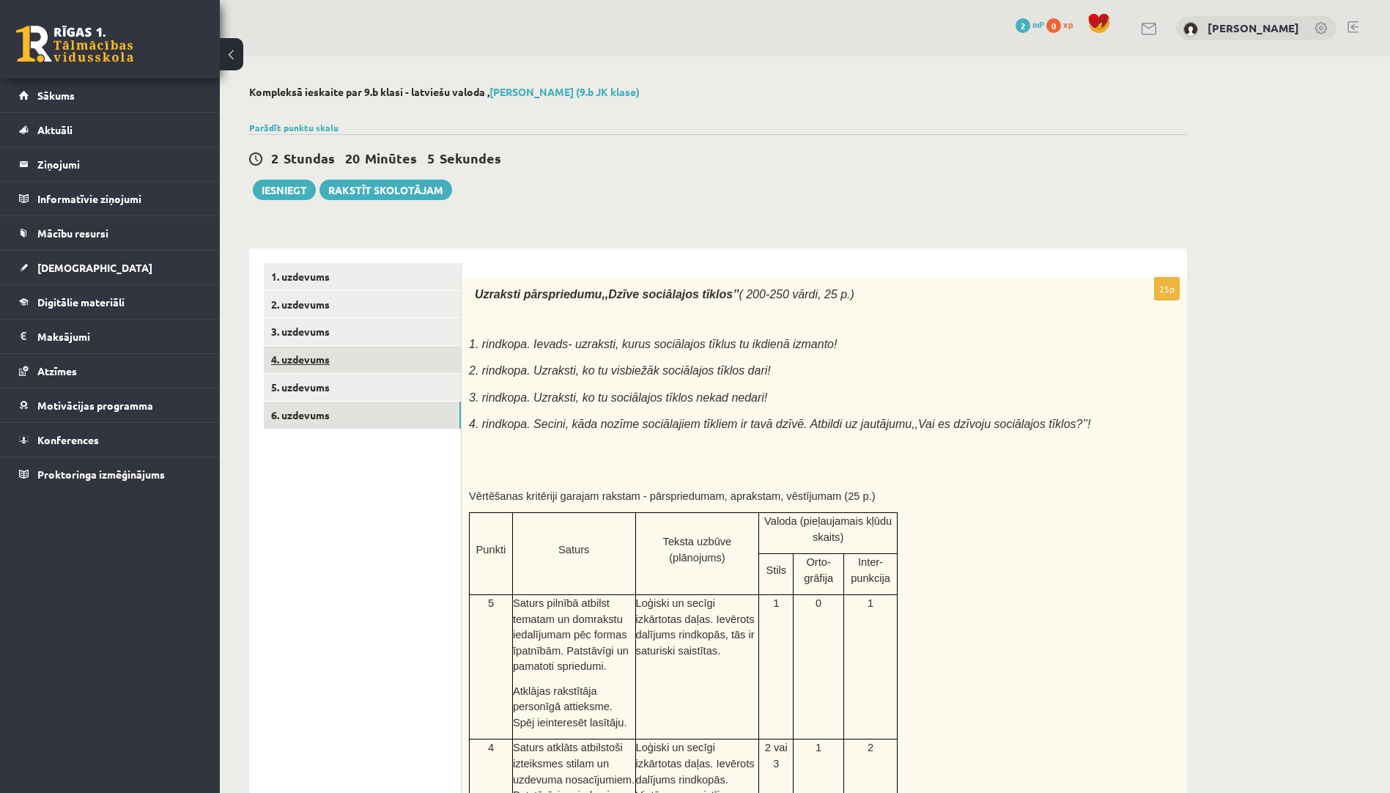
click at [366, 365] on link "4. uzdevums" at bounding box center [362, 359] width 197 height 27
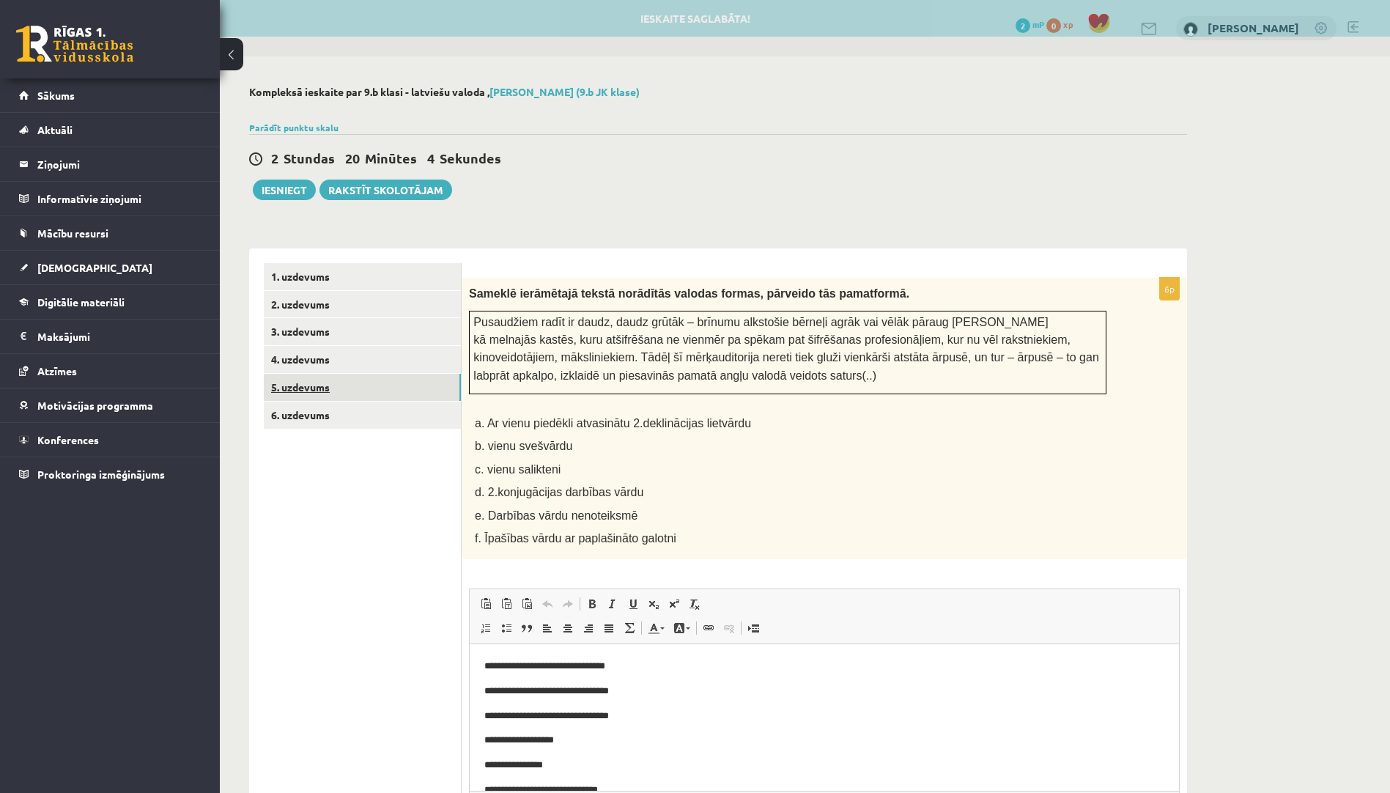
click at [376, 382] on link "5. uzdevums" at bounding box center [362, 387] width 197 height 27
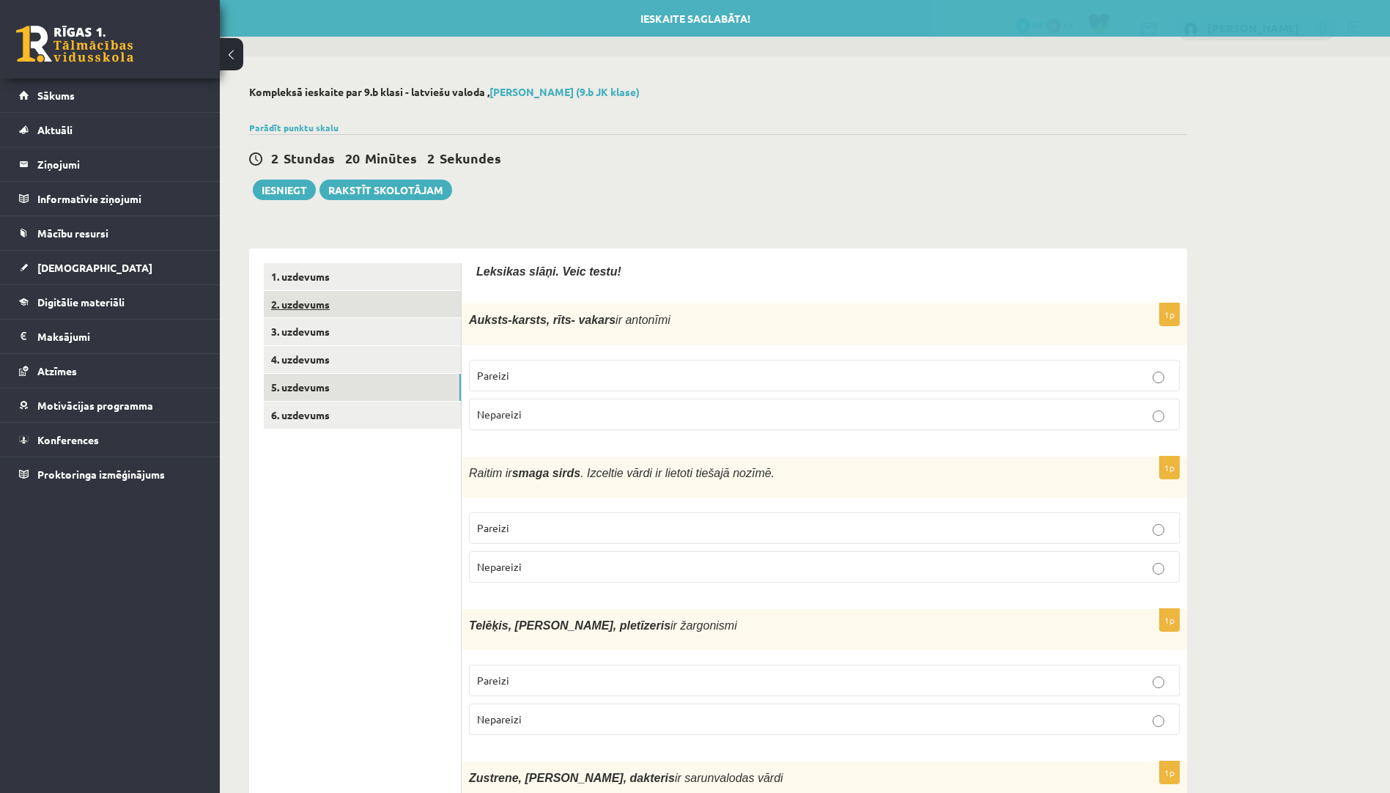
click at [407, 300] on link "2. uzdevums" at bounding box center [362, 304] width 197 height 27
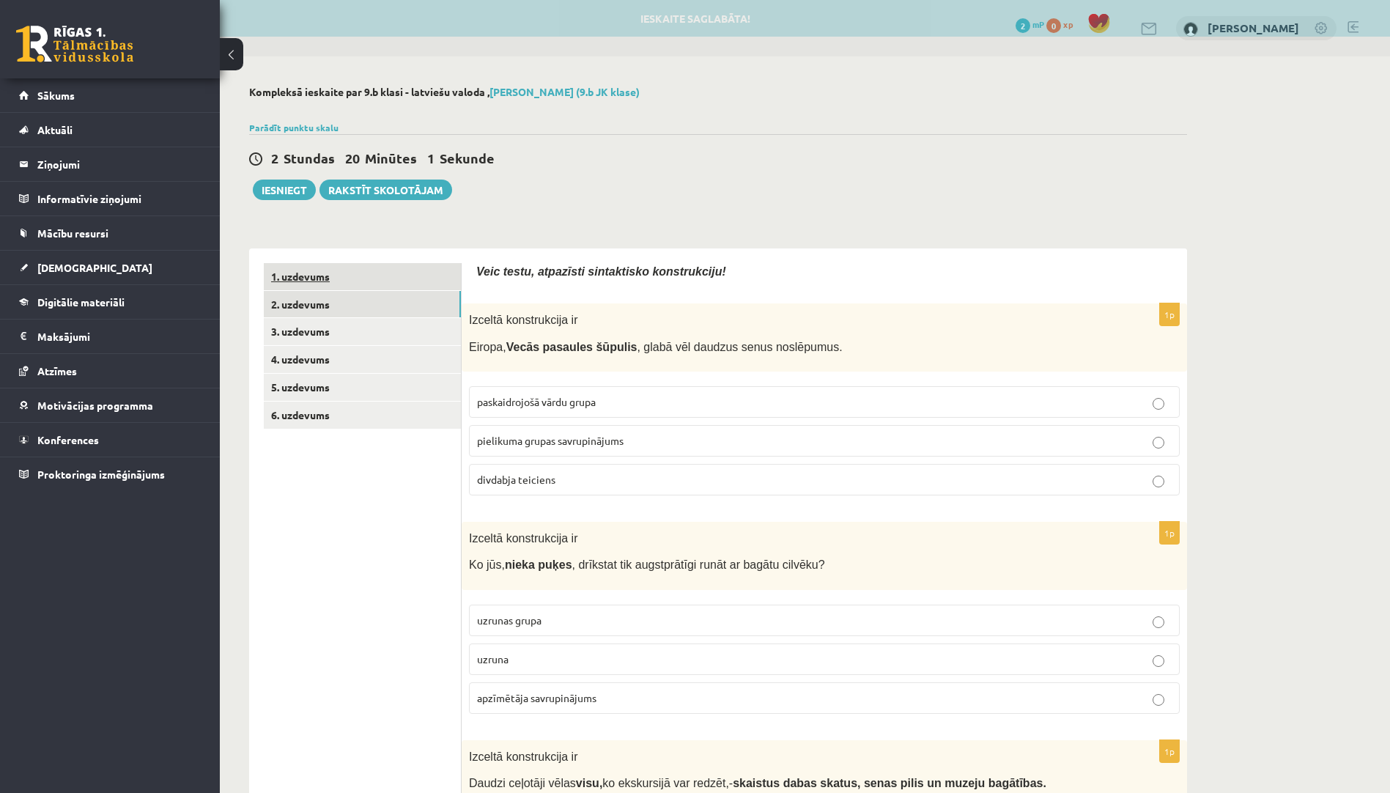
click at [407, 268] on link "1. uzdevums" at bounding box center [362, 276] width 197 height 27
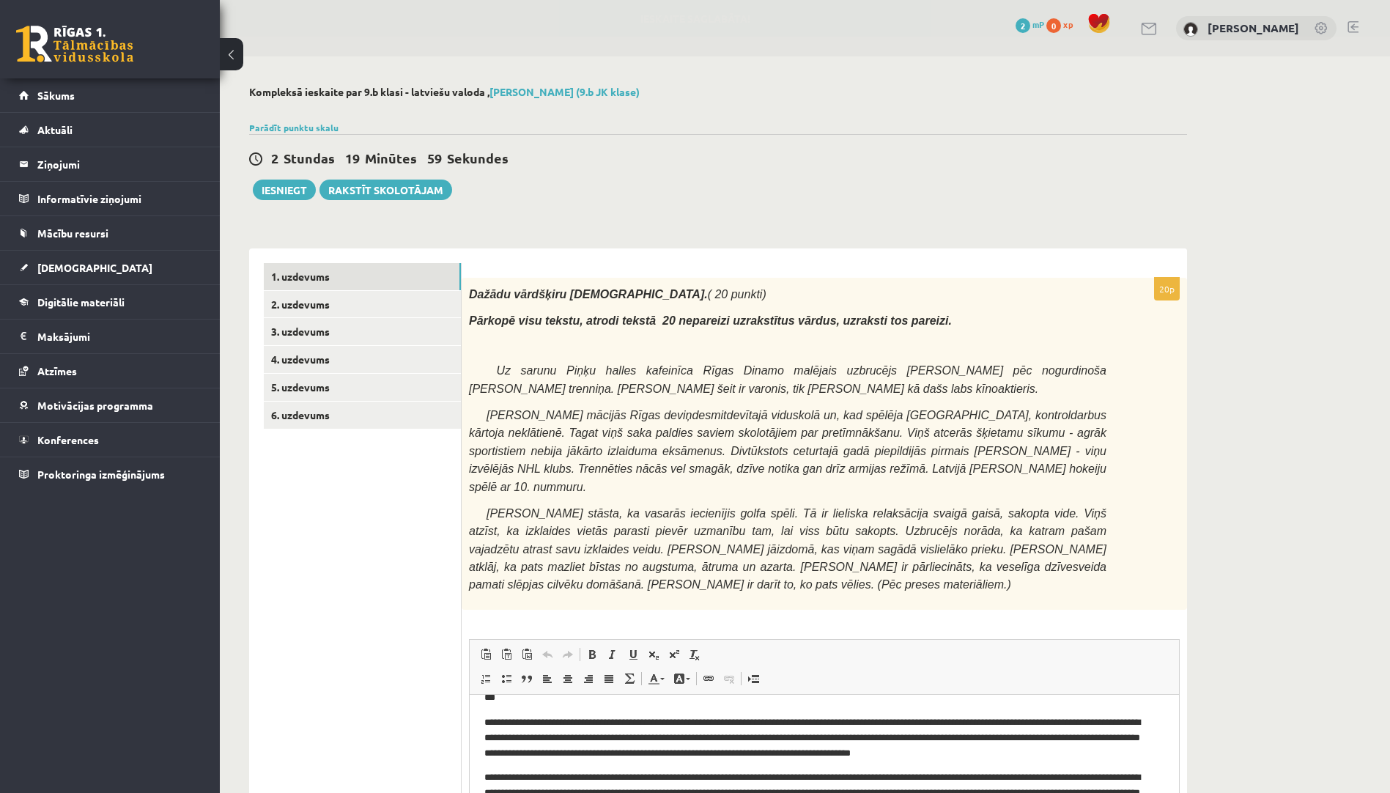
scroll to position [550, 0]
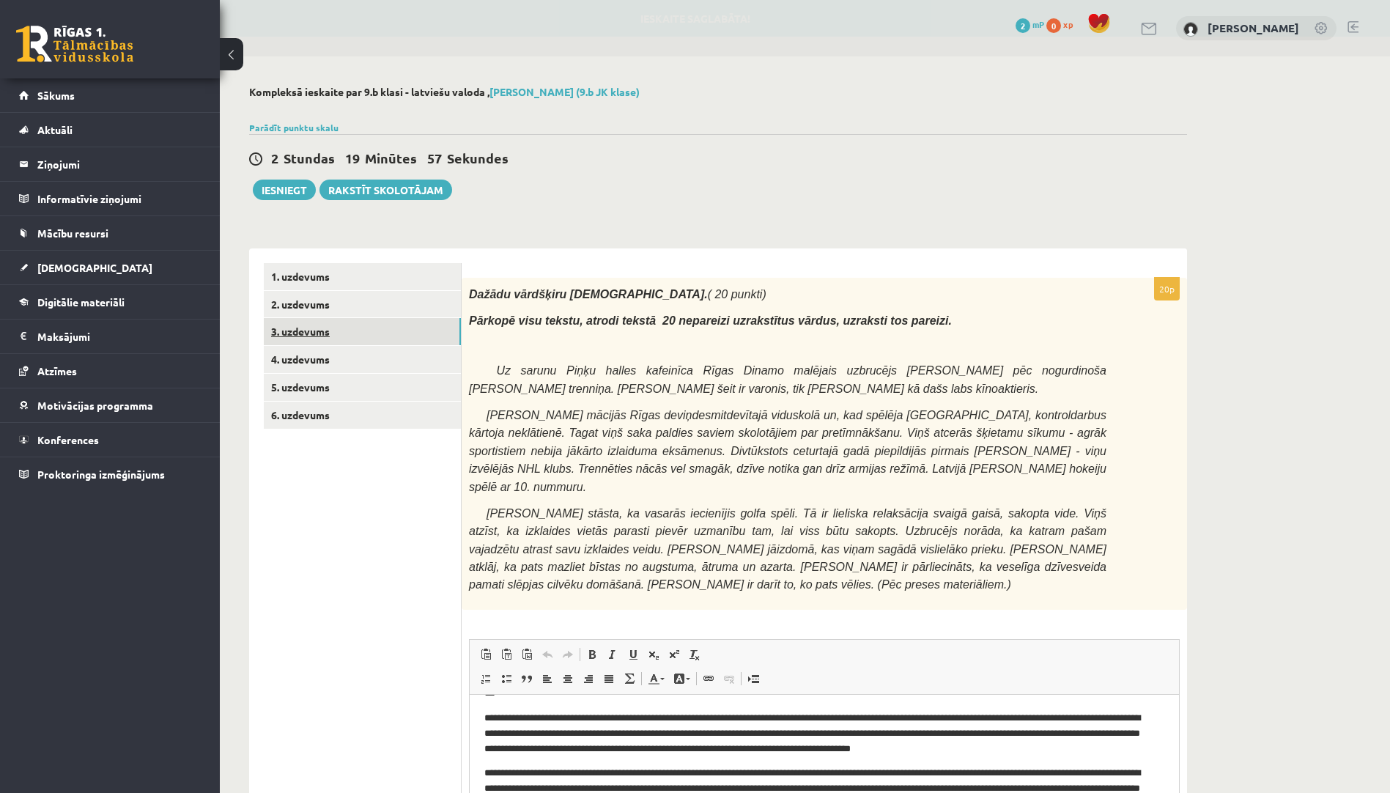
click at [382, 345] on link "3. uzdevums" at bounding box center [362, 331] width 197 height 27
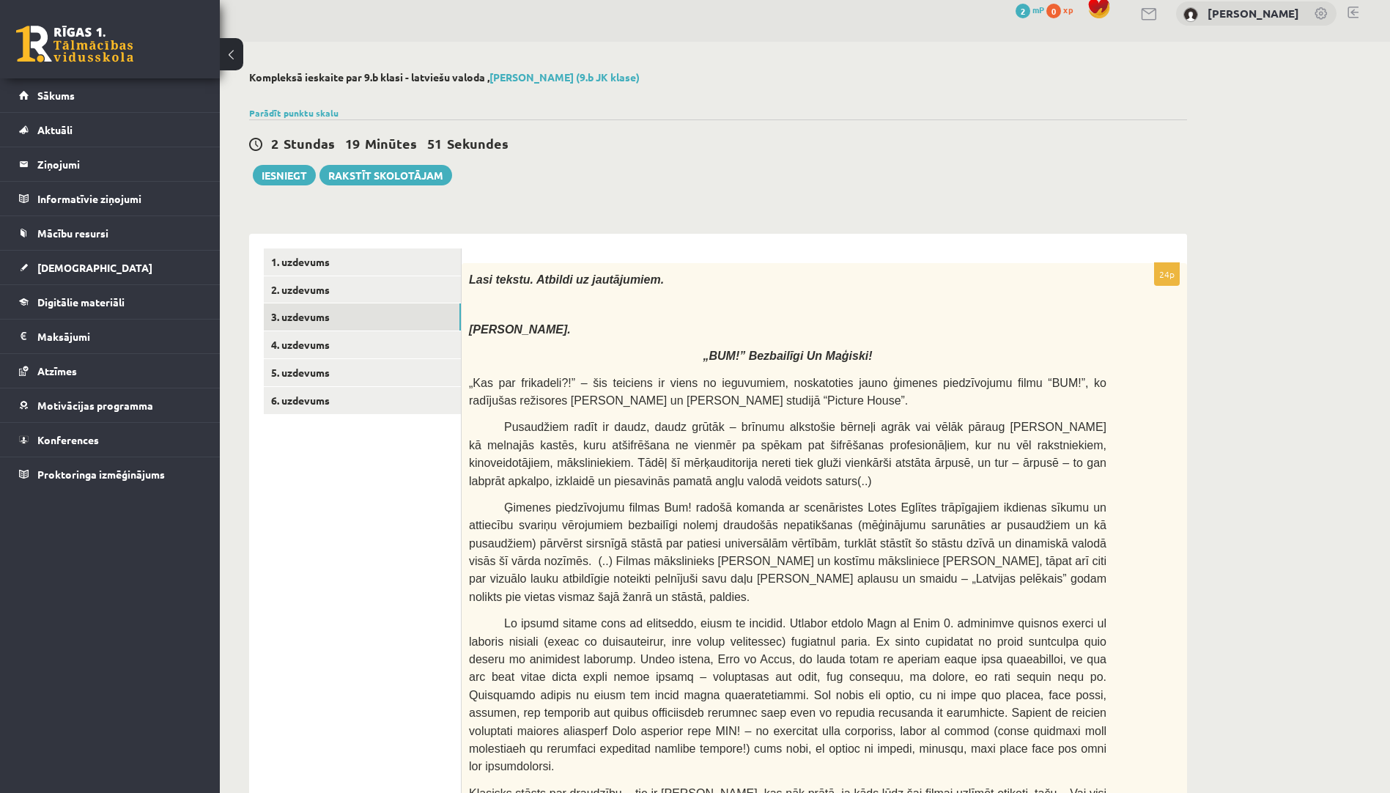
scroll to position [0, 0]
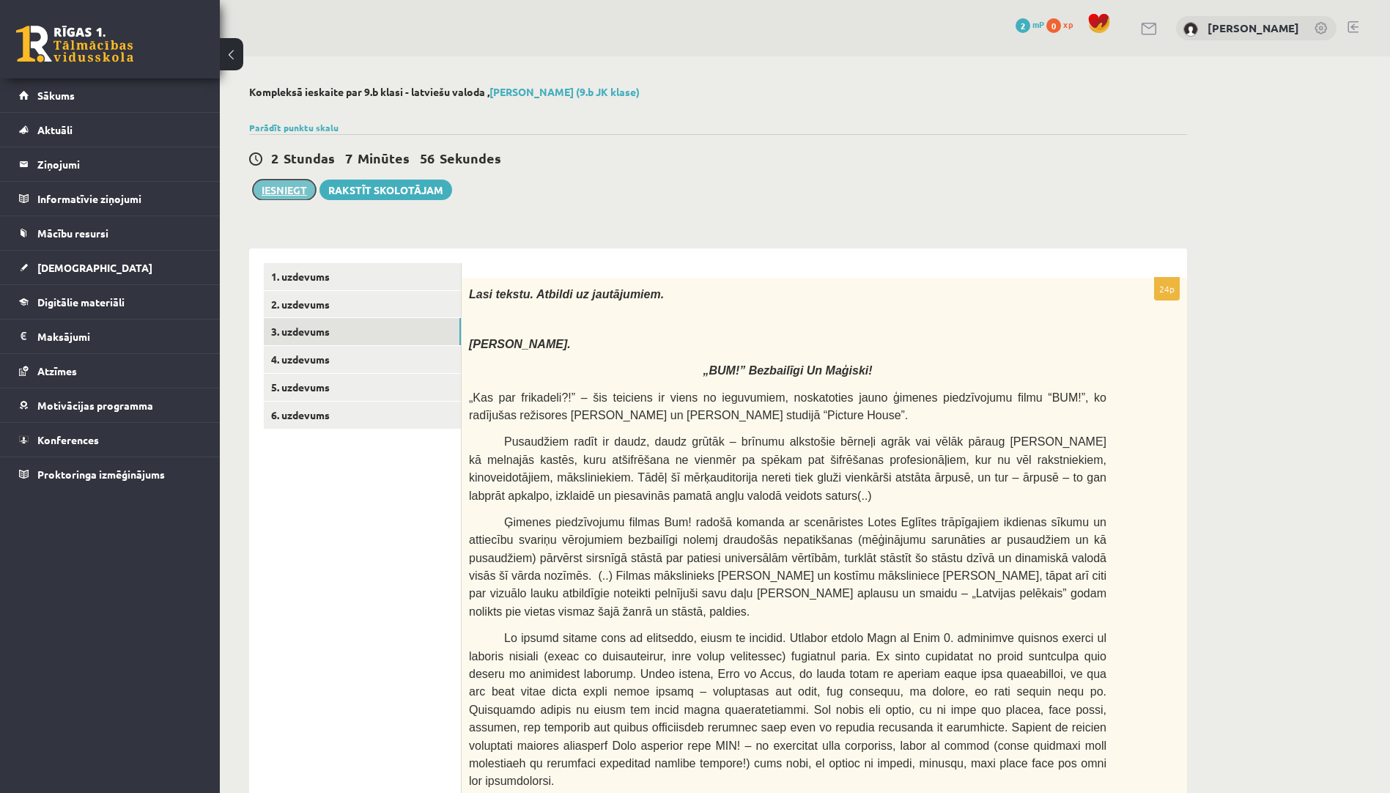
click at [298, 188] on button "Iesniegt" at bounding box center [284, 190] width 63 height 21
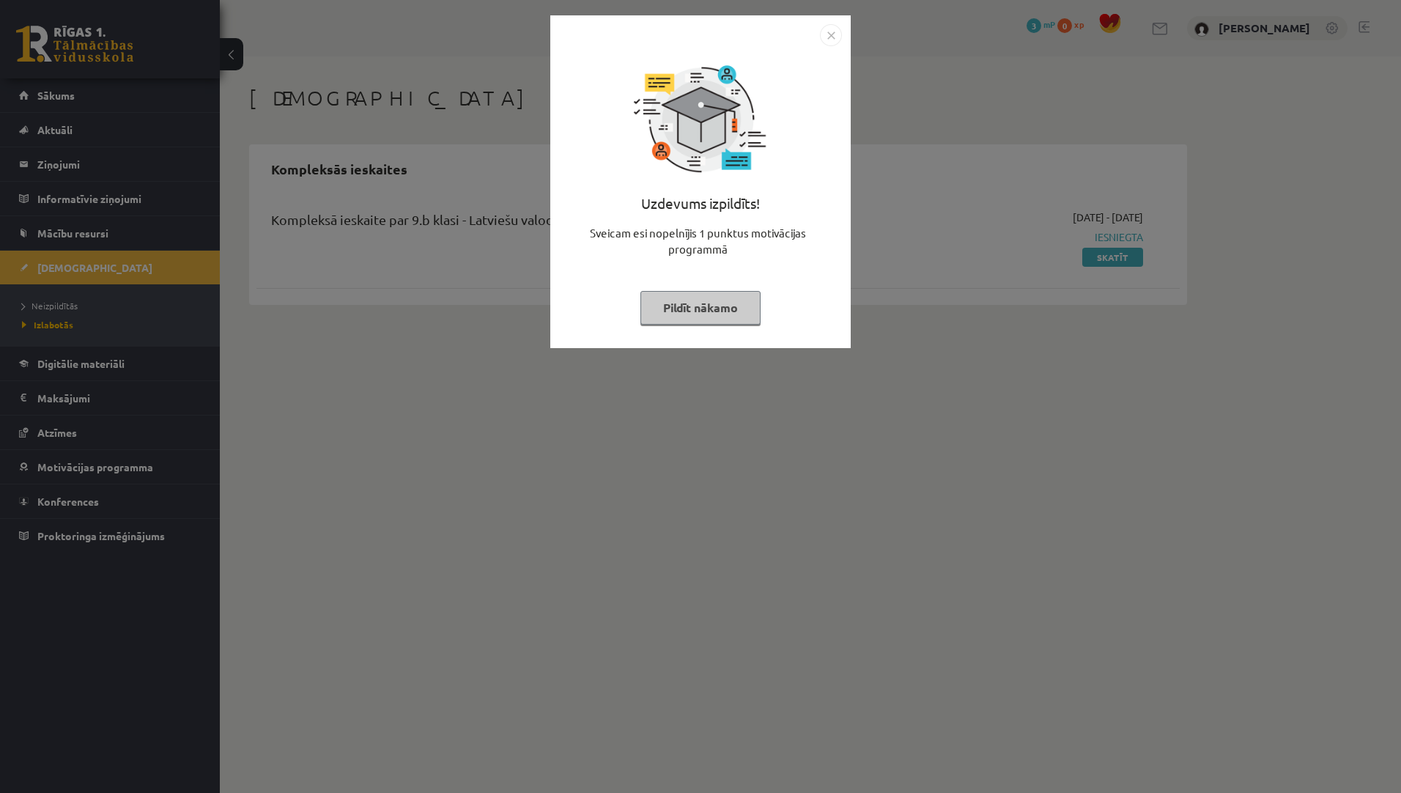
click at [702, 306] on button "Pildīt nākamo" at bounding box center [700, 308] width 120 height 34
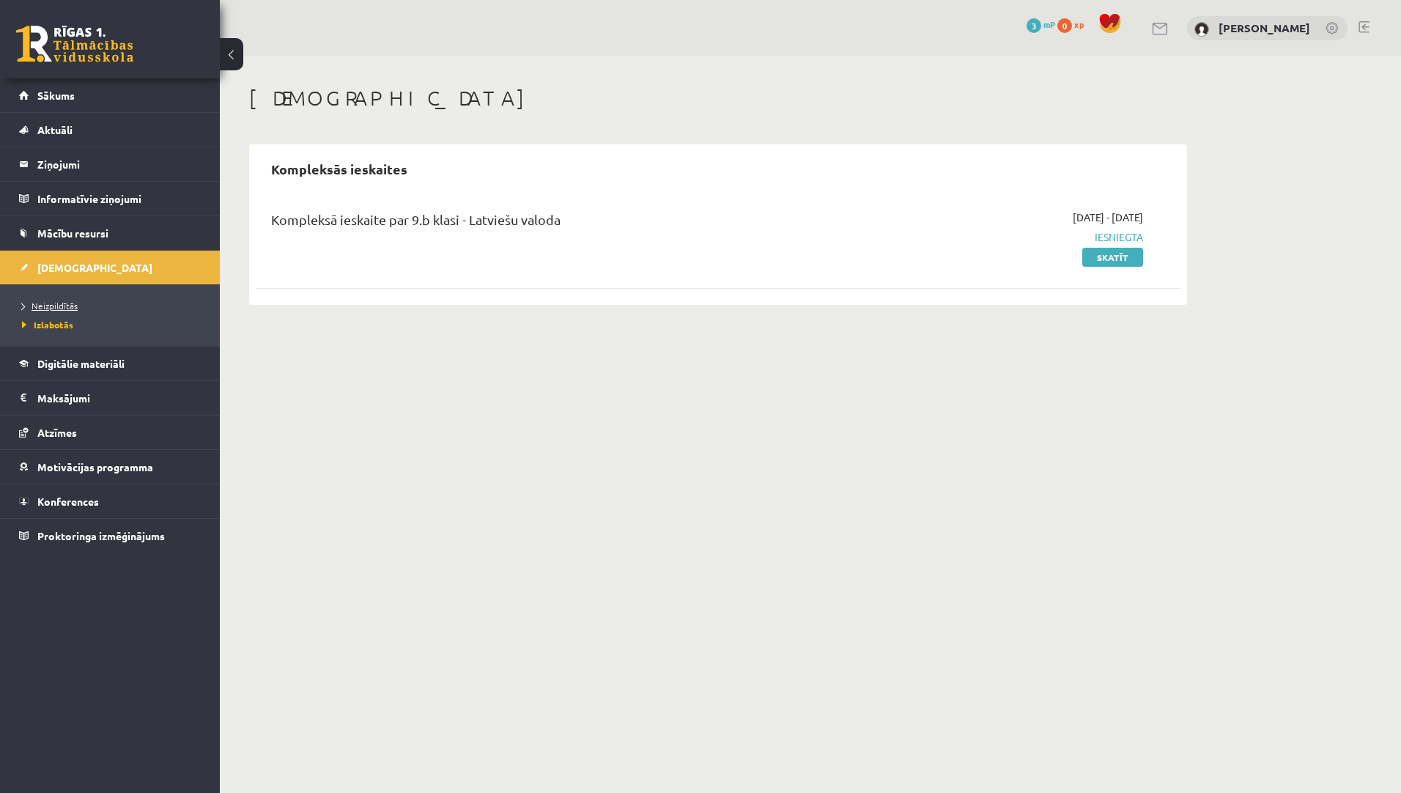
click at [47, 310] on link "Neizpildītās" at bounding box center [113, 305] width 183 height 13
